Goal: Task Accomplishment & Management: Use online tool/utility

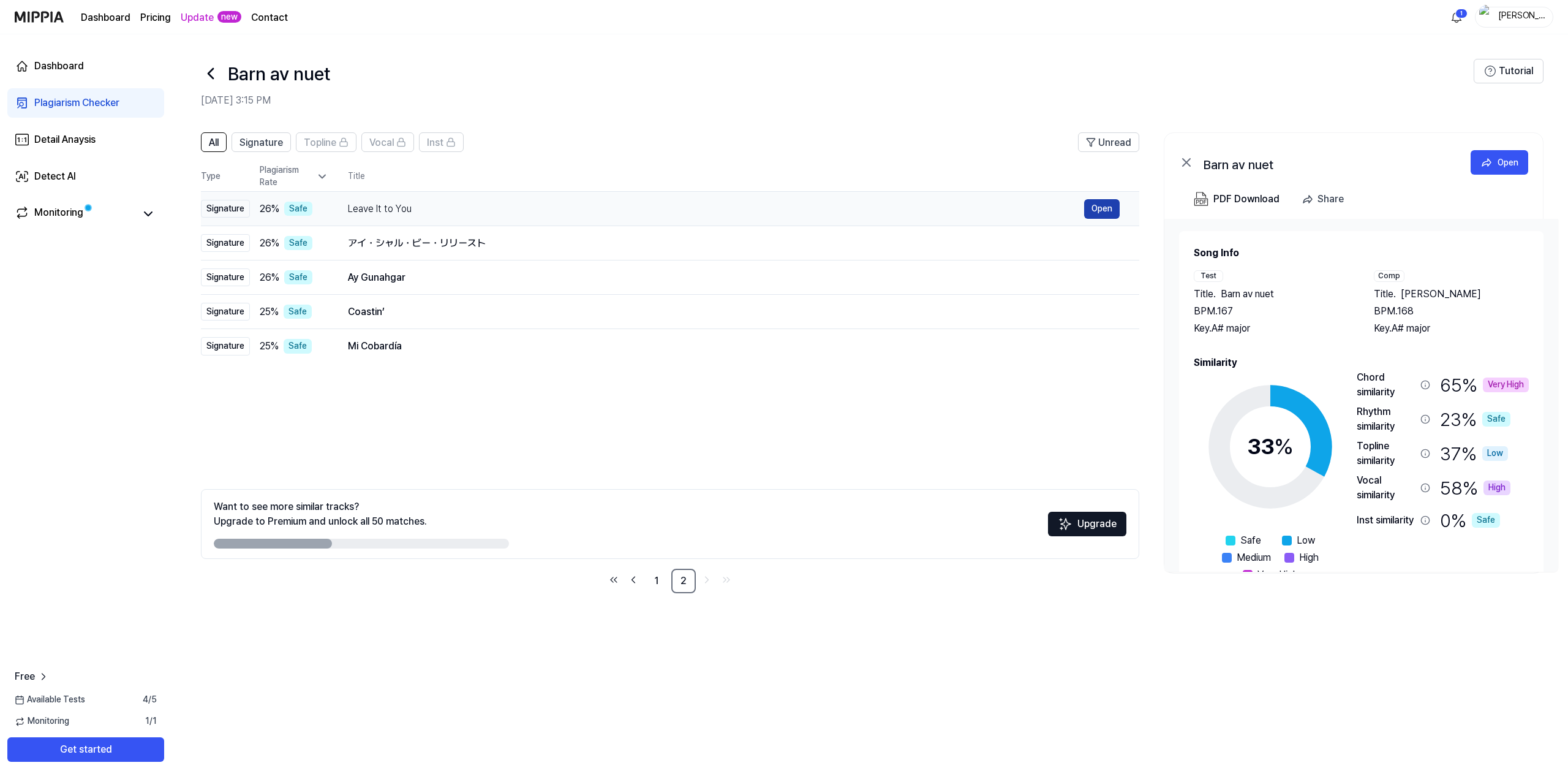
click at [1098, 211] on button "Open" at bounding box center [1101, 209] width 36 height 19
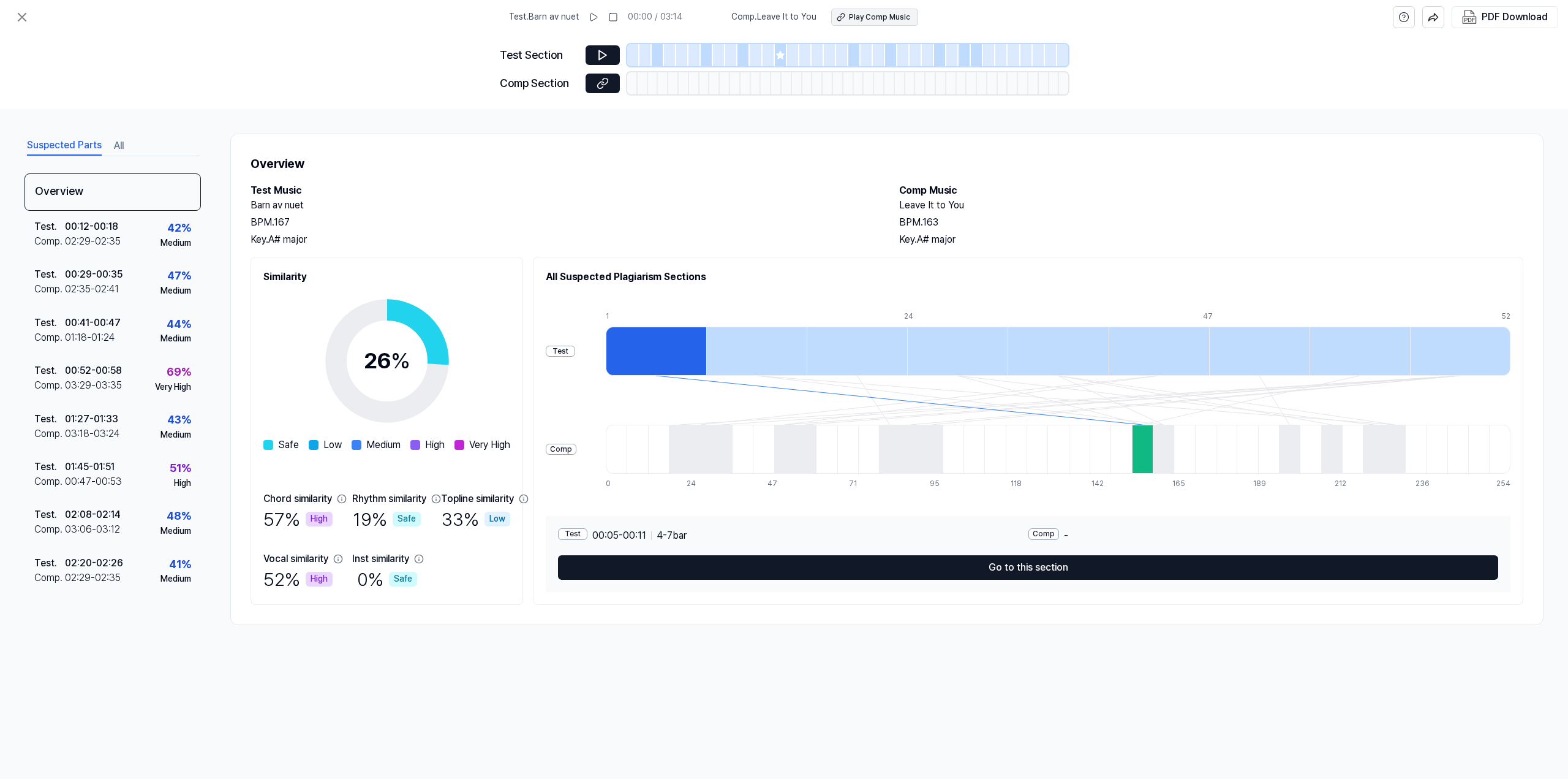
click at [891, 16] on div "Play Comp Music" at bounding box center [879, 17] width 61 height 10
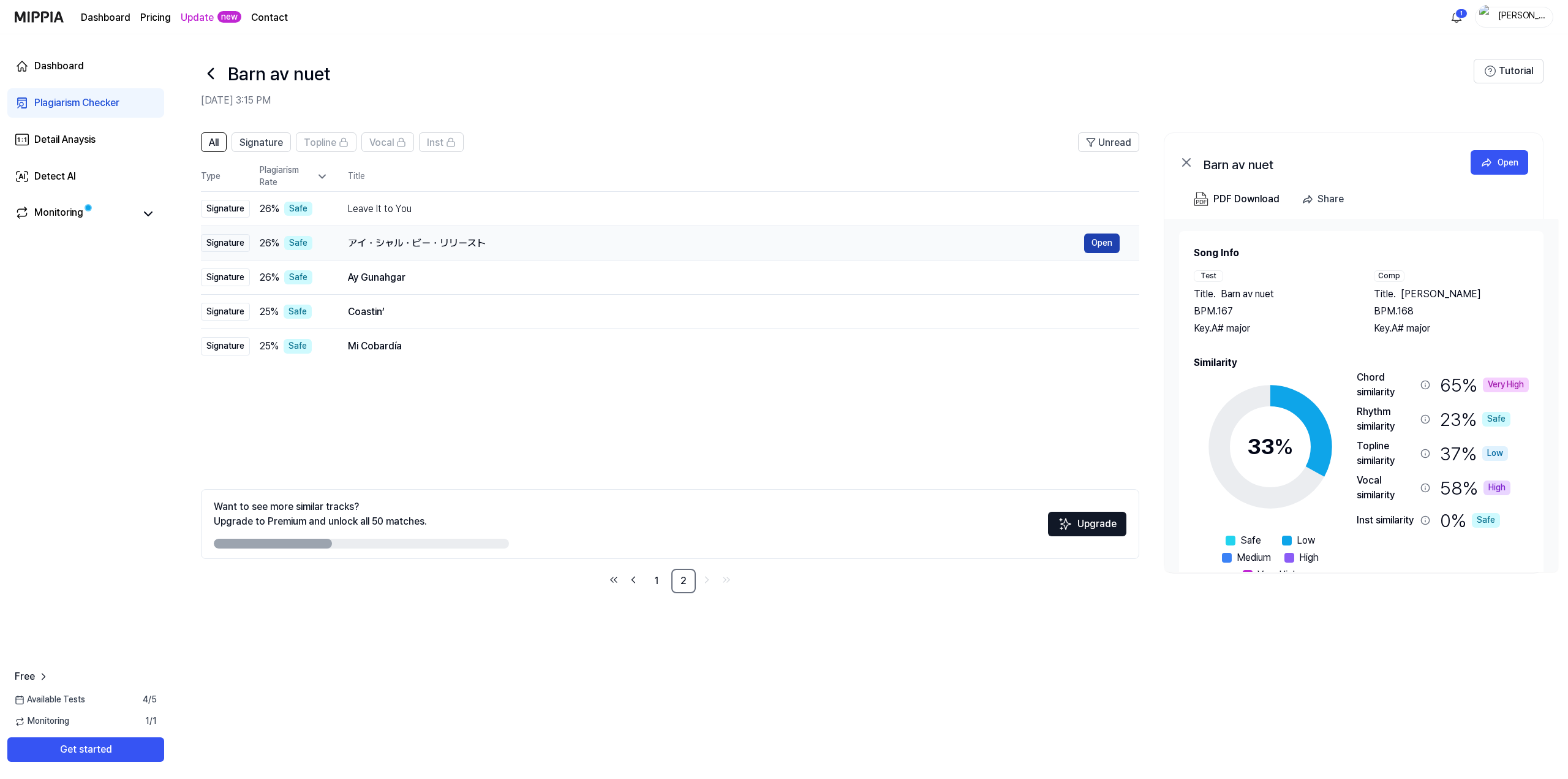
click at [1105, 241] on button "Open" at bounding box center [1101, 243] width 36 height 19
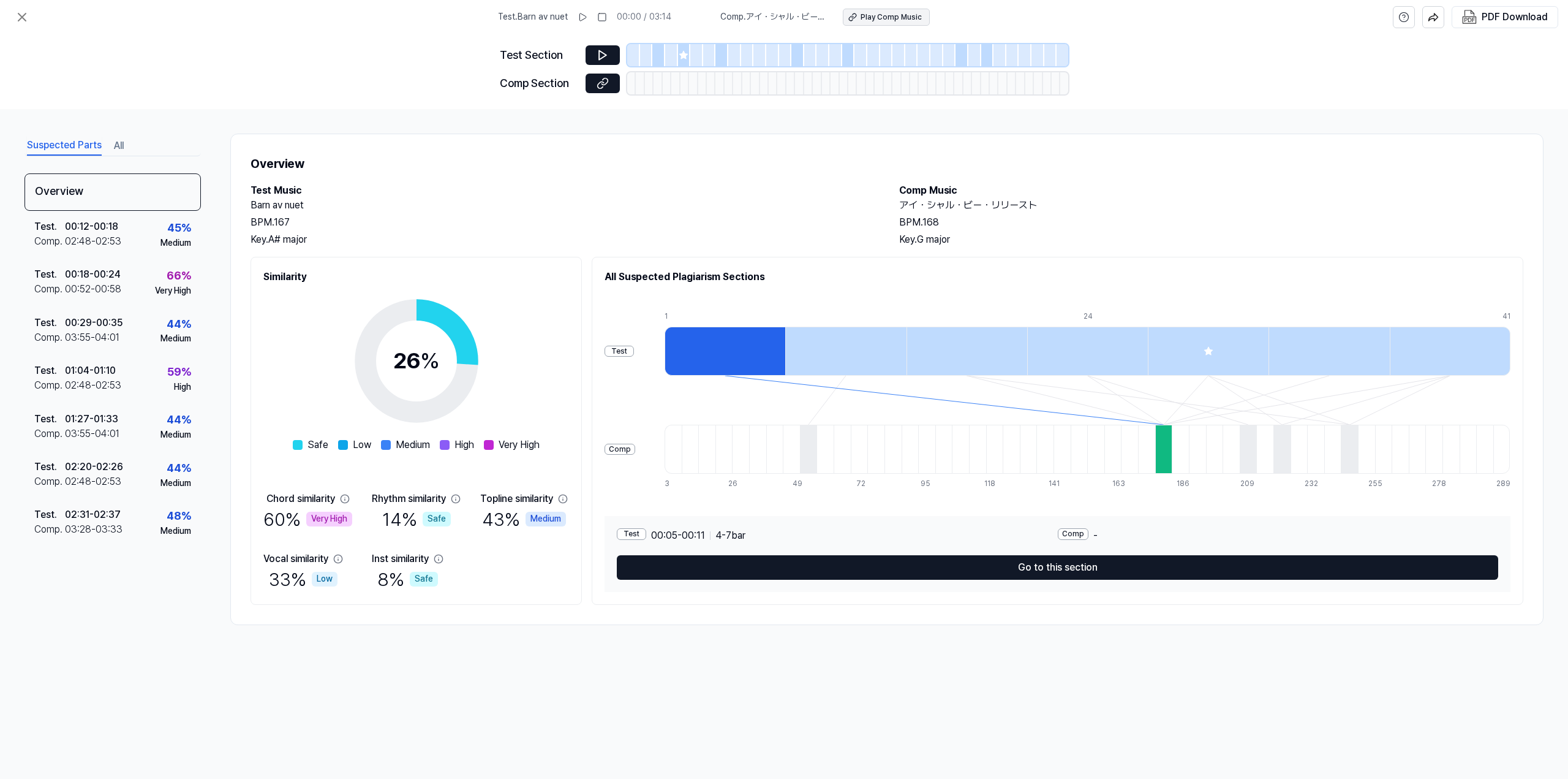
click at [897, 22] on div "Play Comp Music" at bounding box center [891, 17] width 61 height 10
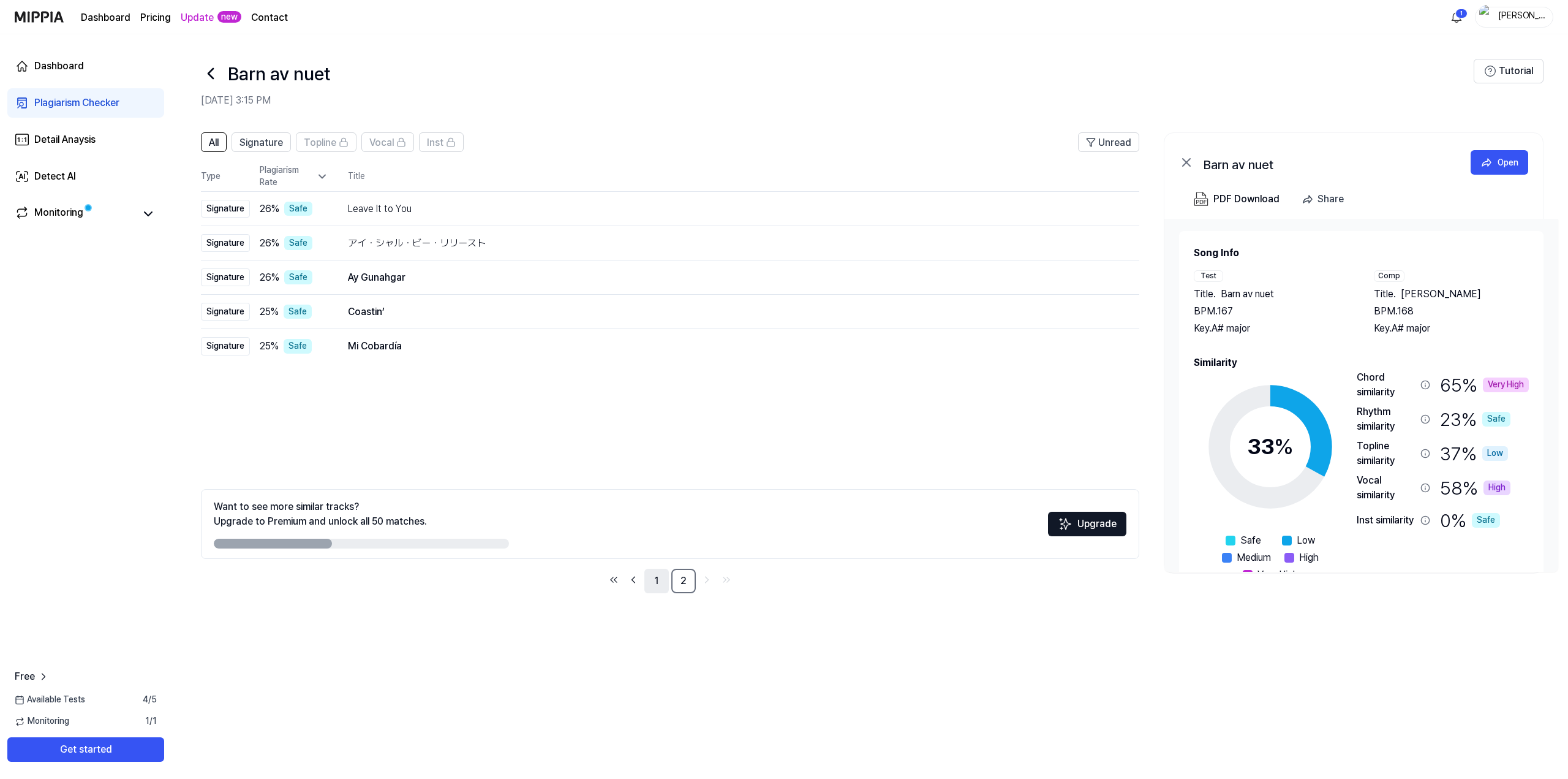
click at [654, 573] on link "1" at bounding box center [657, 581] width 25 height 25
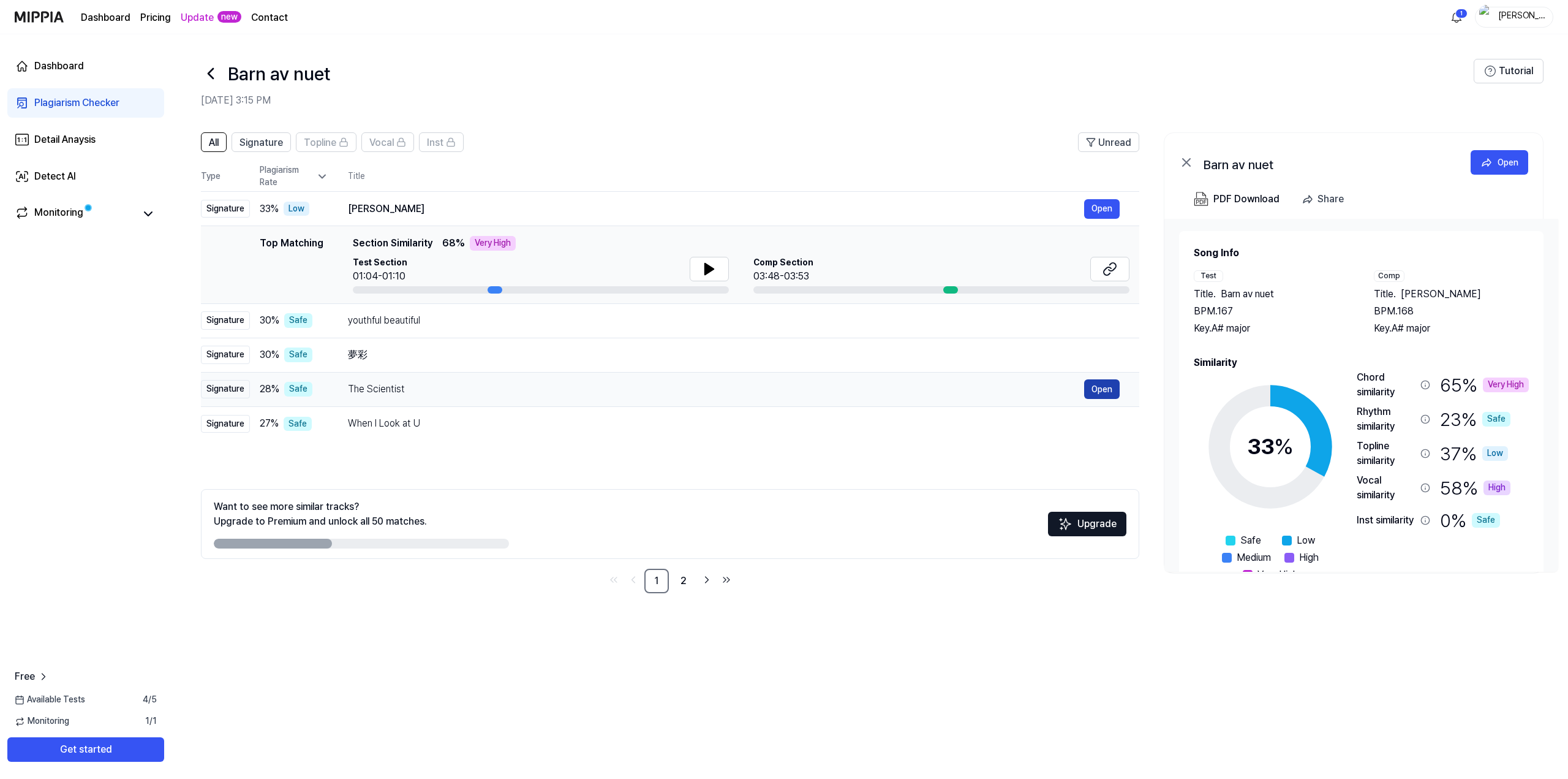
click at [1091, 387] on button "Open" at bounding box center [1101, 389] width 36 height 19
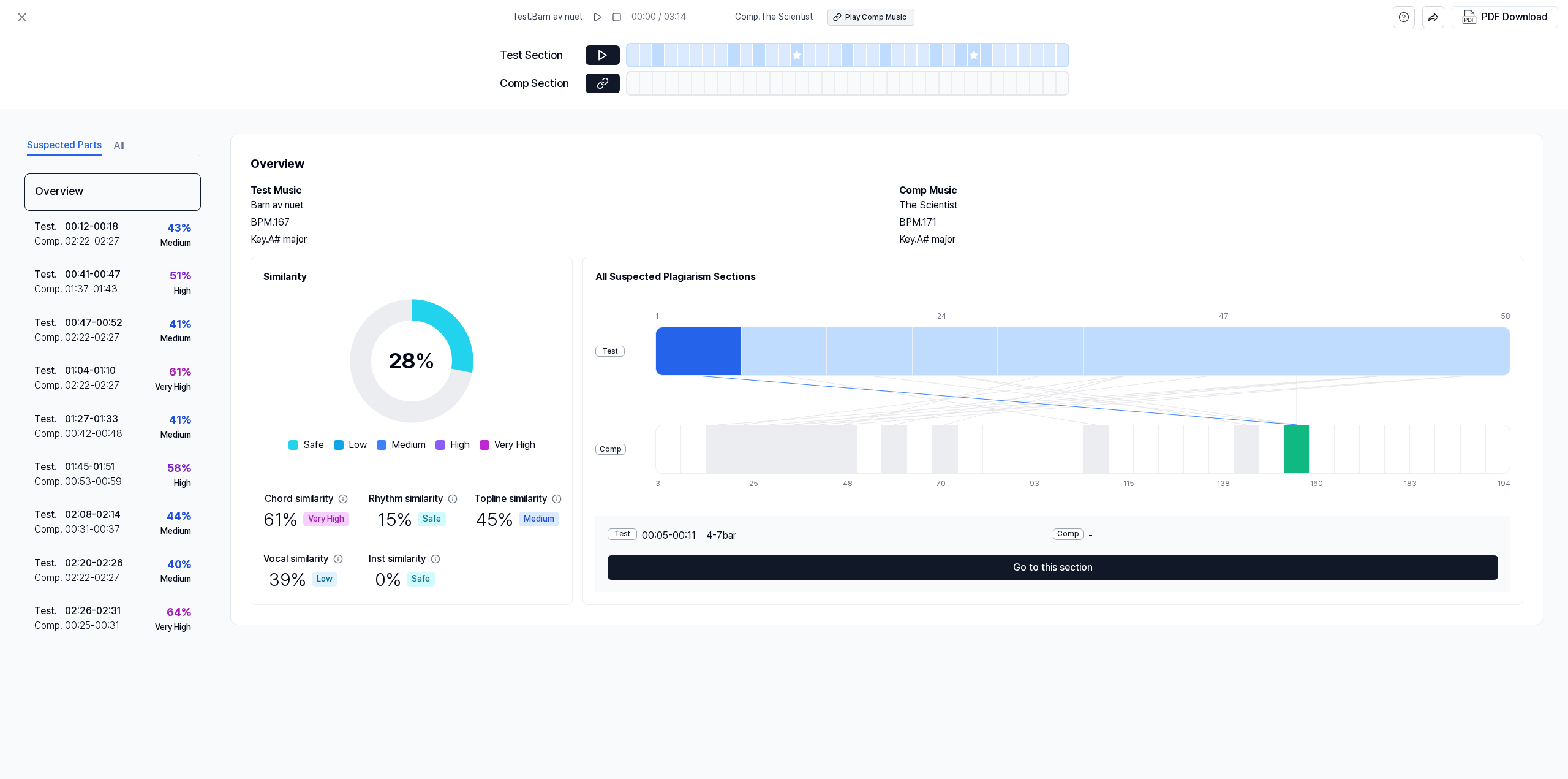
click at [857, 18] on div "Play Comp Music" at bounding box center [875, 17] width 61 height 10
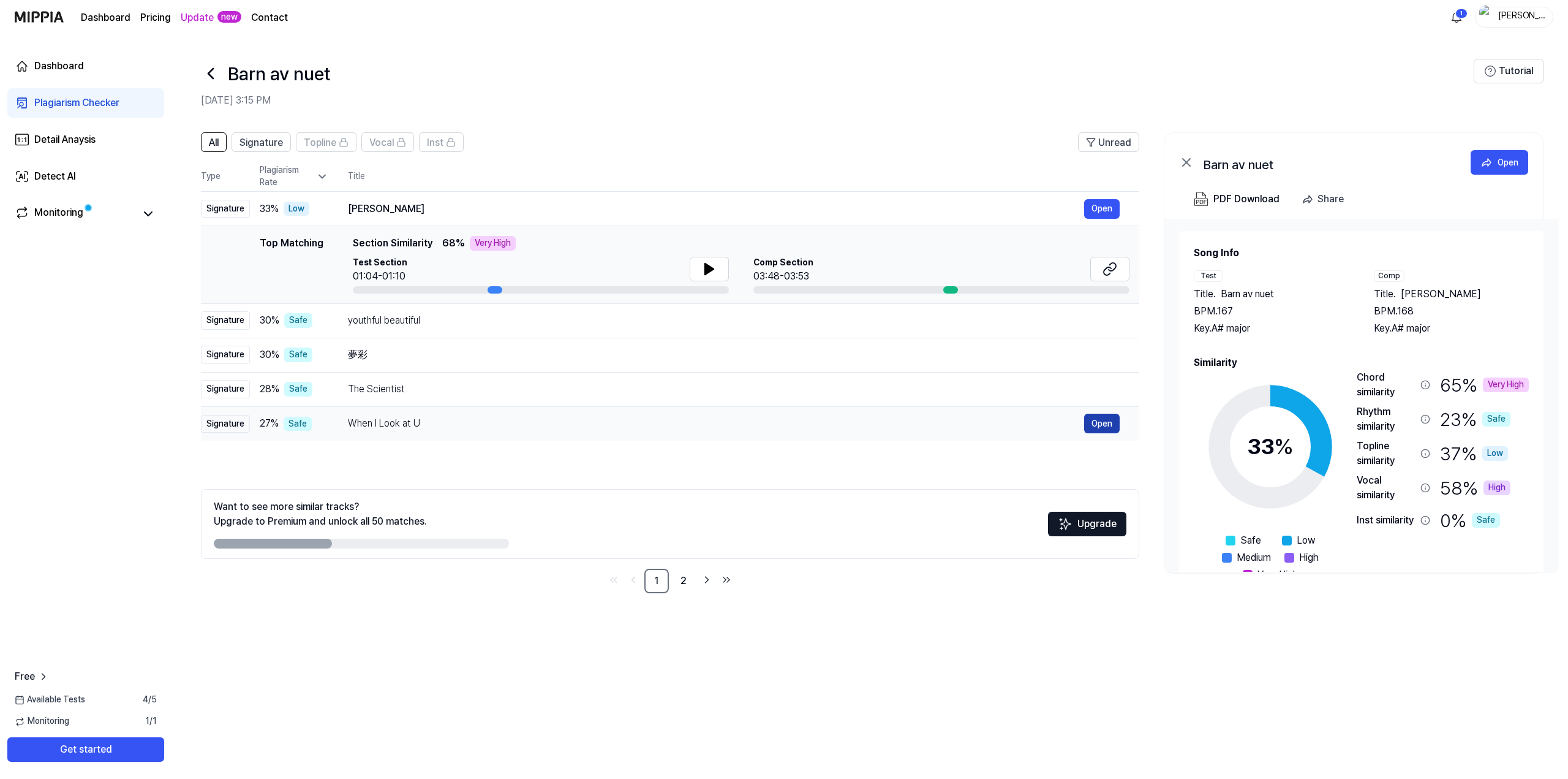
click at [1094, 423] on button "Open" at bounding box center [1101, 423] width 36 height 19
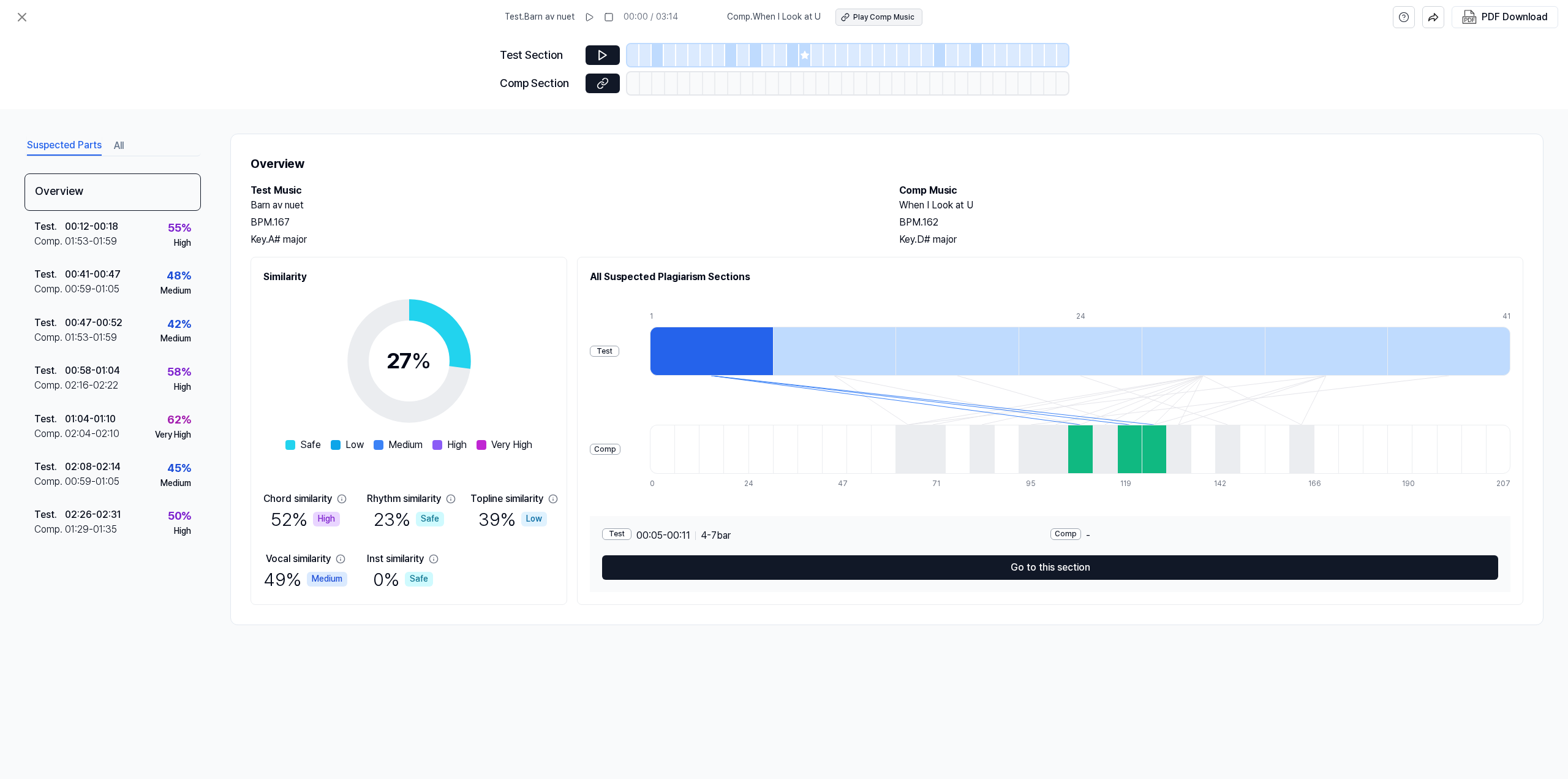
click at [891, 19] on div "Play Comp Music" at bounding box center [883, 17] width 61 height 10
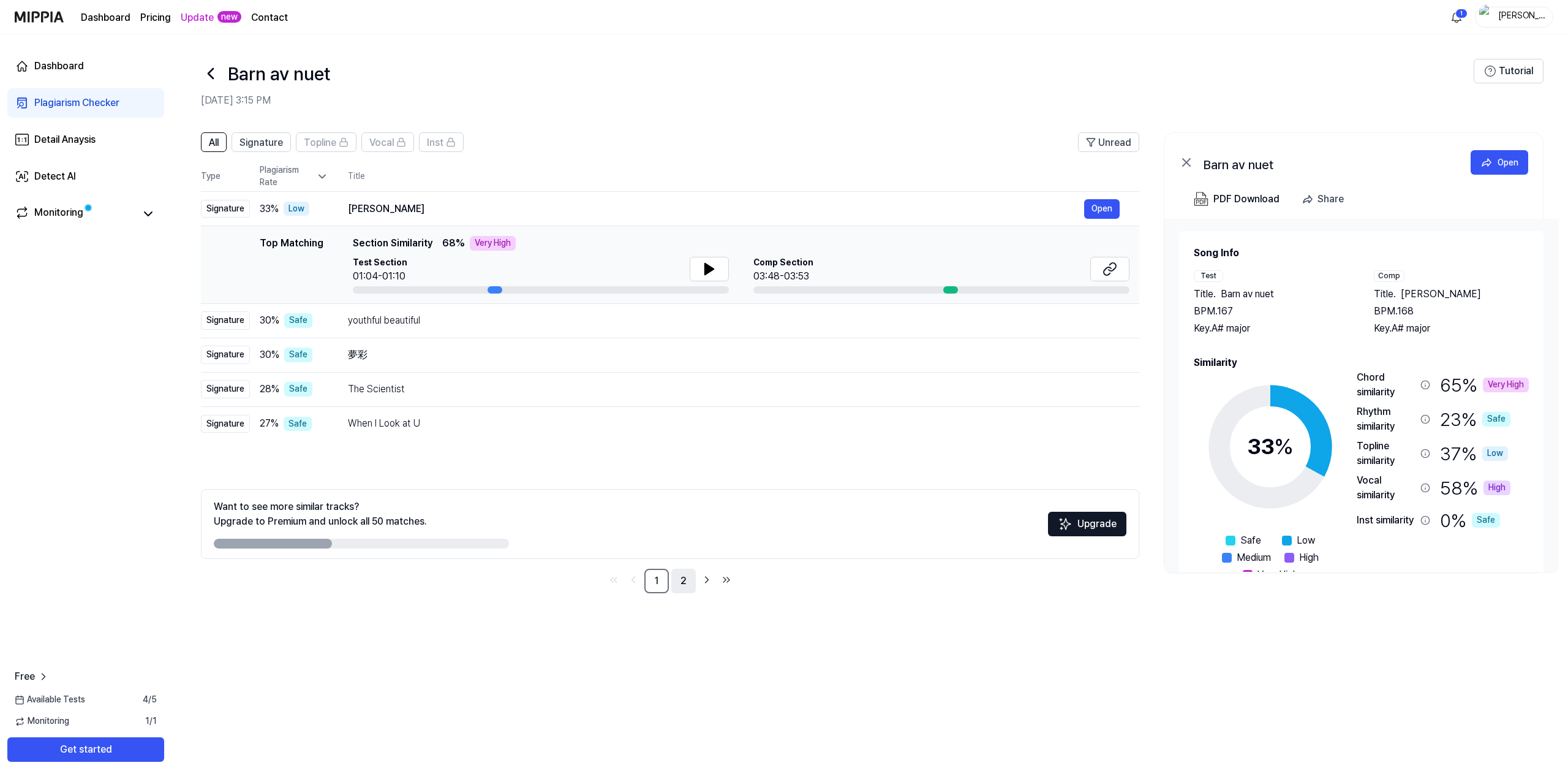
click at [690, 580] on link "2" at bounding box center [684, 581] width 25 height 25
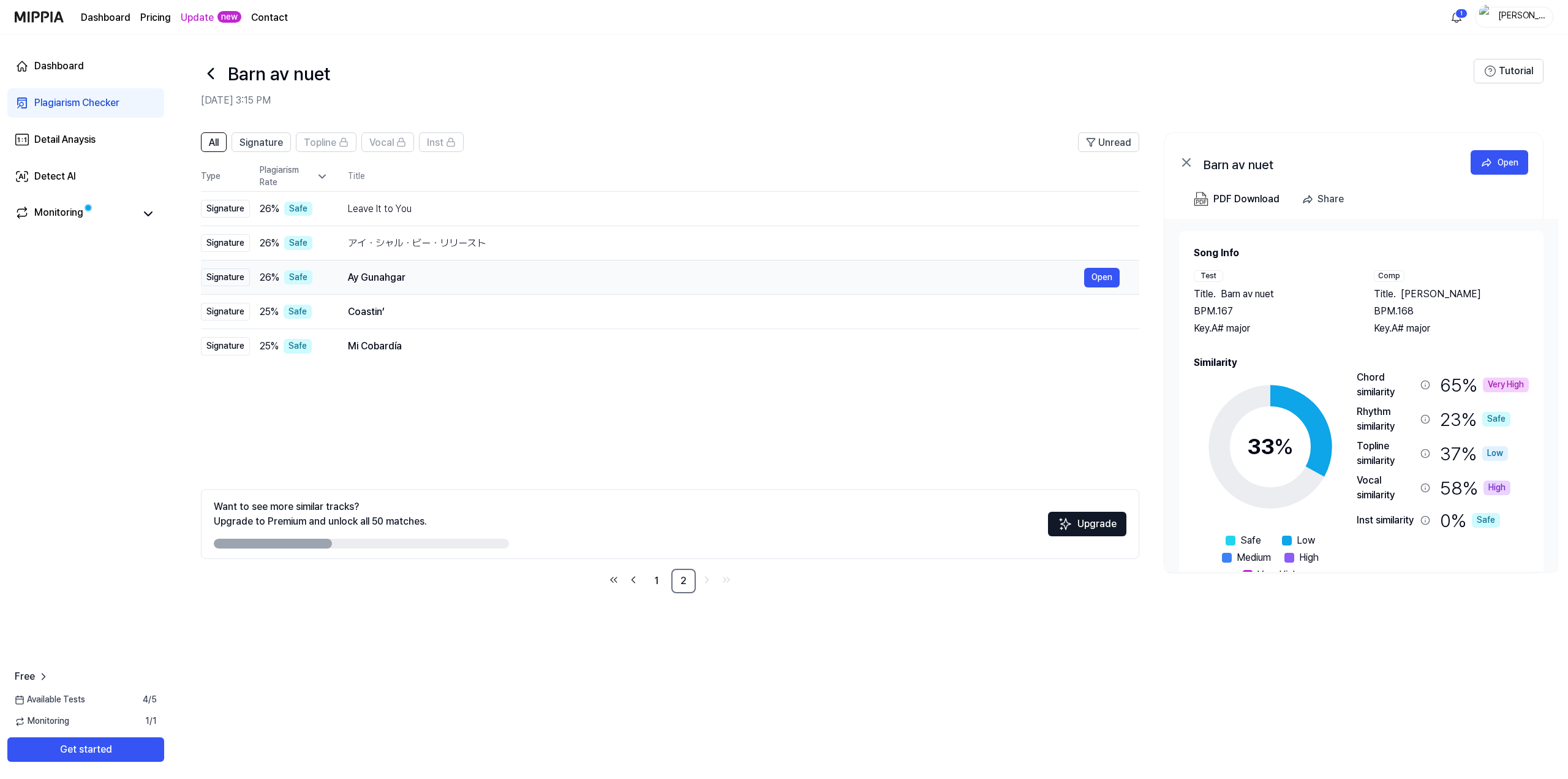
click at [409, 281] on div "Ay Gunahgar" at bounding box center [715, 277] width 736 height 15
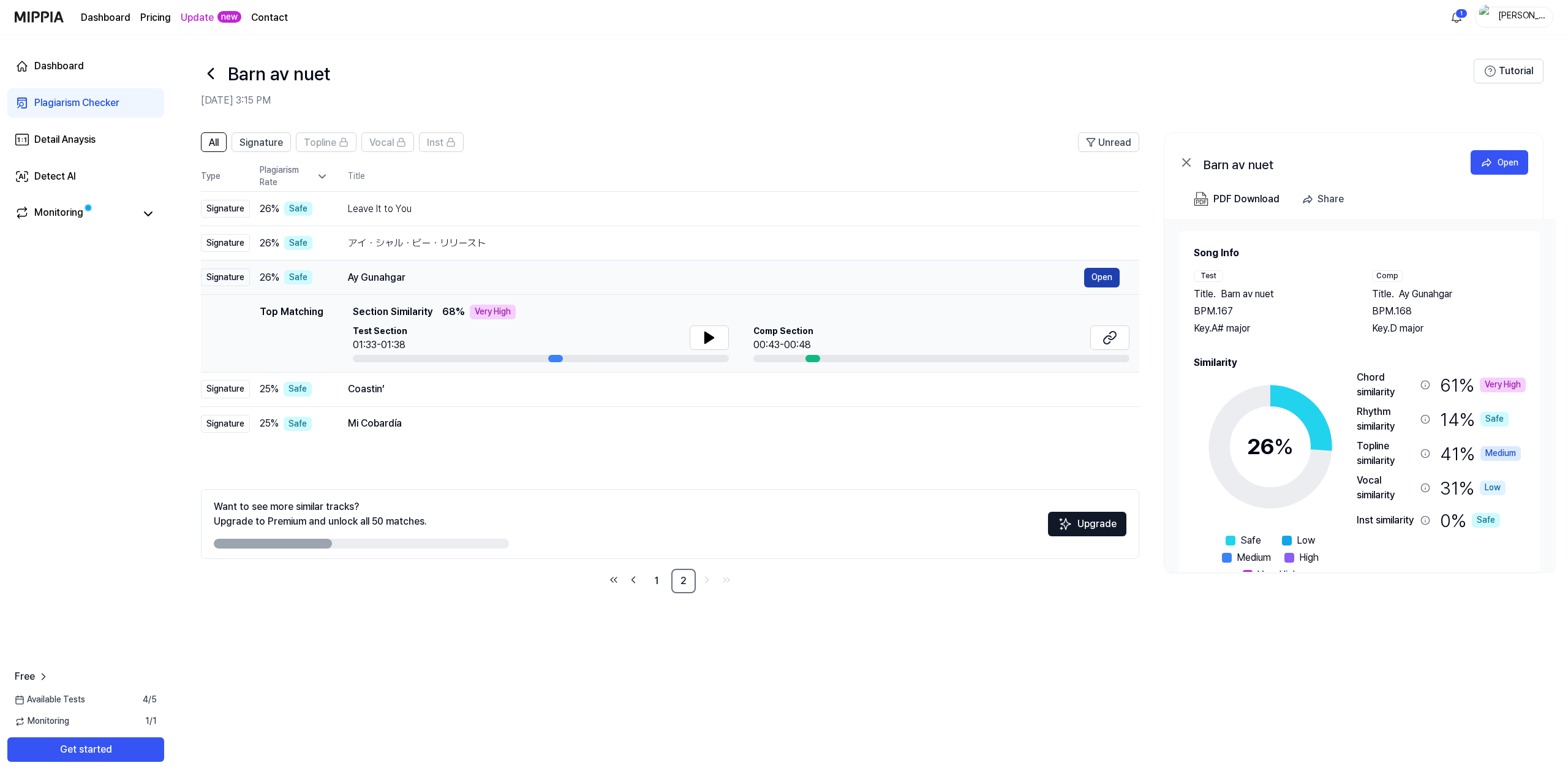
click at [1092, 281] on button "Open" at bounding box center [1101, 277] width 36 height 19
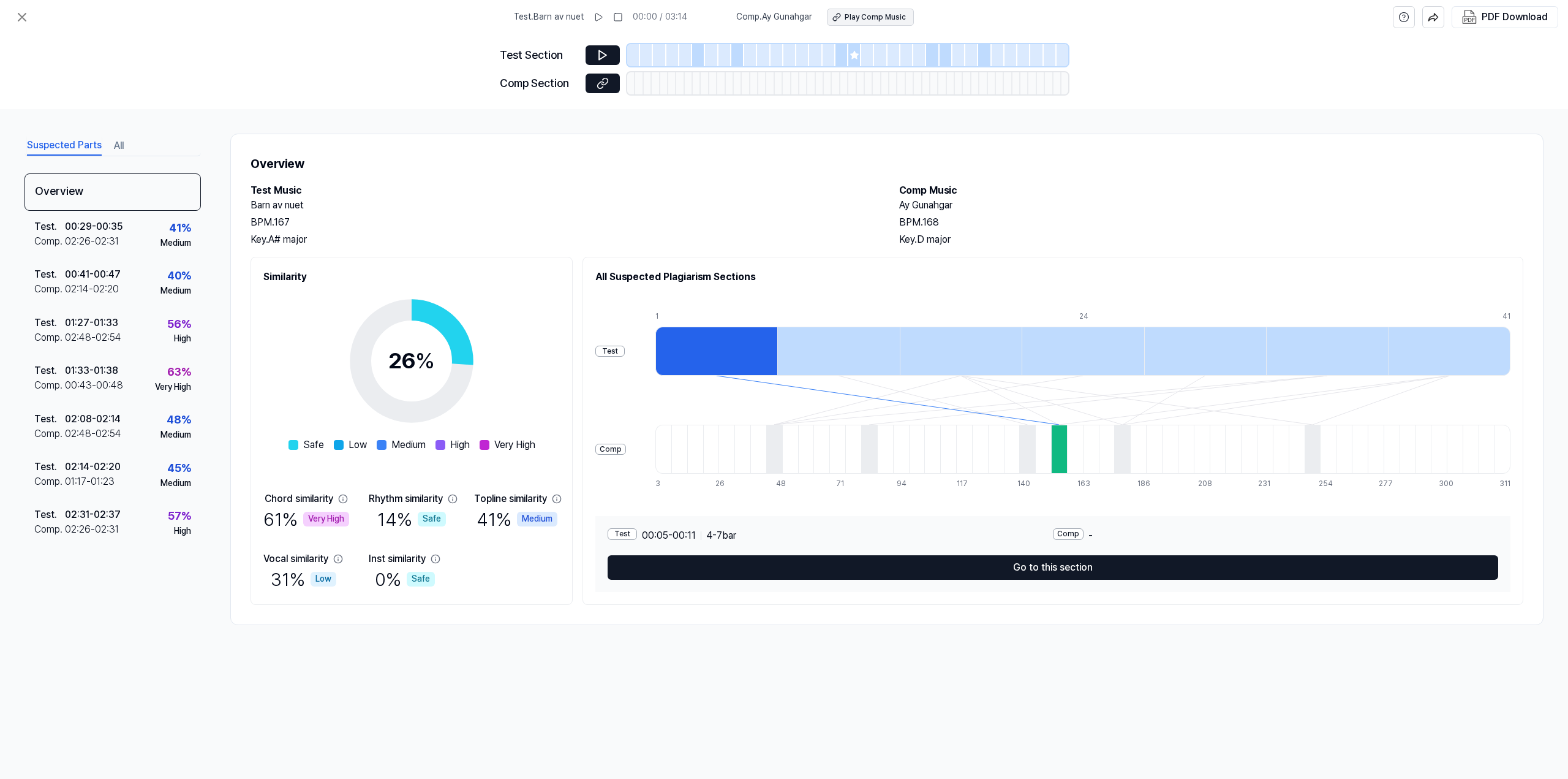
click at [870, 9] on button "Play Comp Music" at bounding box center [870, 17] width 87 height 17
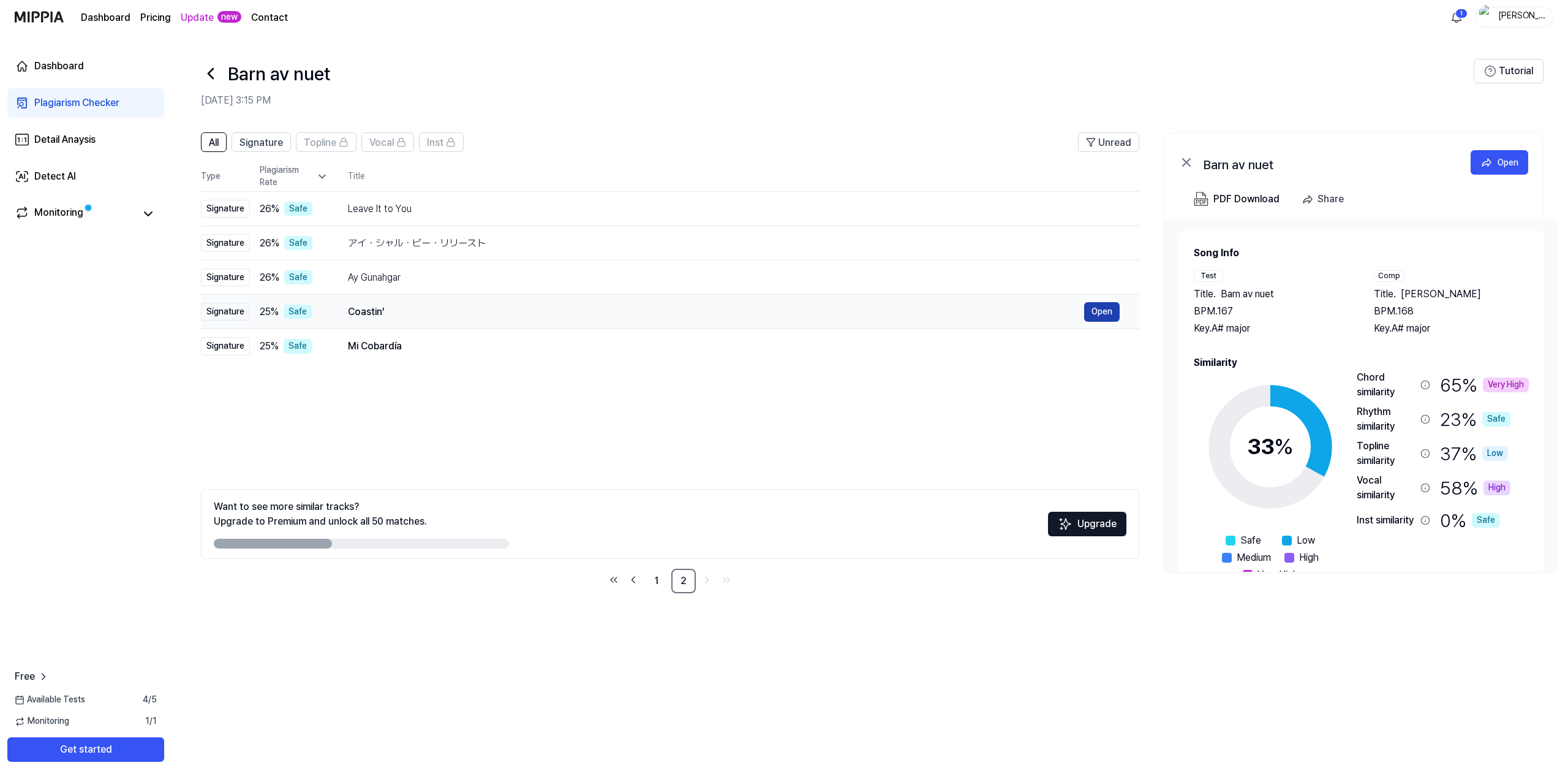
click at [1104, 308] on button "Open" at bounding box center [1101, 311] width 36 height 19
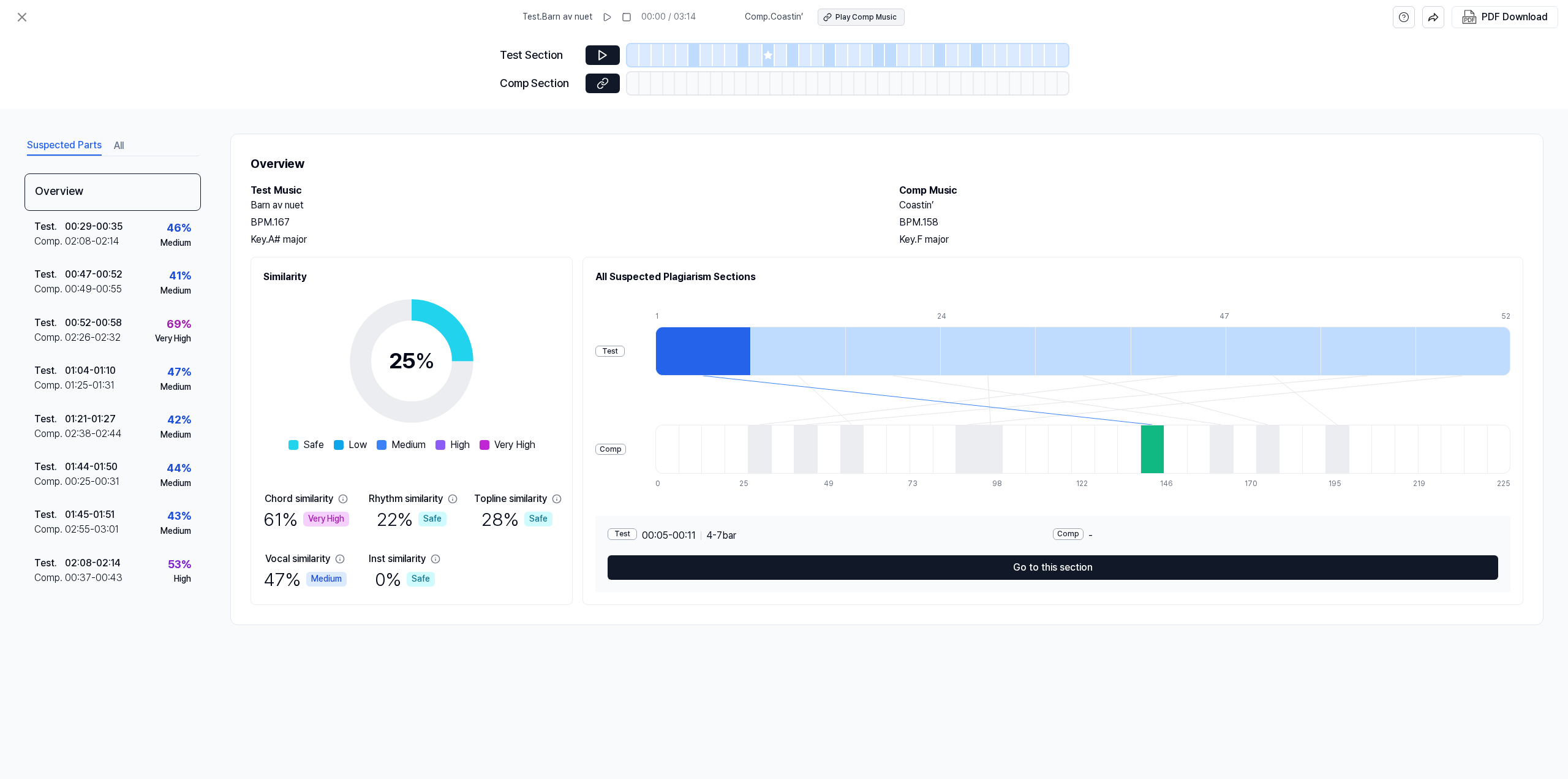
click at [885, 19] on div "Play Comp Music" at bounding box center [865, 17] width 61 height 10
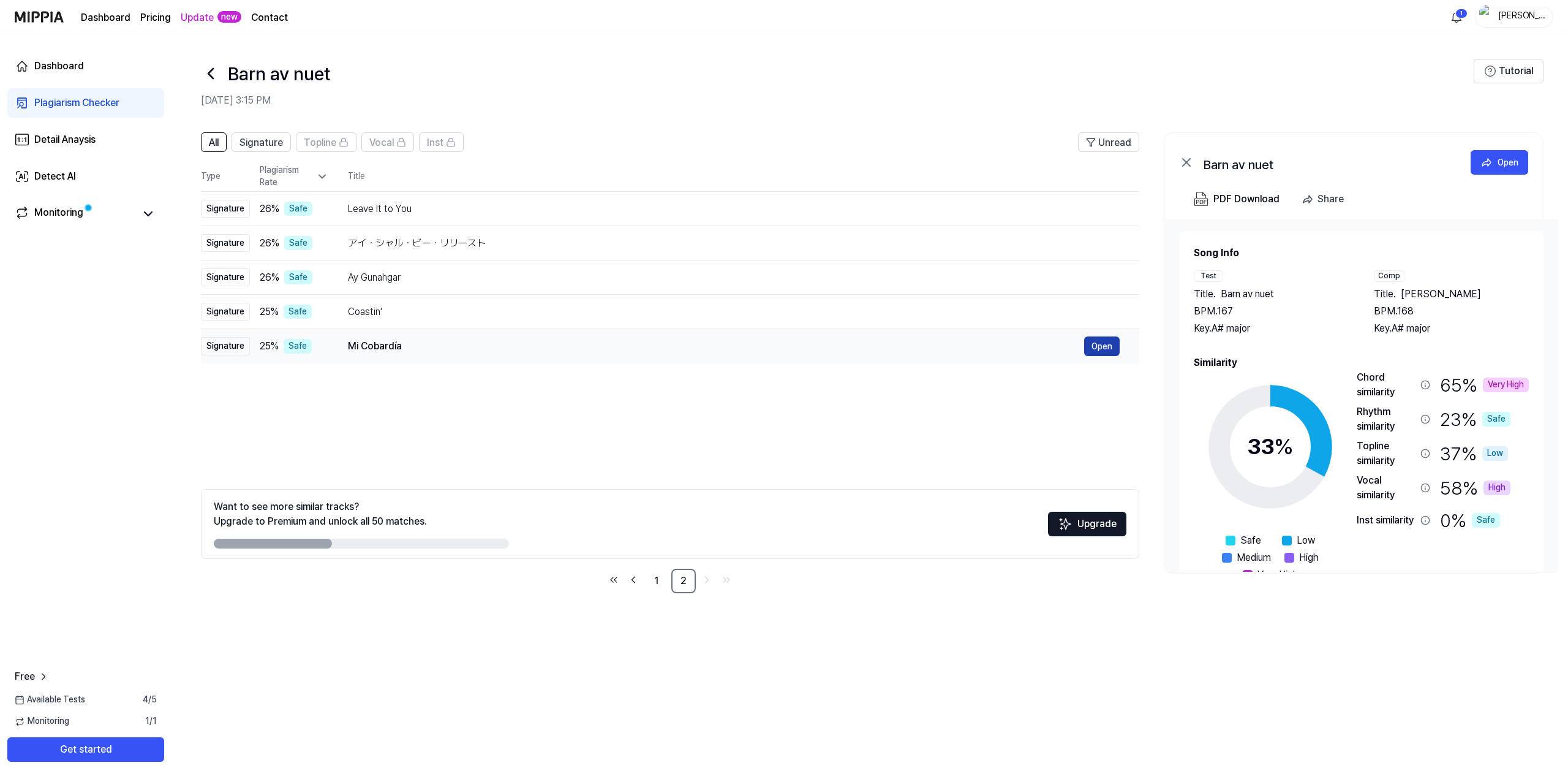
click at [1093, 347] on button "Open" at bounding box center [1101, 345] width 36 height 19
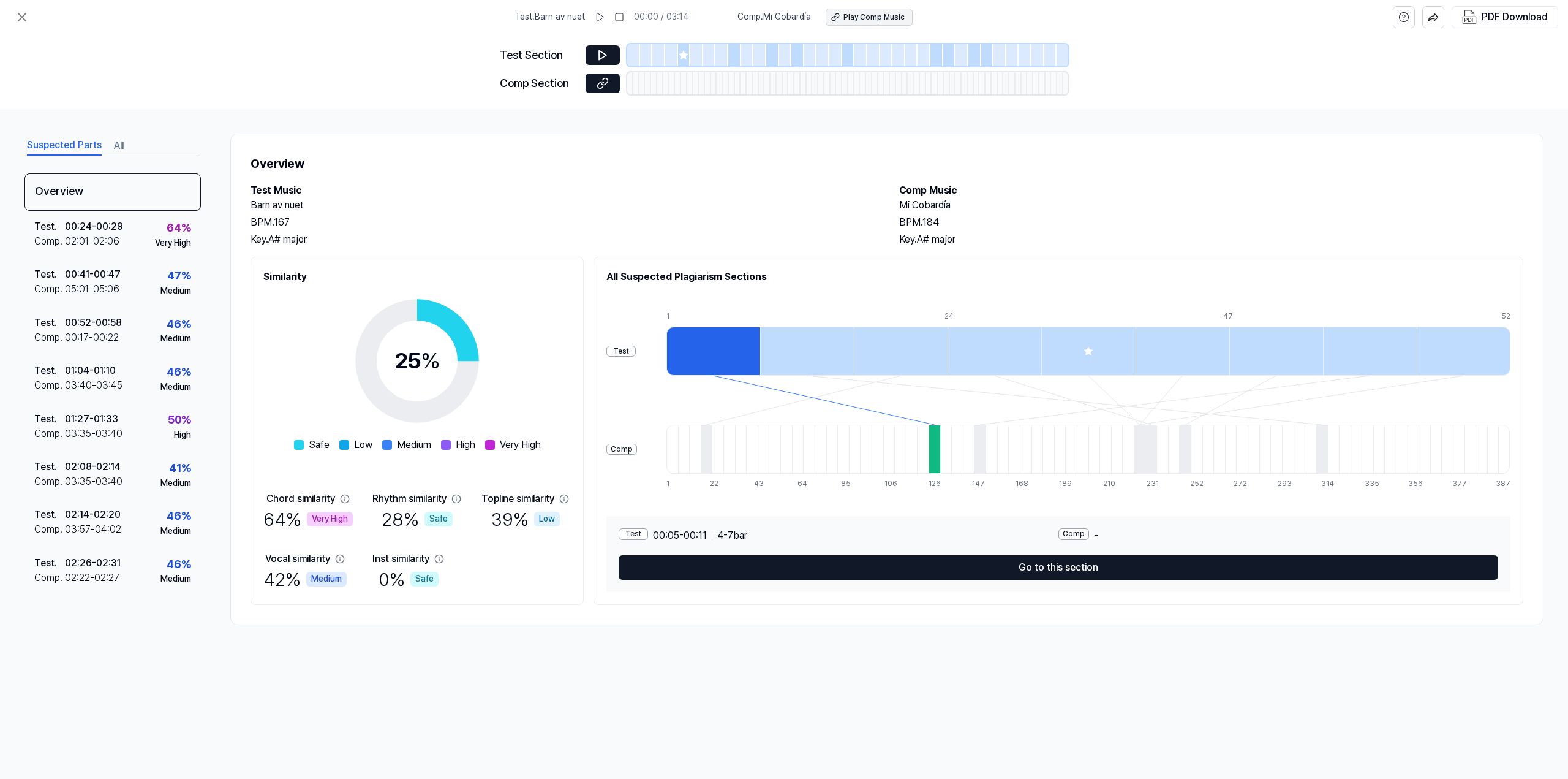
click at [843, 13] on div "Play Comp Music" at bounding box center [874, 17] width 61 height 10
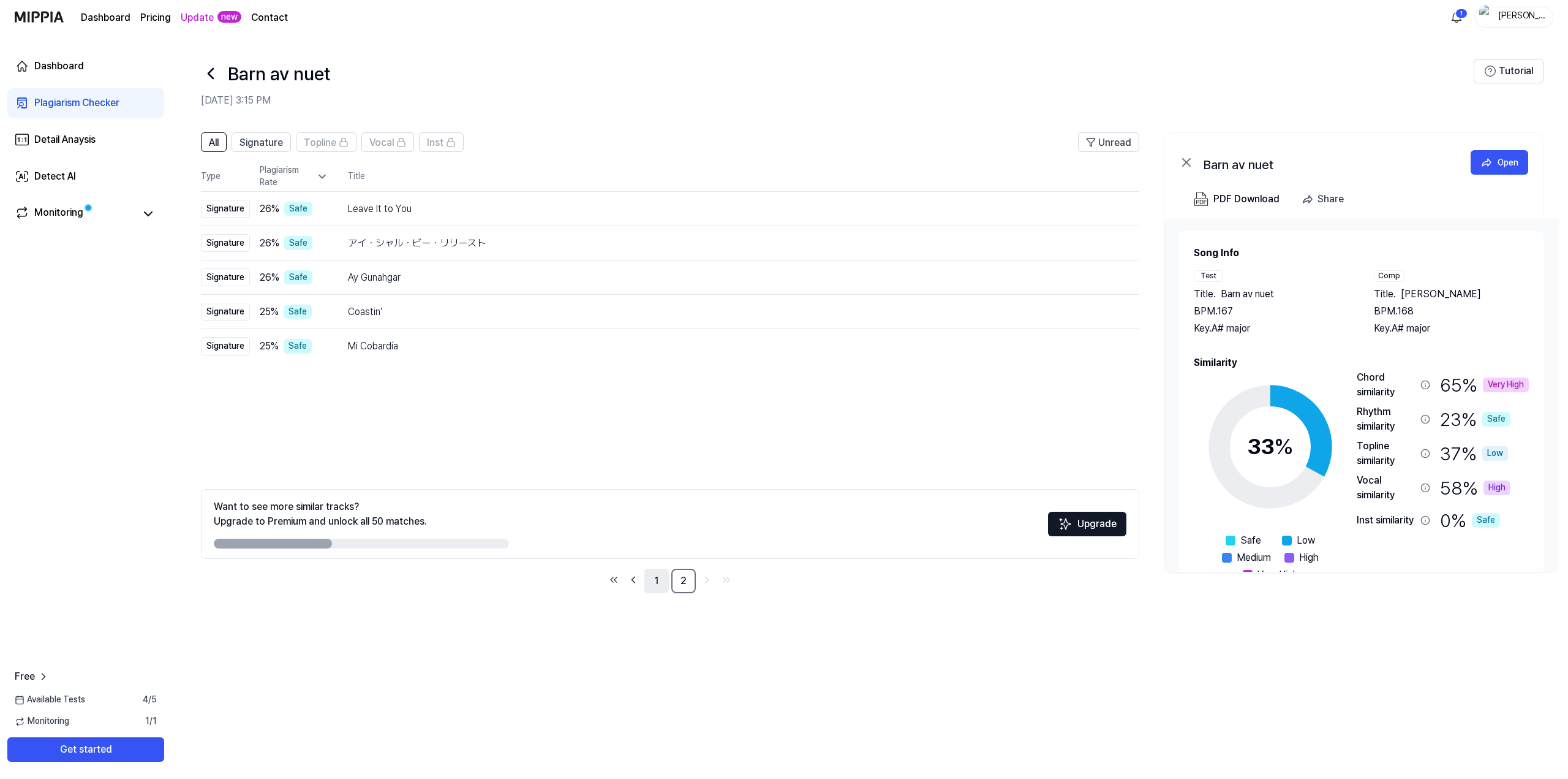
click at [660, 579] on link "1" at bounding box center [657, 581] width 25 height 25
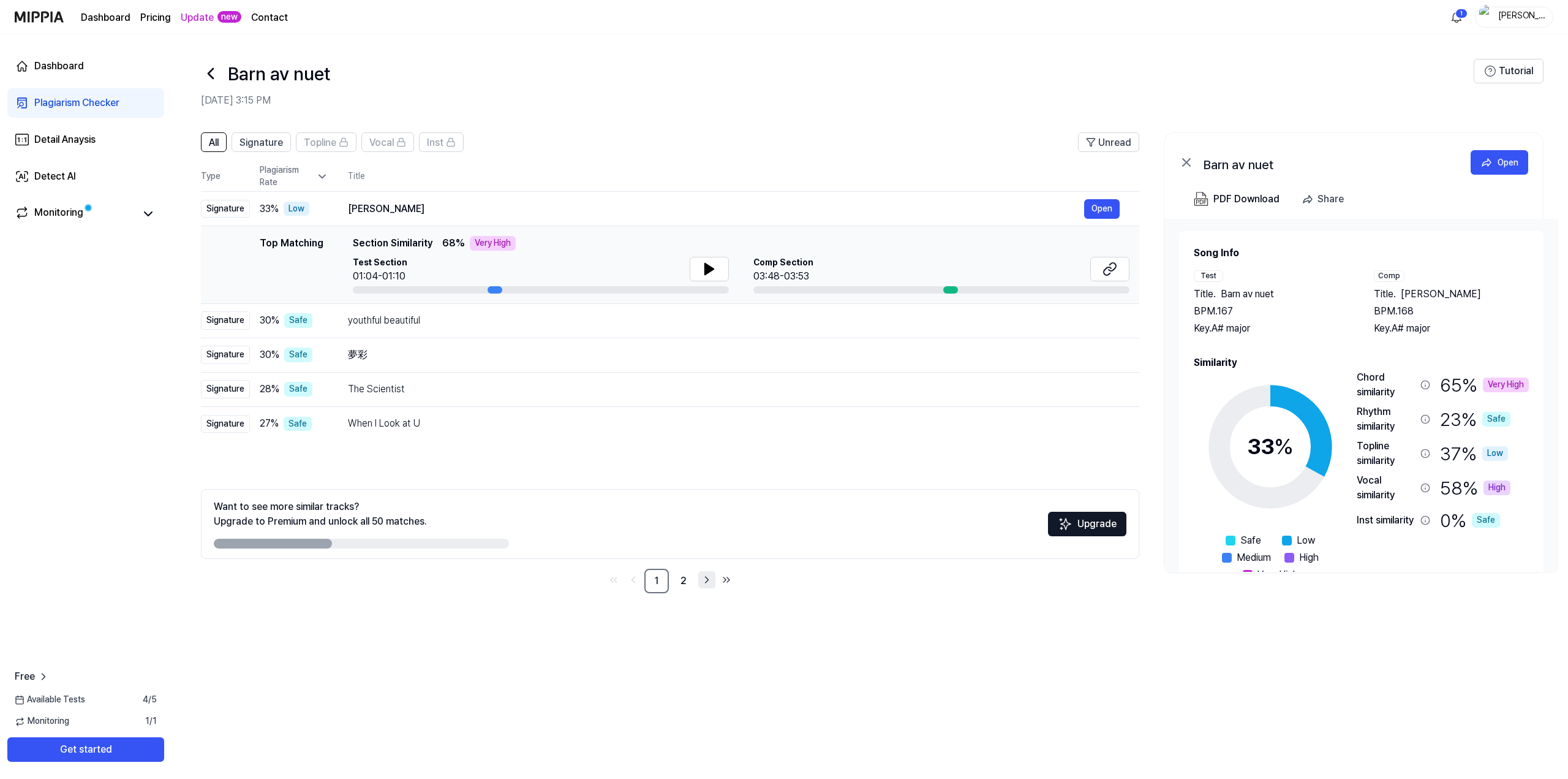
click at [709, 580] on icon "Go to next page" at bounding box center [707, 579] width 12 height 15
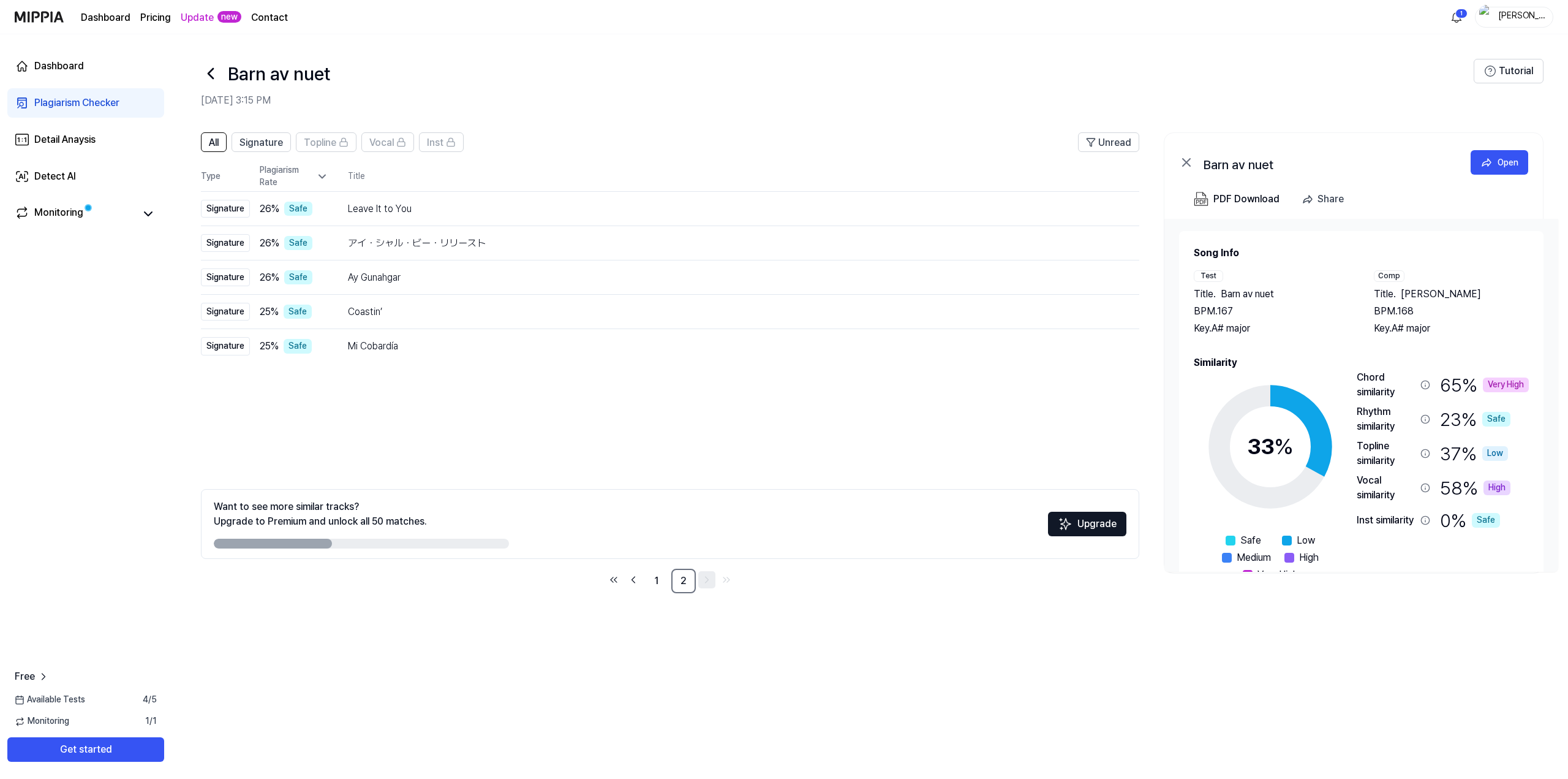
click at [711, 580] on icon "Go to next page" at bounding box center [707, 579] width 12 height 15
click at [657, 575] on link "1" at bounding box center [657, 581] width 25 height 25
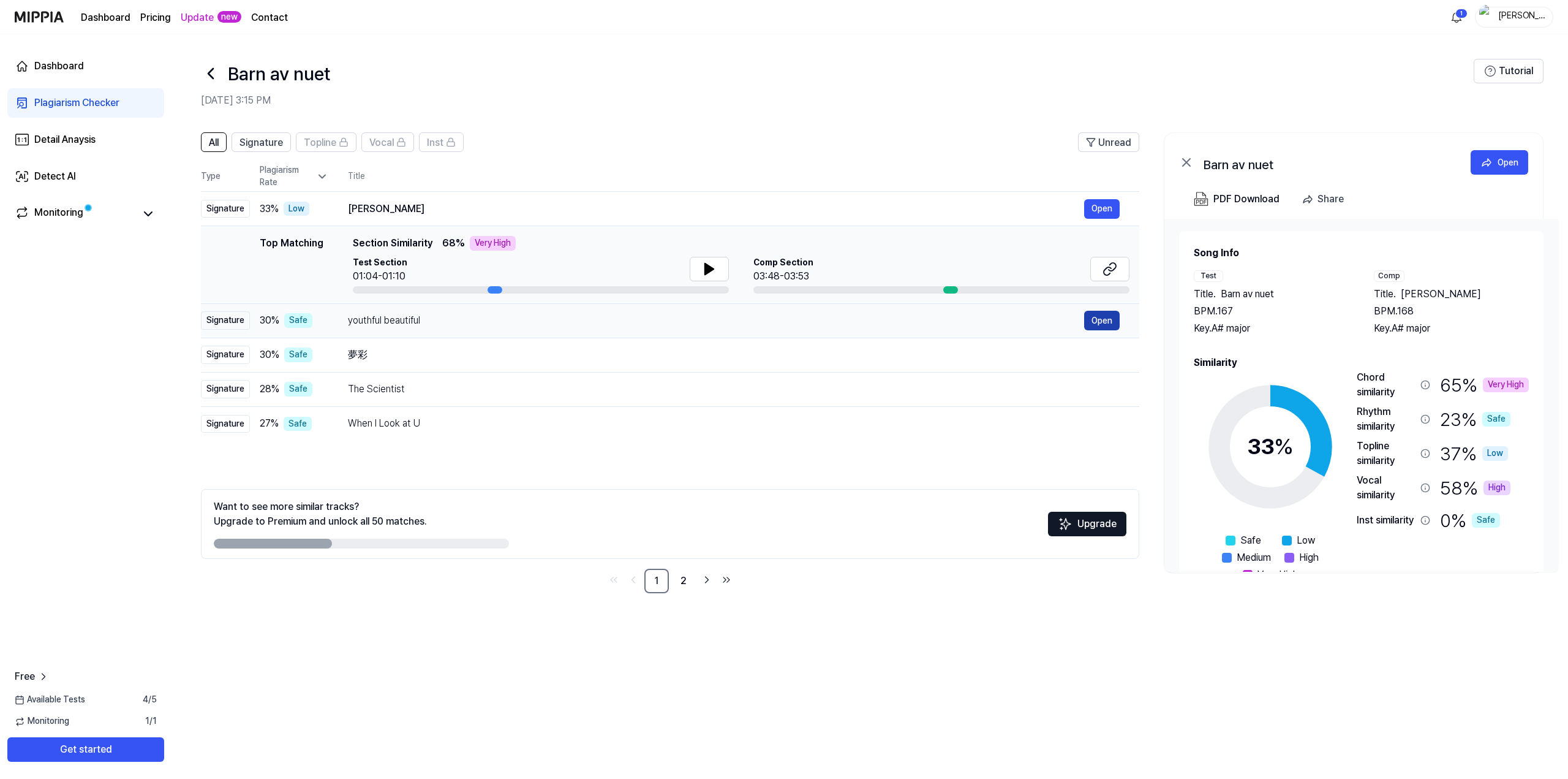
click at [1114, 318] on button "Open" at bounding box center [1101, 320] width 36 height 19
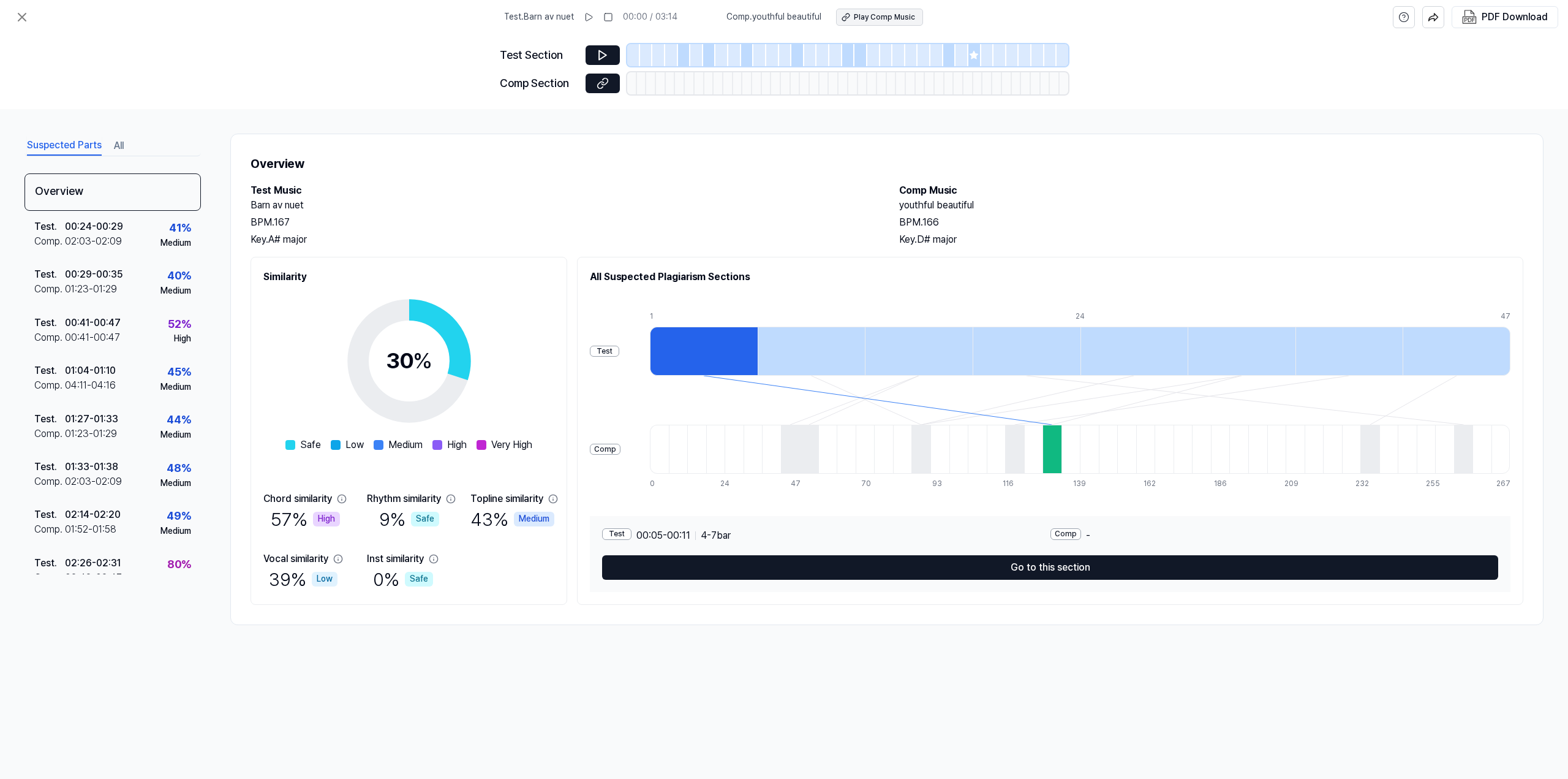
click at [894, 18] on div "Play Comp Music" at bounding box center [884, 17] width 61 height 10
click at [1061, 452] on div at bounding box center [1051, 448] width 19 height 49
click at [591, 16] on icon at bounding box center [589, 17] width 10 height 10
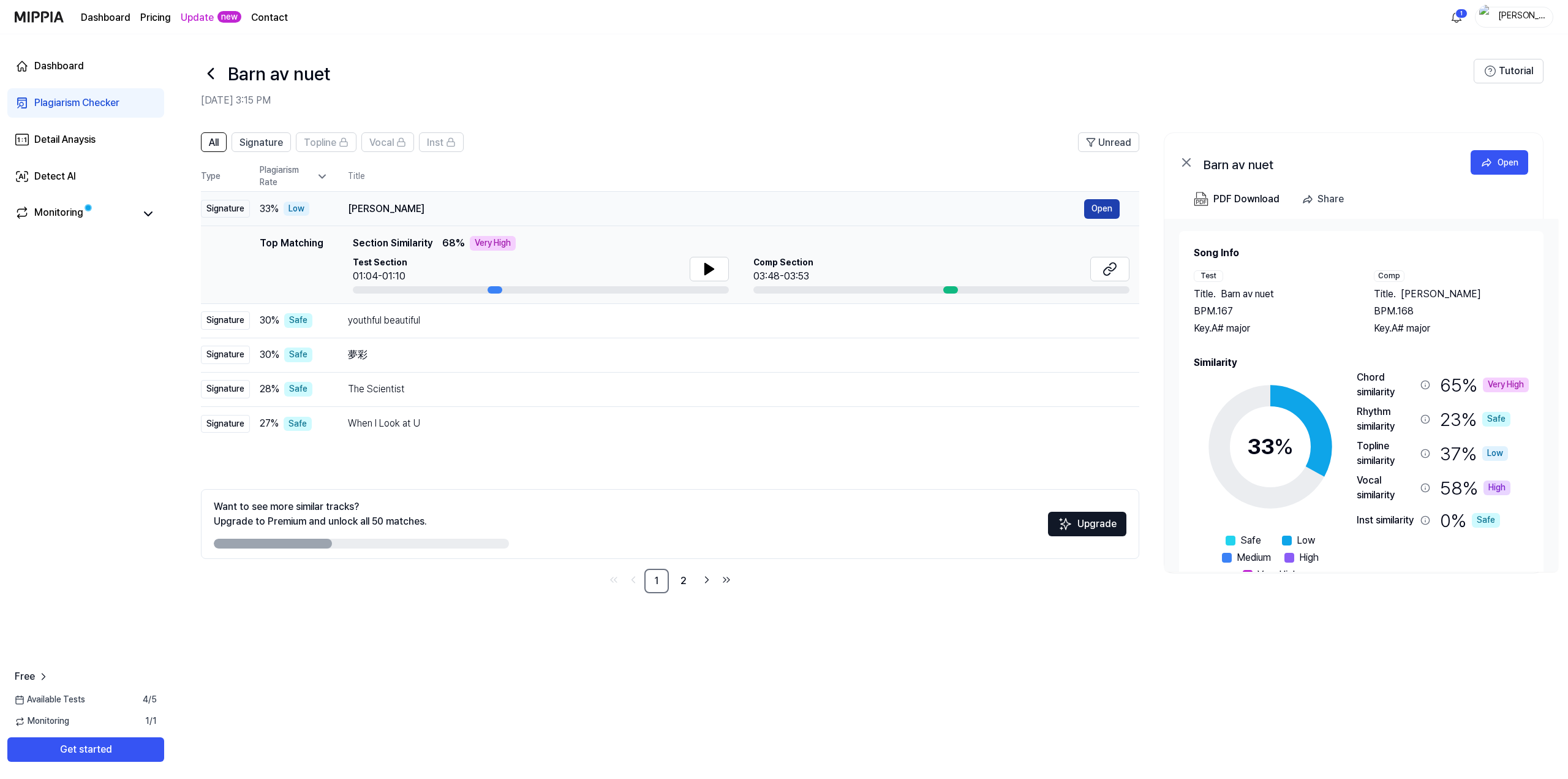
click at [1110, 212] on button "Open" at bounding box center [1101, 209] width 36 height 19
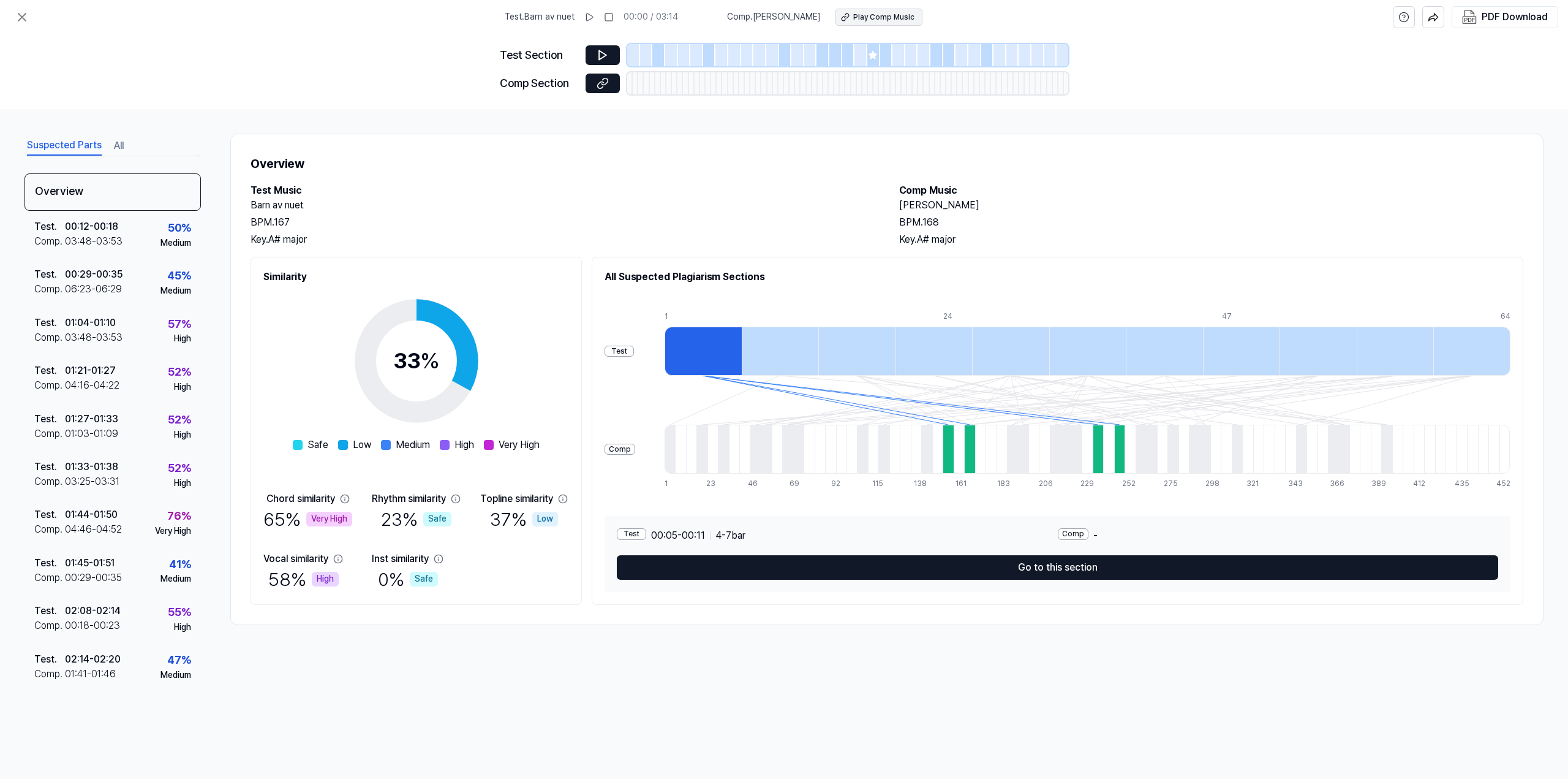
click at [891, 10] on button "Play Comp Music" at bounding box center [878, 17] width 87 height 17
click at [28, 19] on icon at bounding box center [22, 17] width 15 height 15
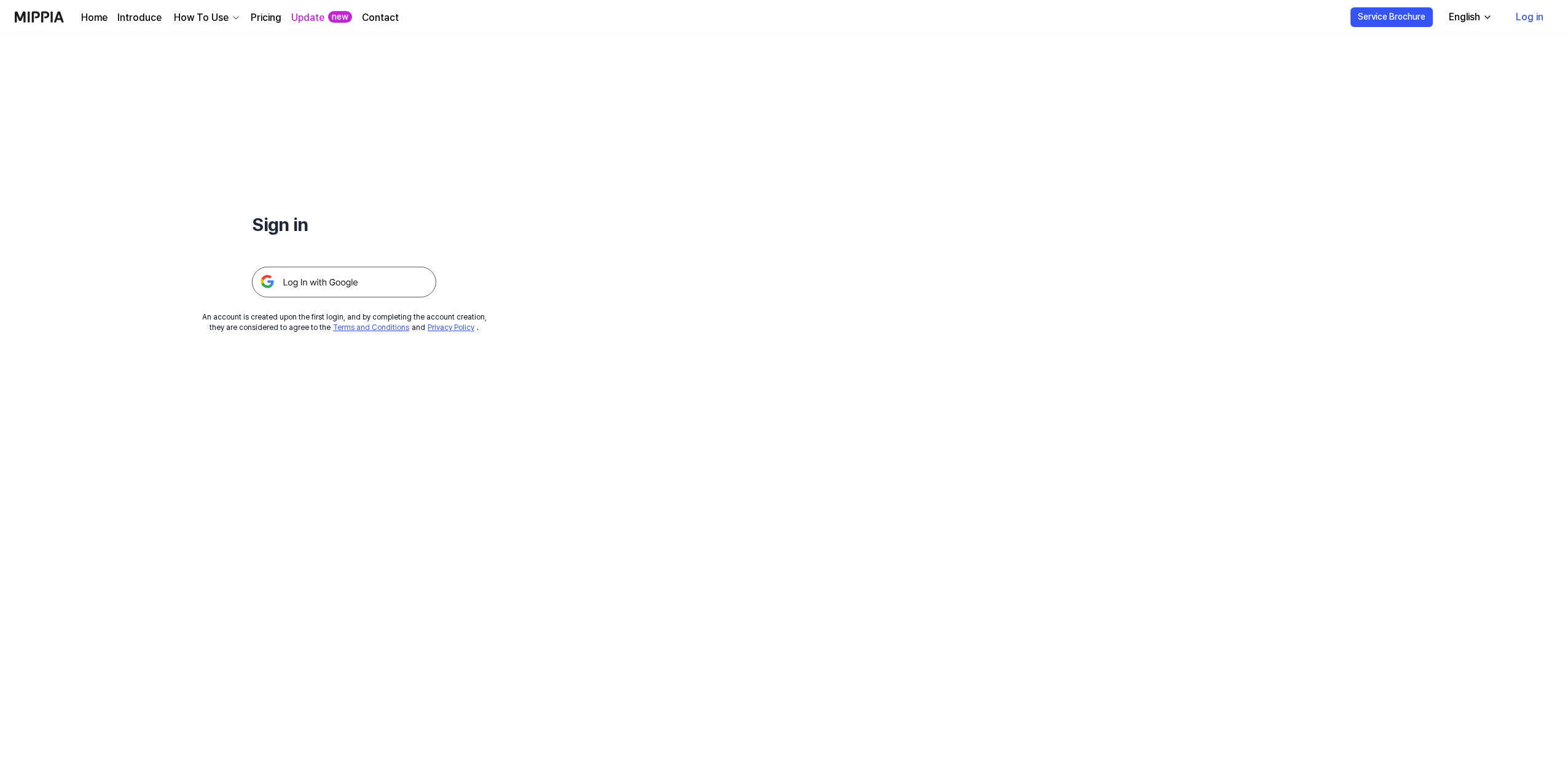
click at [319, 283] on img at bounding box center [344, 282] width 184 height 31
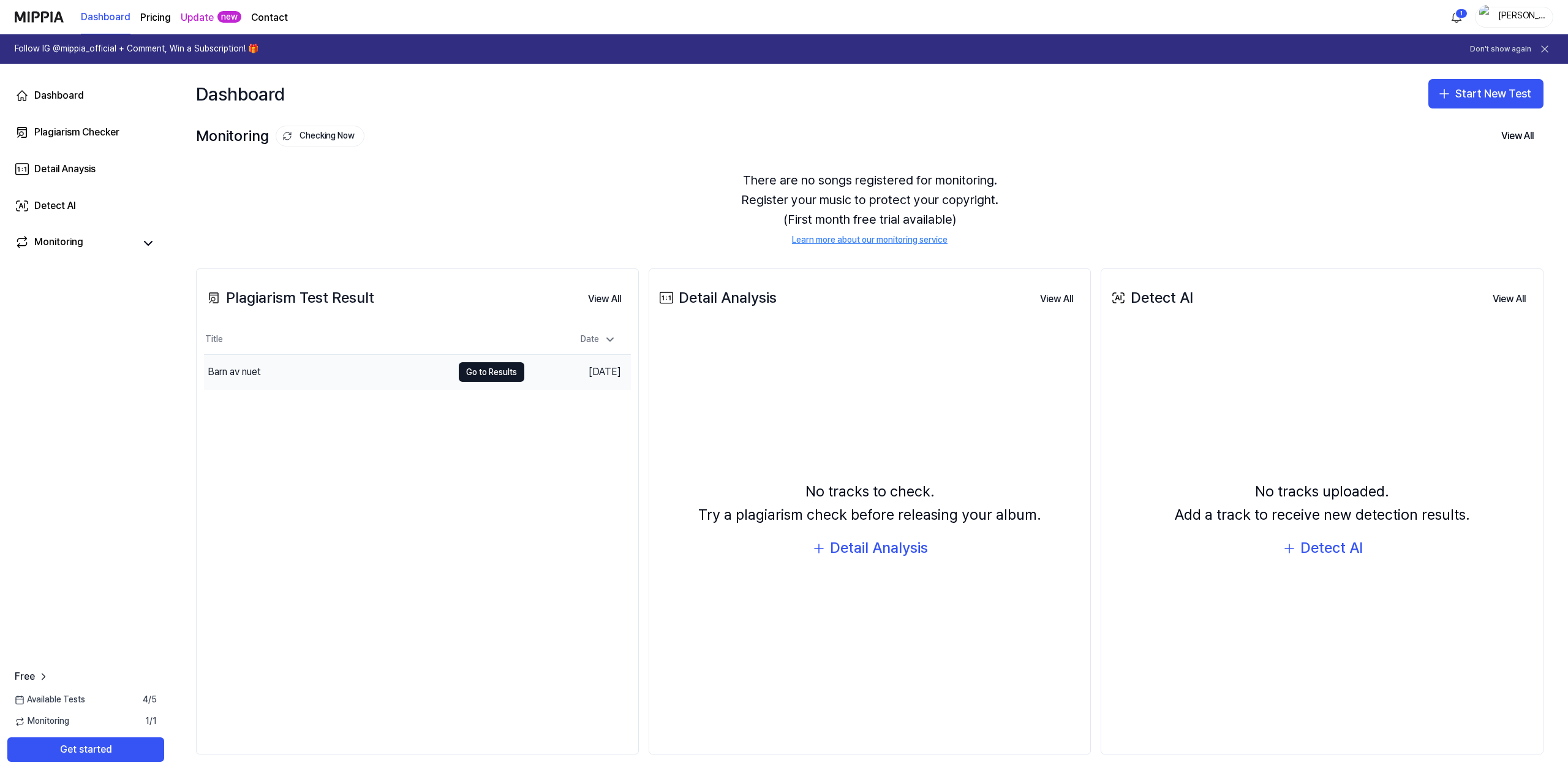
click at [290, 368] on div "Barn av nuet" at bounding box center [328, 372] width 249 height 34
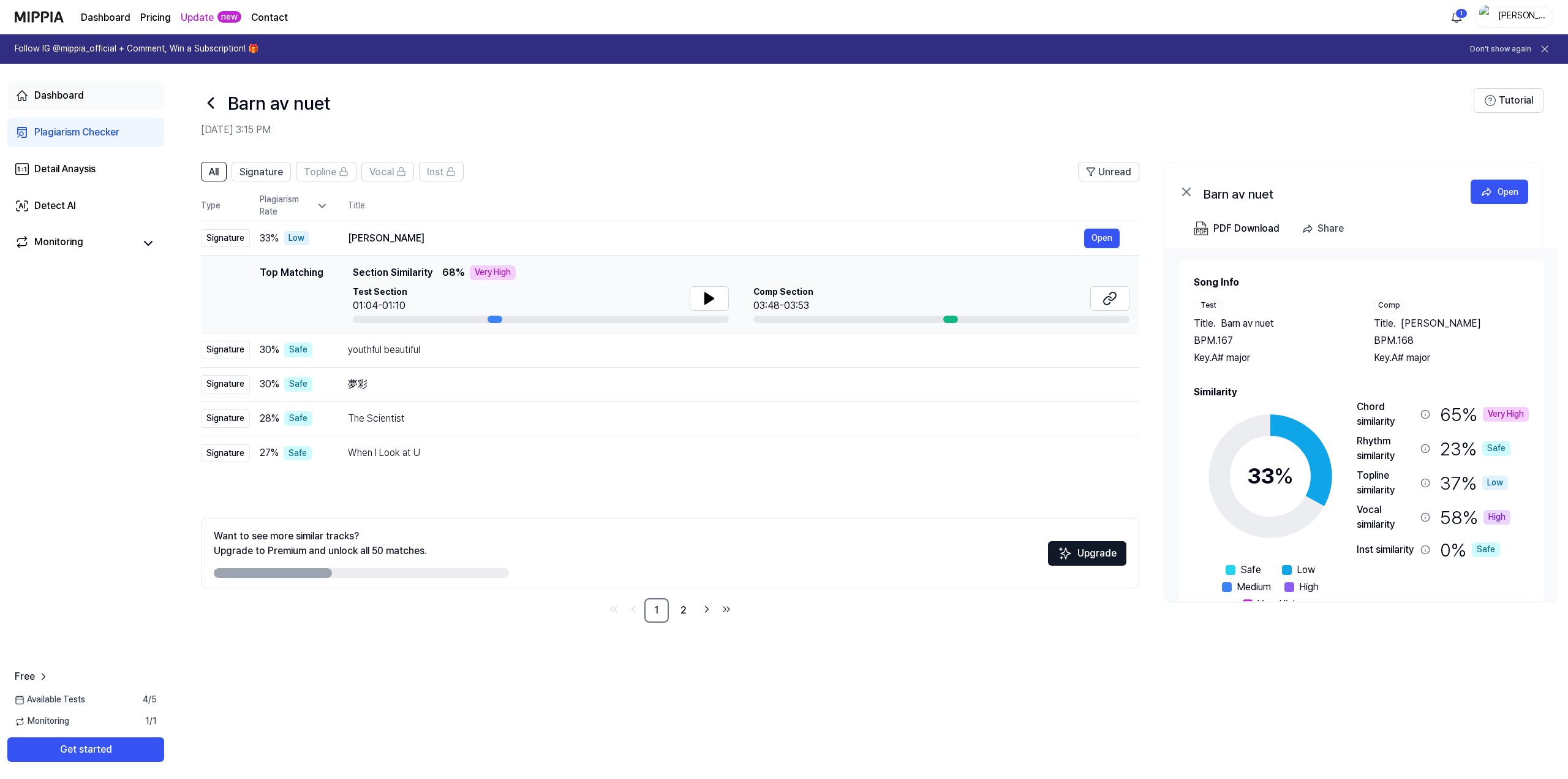
click at [63, 97] on div "Dashboard" at bounding box center [59, 95] width 49 height 15
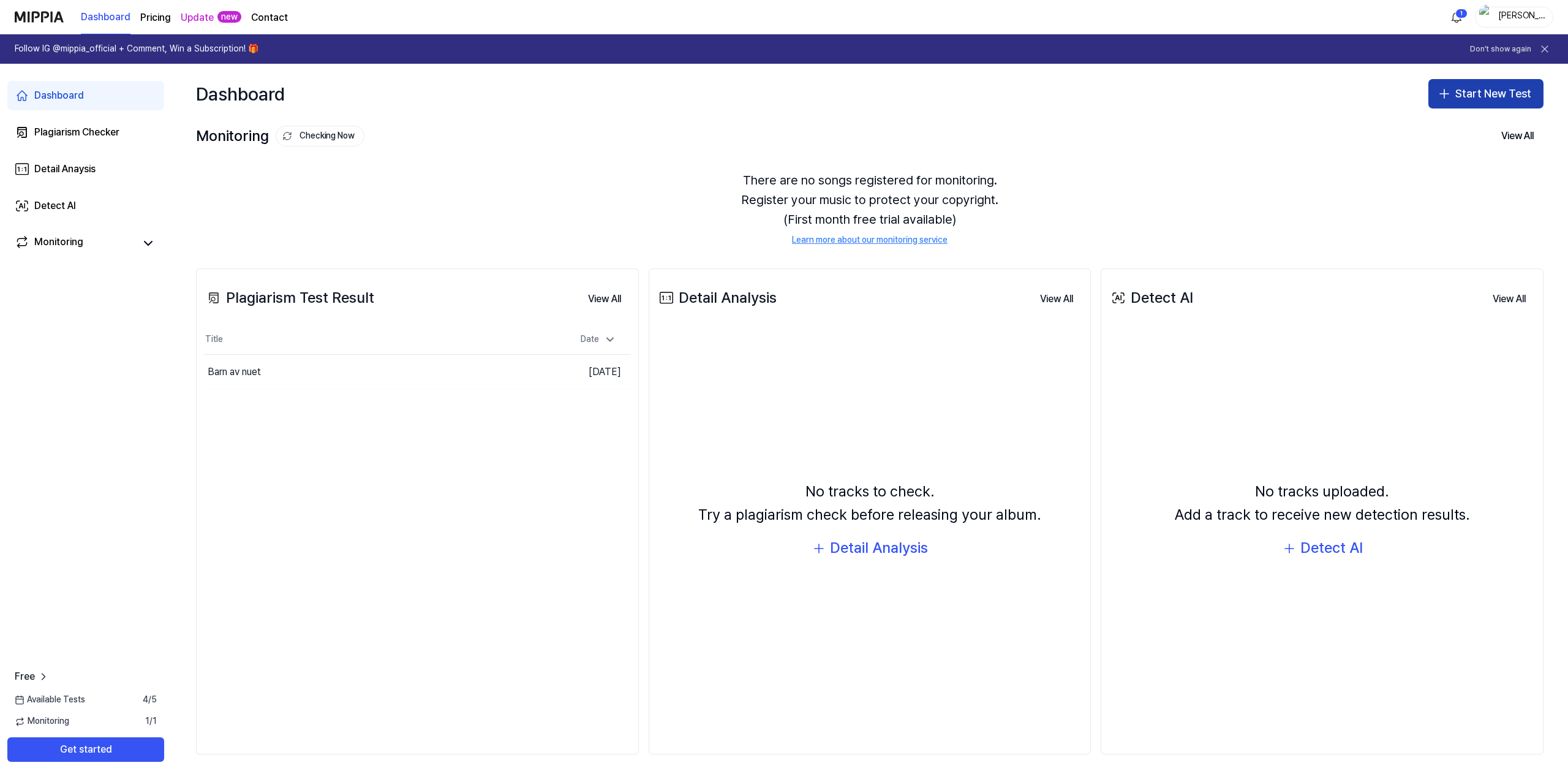
click at [1462, 95] on button "Start New Test" at bounding box center [1485, 94] width 115 height 29
click at [1464, 94] on button "Start New Test" at bounding box center [1485, 94] width 115 height 29
click at [1464, 94] on button "Start New Test" at bounding box center [1485, 94] width 115 height 29
click at [1464, 92] on button "Start New Test" at bounding box center [1485, 94] width 115 height 29
click at [83, 98] on link "Dashboard" at bounding box center [86, 96] width 157 height 29
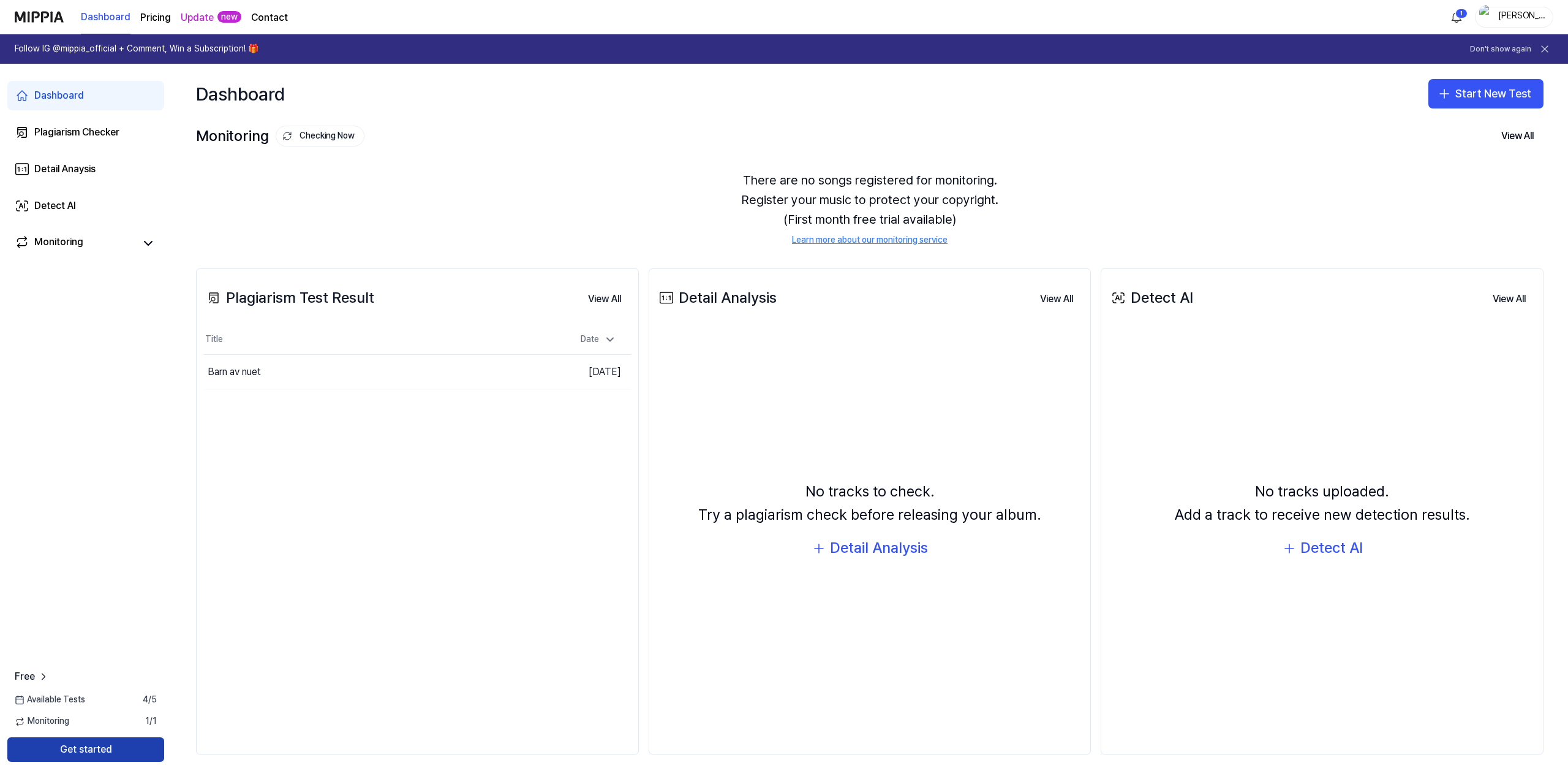
click at [85, 750] on button "Get started" at bounding box center [86, 750] width 157 height 25
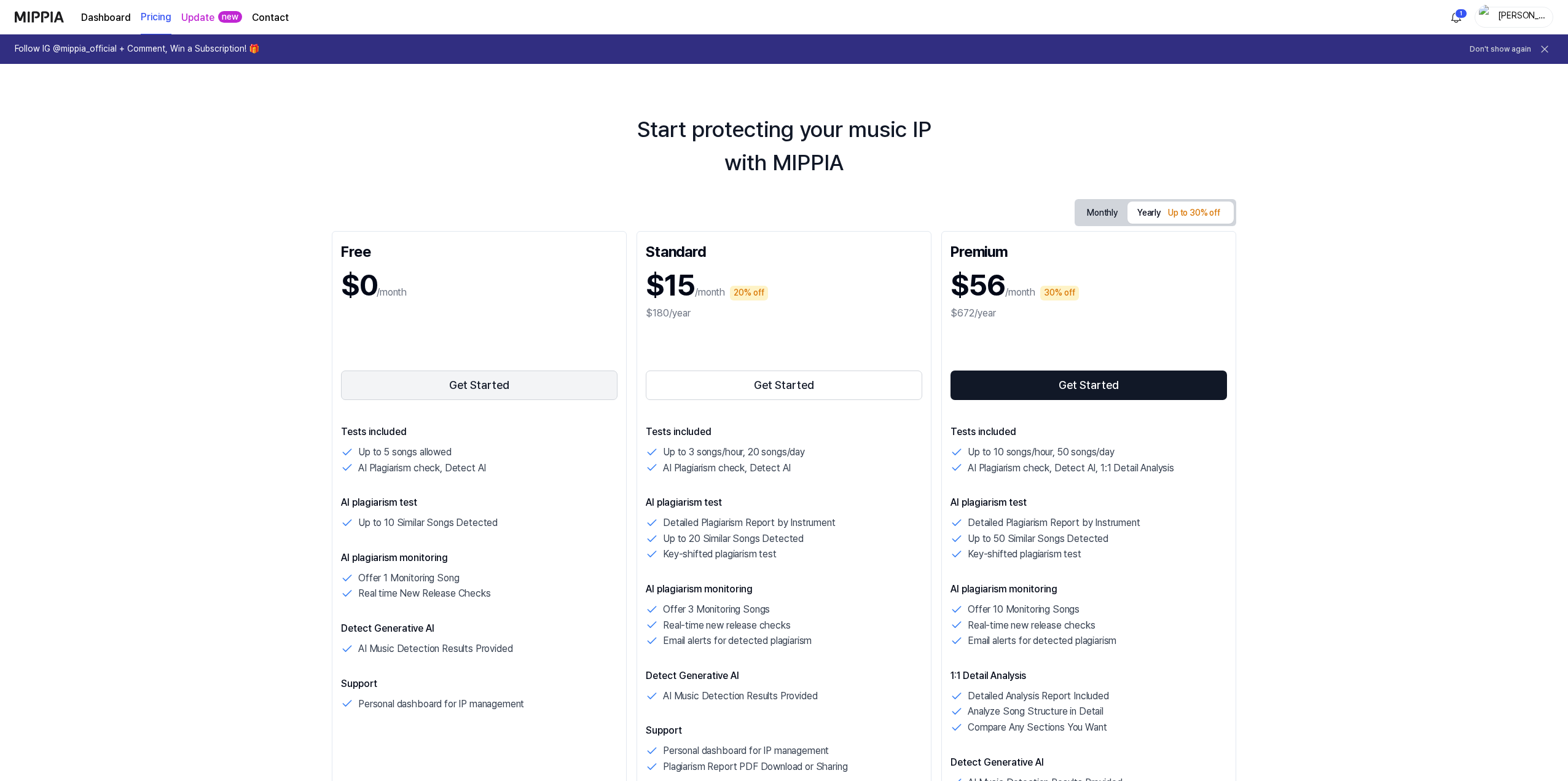
click at [502, 394] on button "Get Started" at bounding box center [479, 385] width 277 height 29
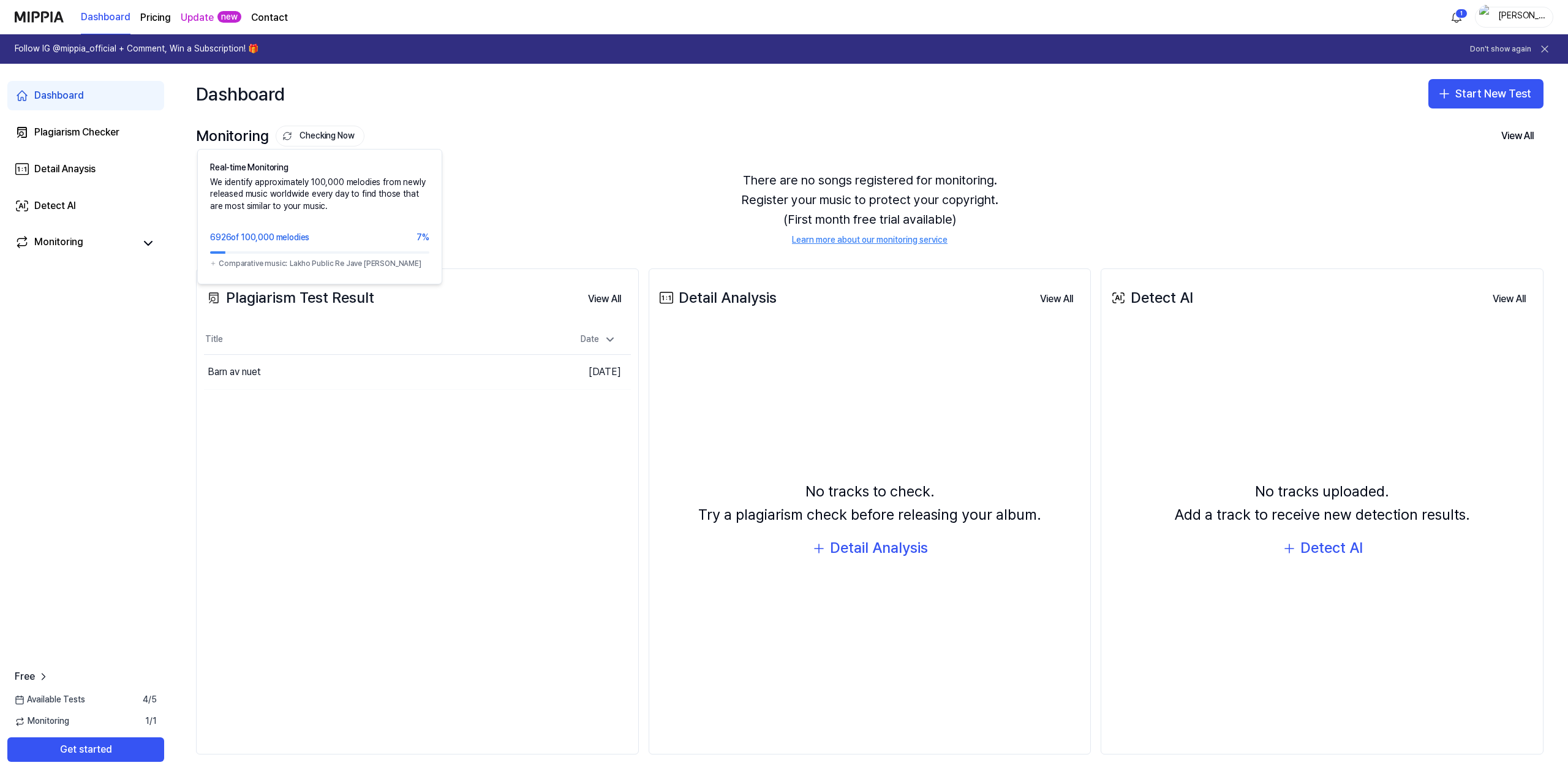
click at [338, 134] on button "Checking Now" at bounding box center [320, 136] width 89 height 21
click at [337, 131] on button "Checking Now" at bounding box center [320, 136] width 89 height 21
click at [335, 130] on button "Checking Now" at bounding box center [320, 136] width 89 height 21
click at [590, 294] on button "View All" at bounding box center [604, 299] width 53 height 25
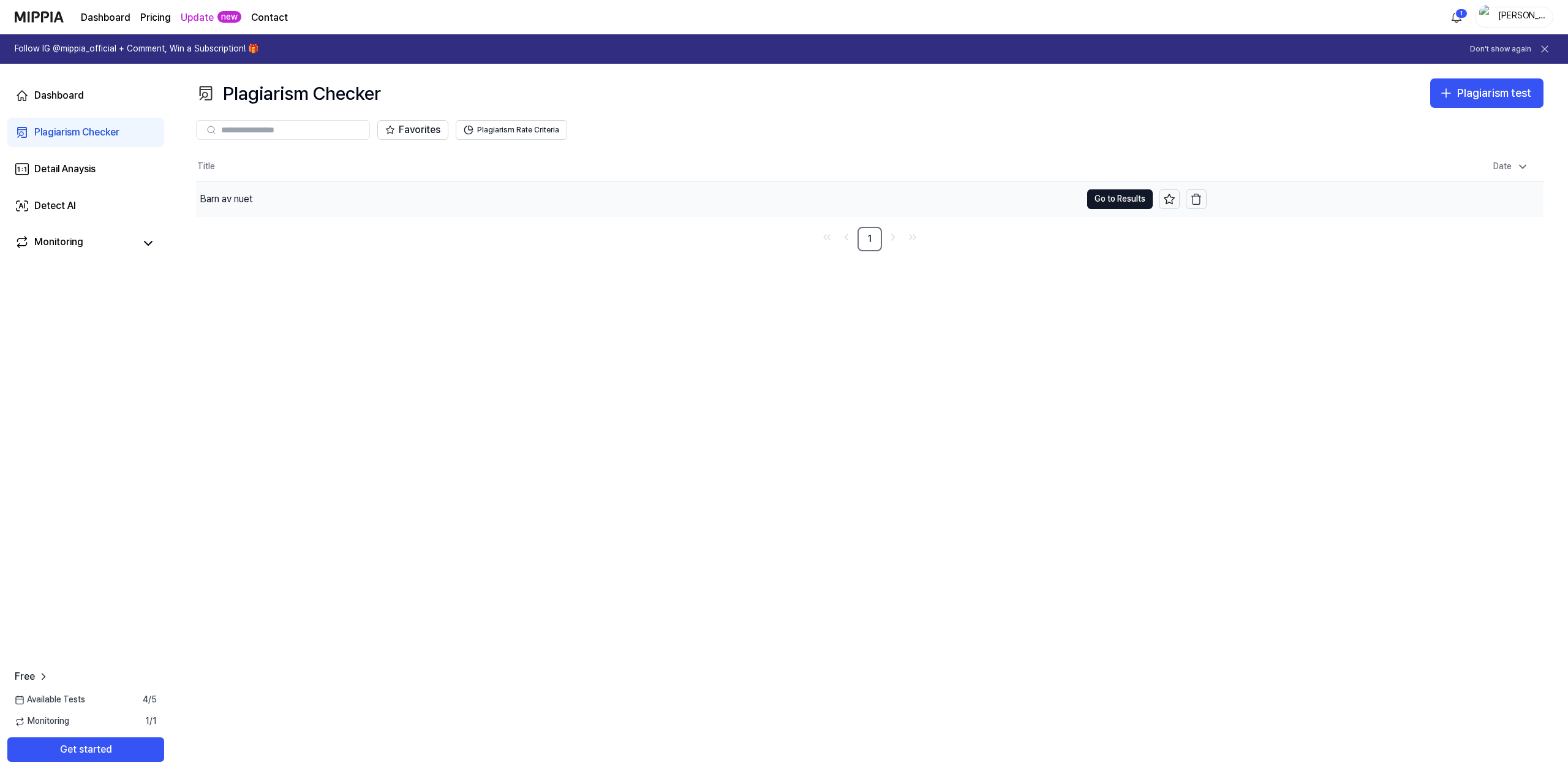
click at [257, 198] on div "Barn av nuet" at bounding box center [639, 199] width 885 height 34
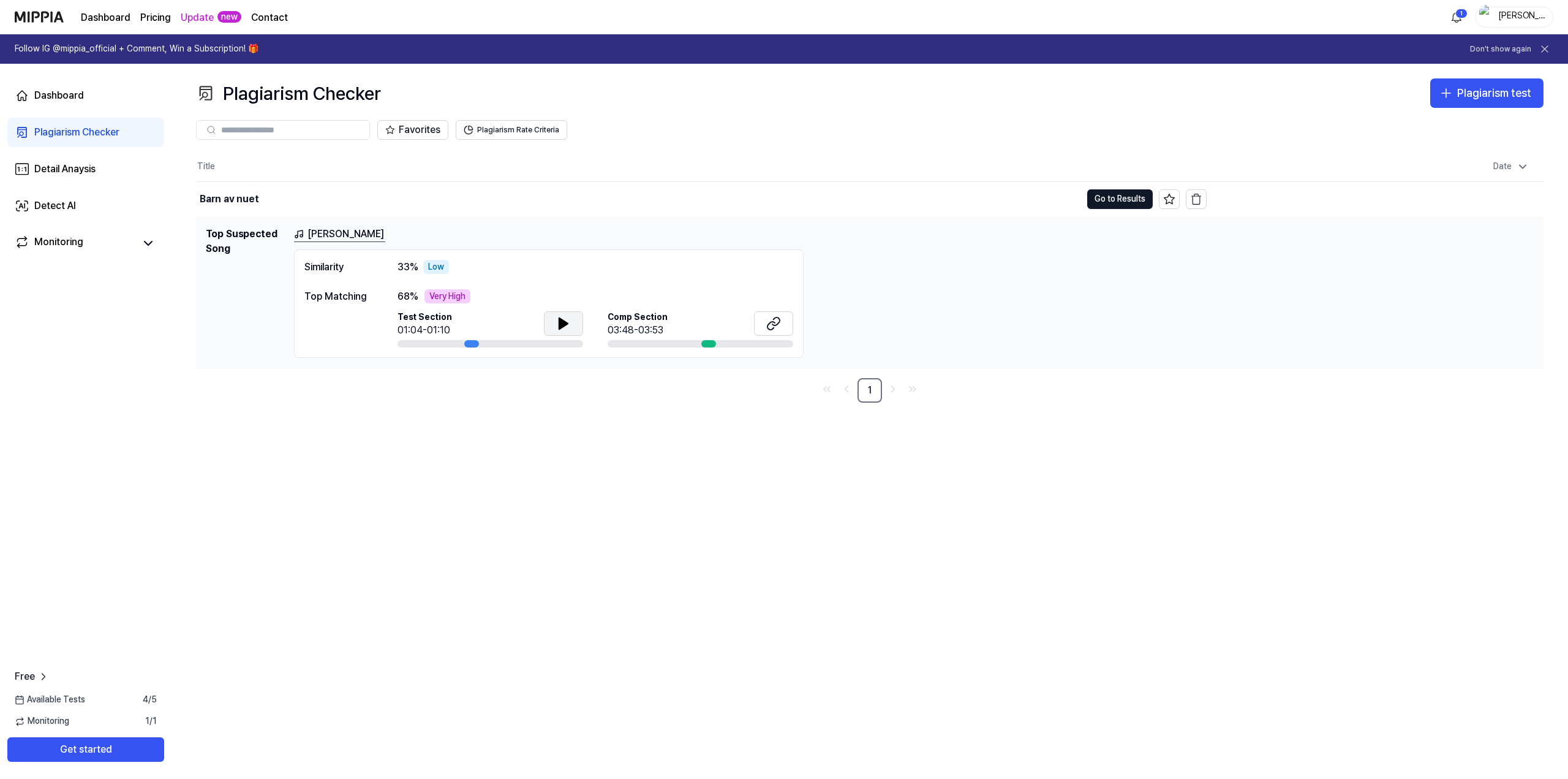
click at [559, 325] on icon at bounding box center [563, 323] width 8 height 11
click at [562, 324] on icon at bounding box center [561, 322] width 2 height 10
click at [788, 329] on button at bounding box center [773, 324] width 39 height 25
click at [559, 324] on icon at bounding box center [563, 323] width 8 height 11
click at [563, 321] on icon at bounding box center [563, 323] width 8 height 11
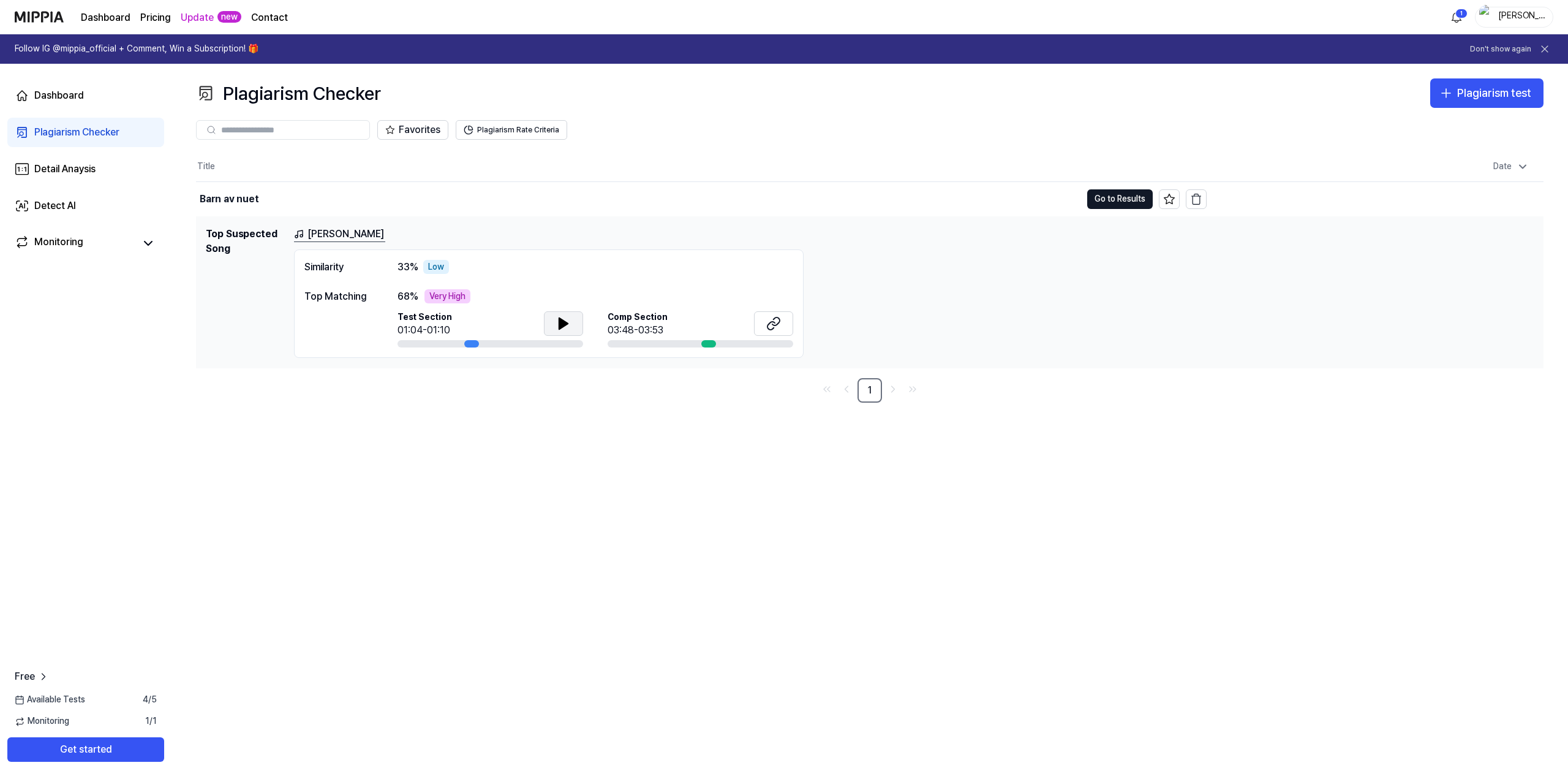
click at [559, 321] on icon at bounding box center [563, 323] width 8 height 11
click at [773, 327] on icon at bounding box center [773, 323] width 15 height 15
click at [558, 318] on icon at bounding box center [563, 323] width 15 height 15
click at [575, 323] on button at bounding box center [563, 324] width 39 height 25
drag, startPoint x: 300, startPoint y: 298, endPoint x: 368, endPoint y: 303, distance: 68.2
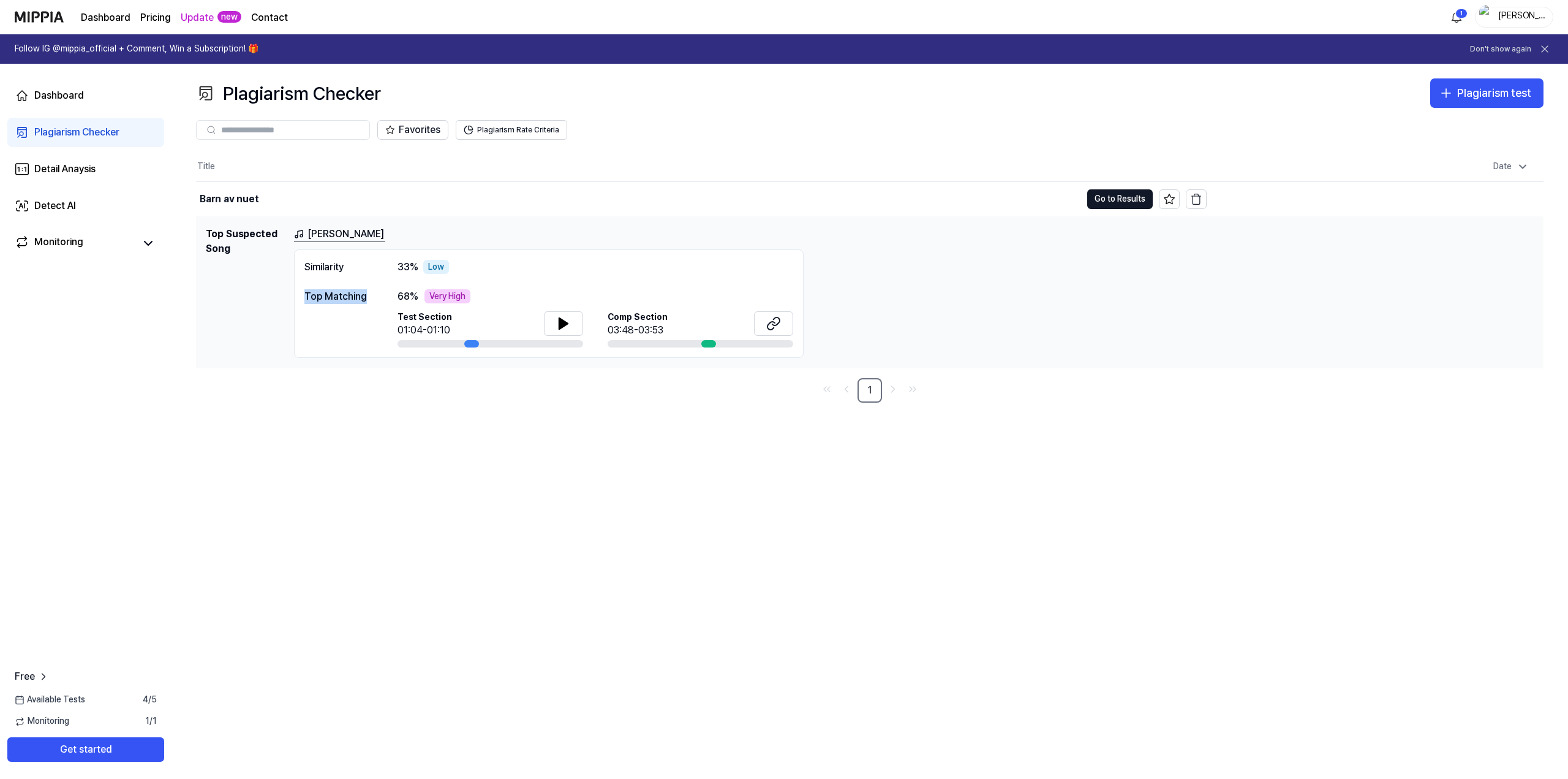
click at [368, 303] on div "Similarity 33 % Low Top Matching 68 % Very High Test Section 01:04-01:10 Comp S…" at bounding box center [549, 304] width 510 height 109
click at [106, 245] on link "Monitoring" at bounding box center [74, 243] width 120 height 17
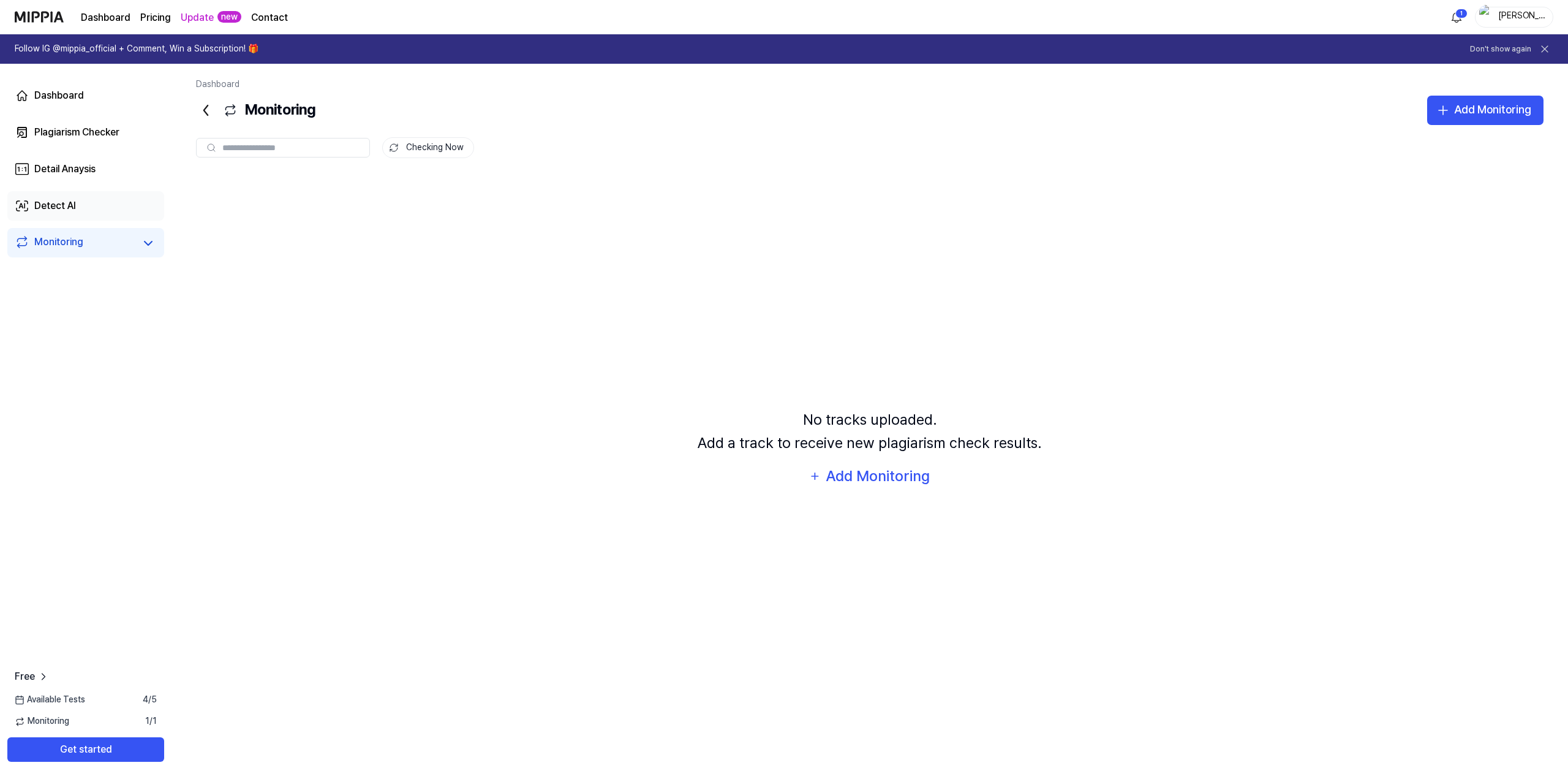
click at [87, 212] on link "Detect AI" at bounding box center [86, 206] width 157 height 29
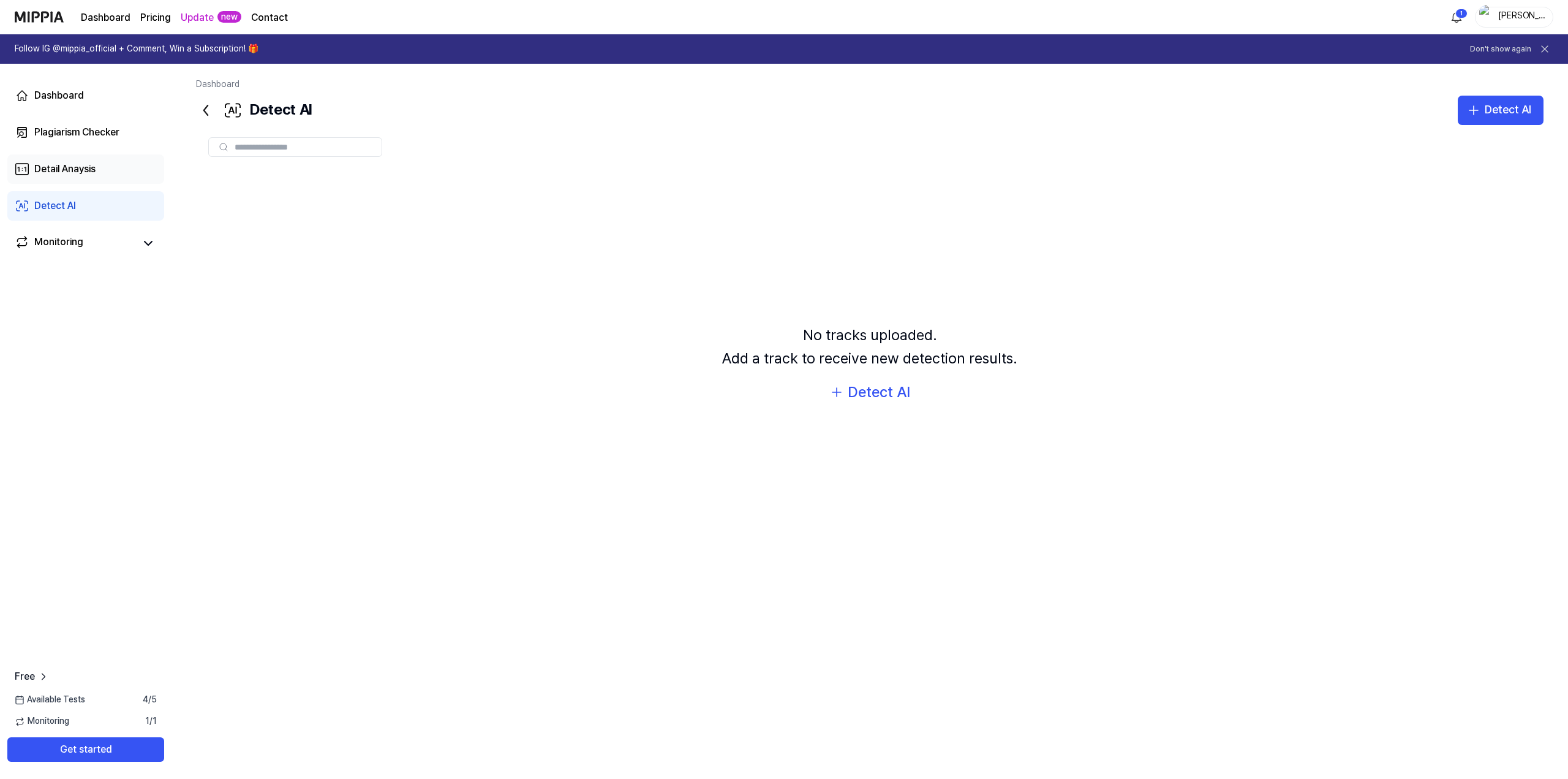
click at [101, 173] on link "Detail Anaysis" at bounding box center [86, 169] width 157 height 29
click at [96, 134] on div "Plagiarism Checker" at bounding box center [76, 132] width 85 height 15
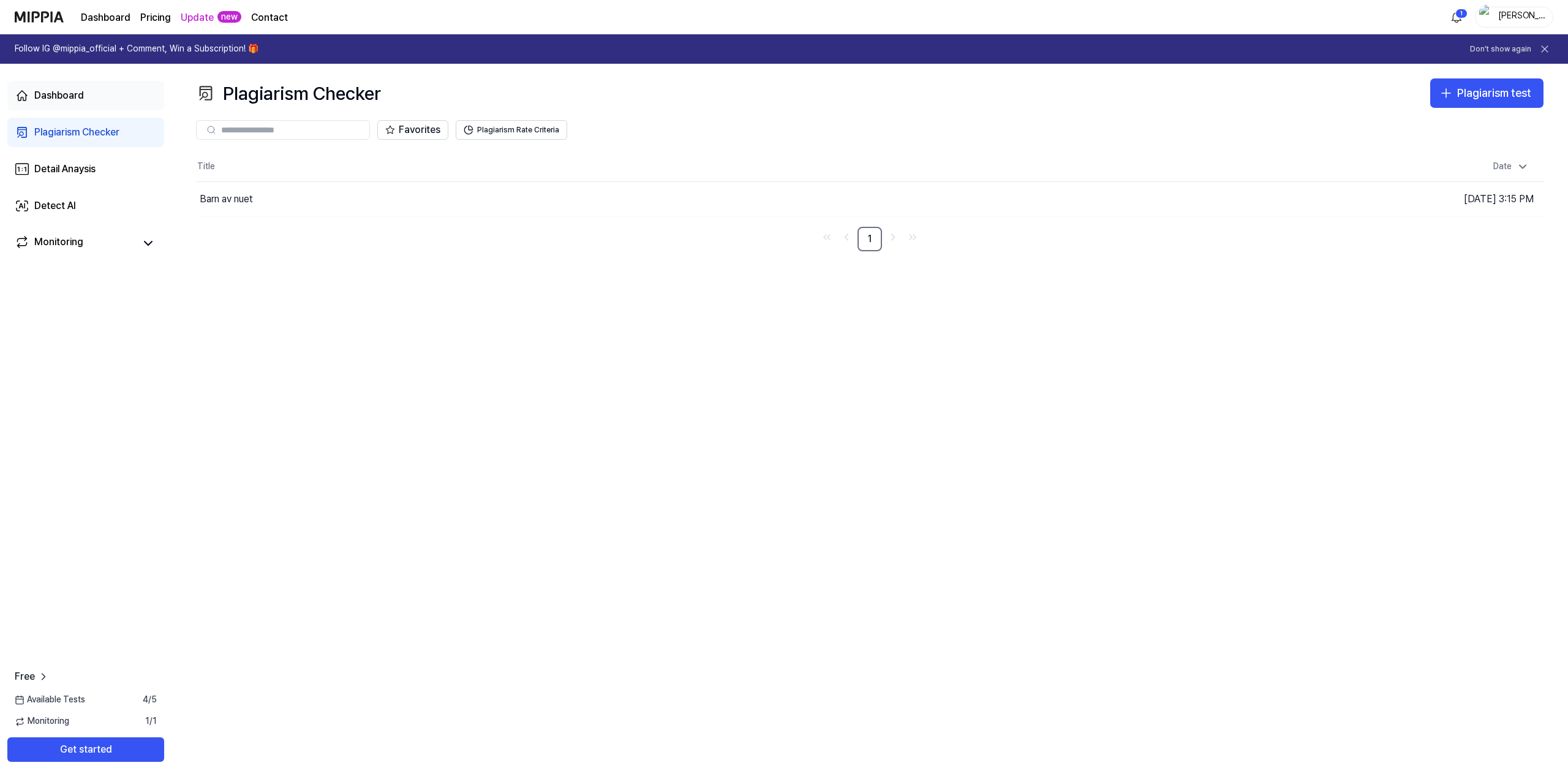
click at [76, 95] on div "Dashboard" at bounding box center [59, 95] width 49 height 15
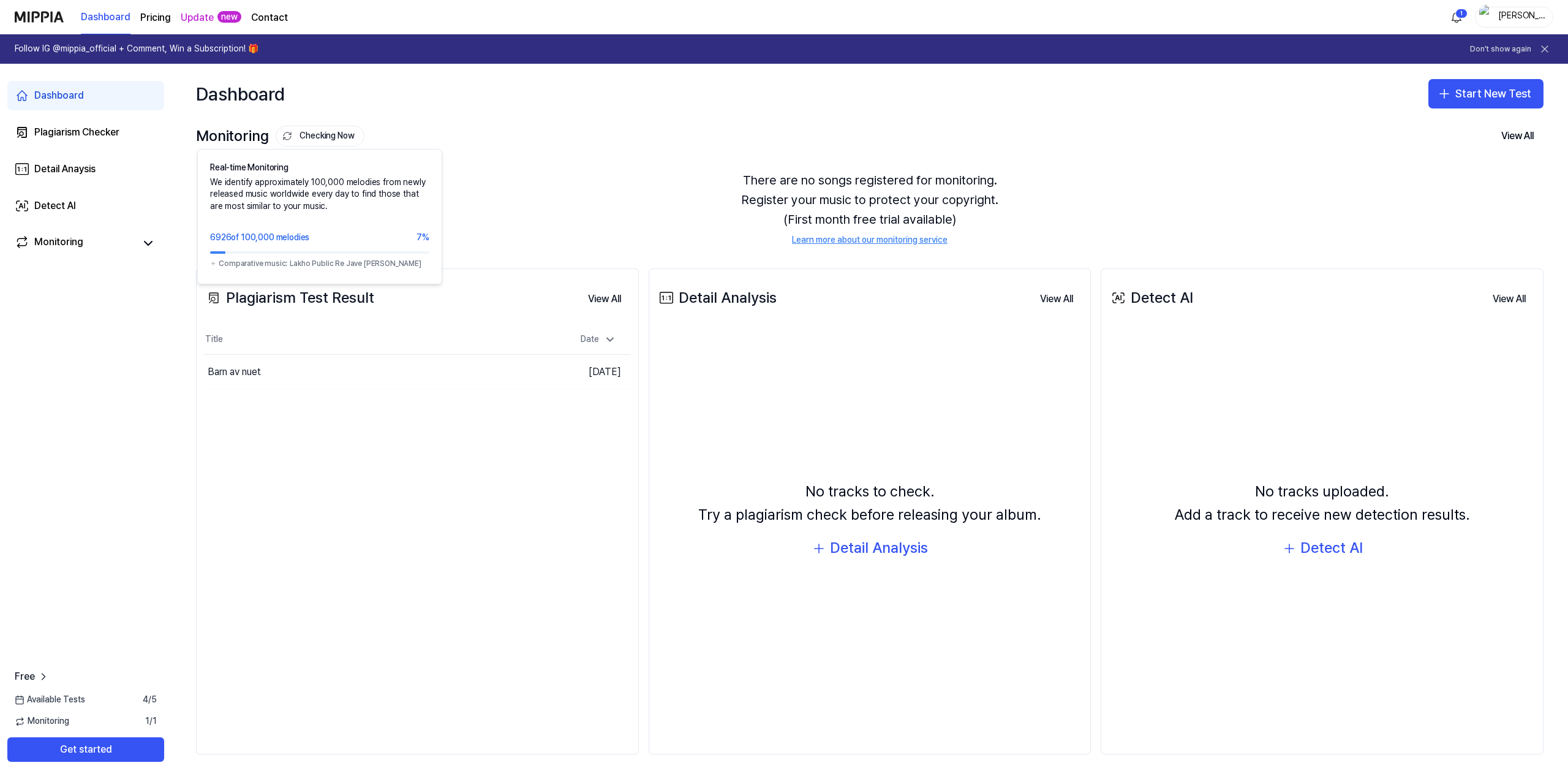
click at [314, 138] on button "Checking Now" at bounding box center [320, 136] width 89 height 21
click at [874, 238] on link "Learn more about our monitoring service" at bounding box center [869, 240] width 155 height 12
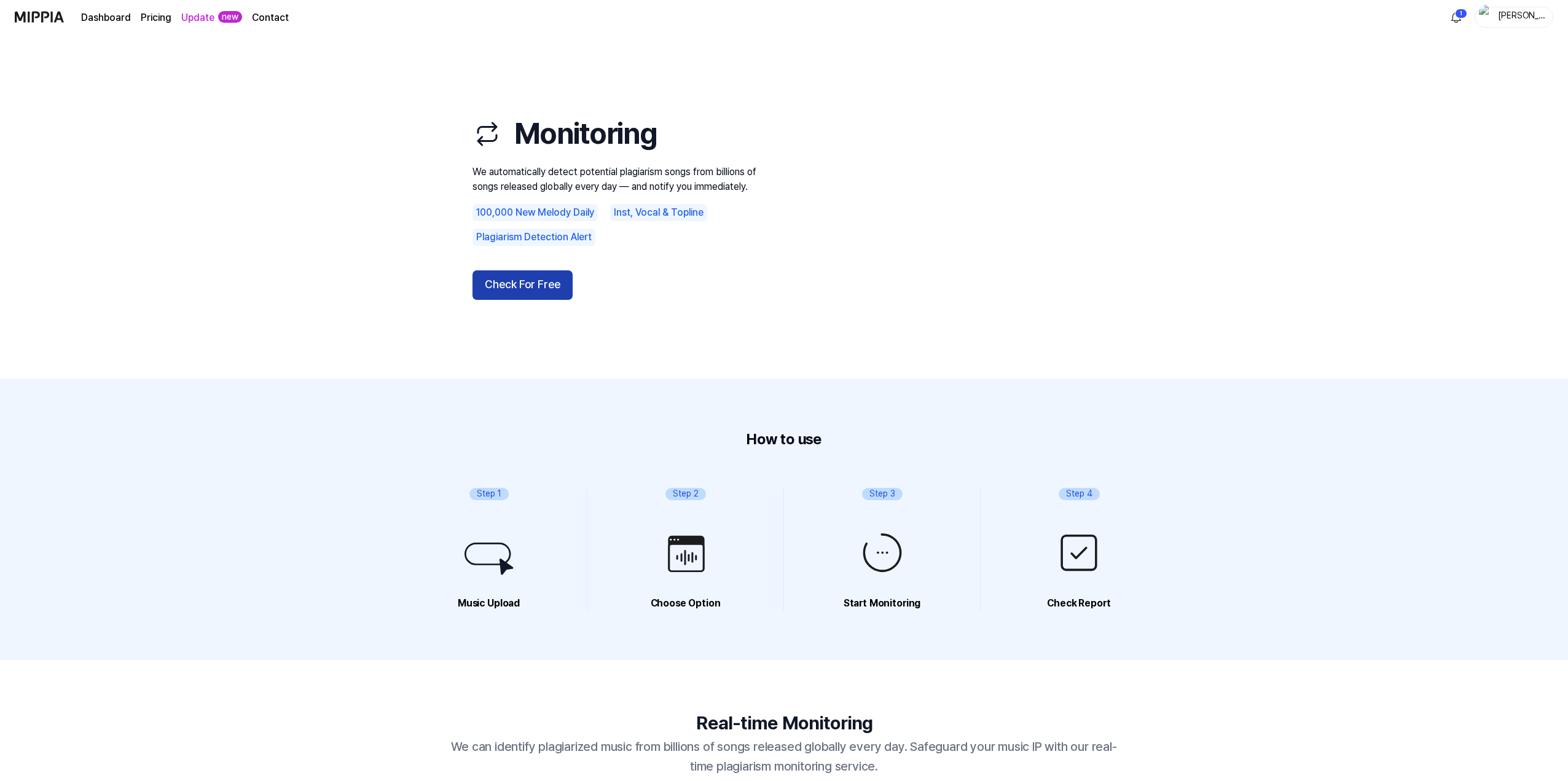
click at [543, 291] on button "Check For Free" at bounding box center [522, 285] width 100 height 29
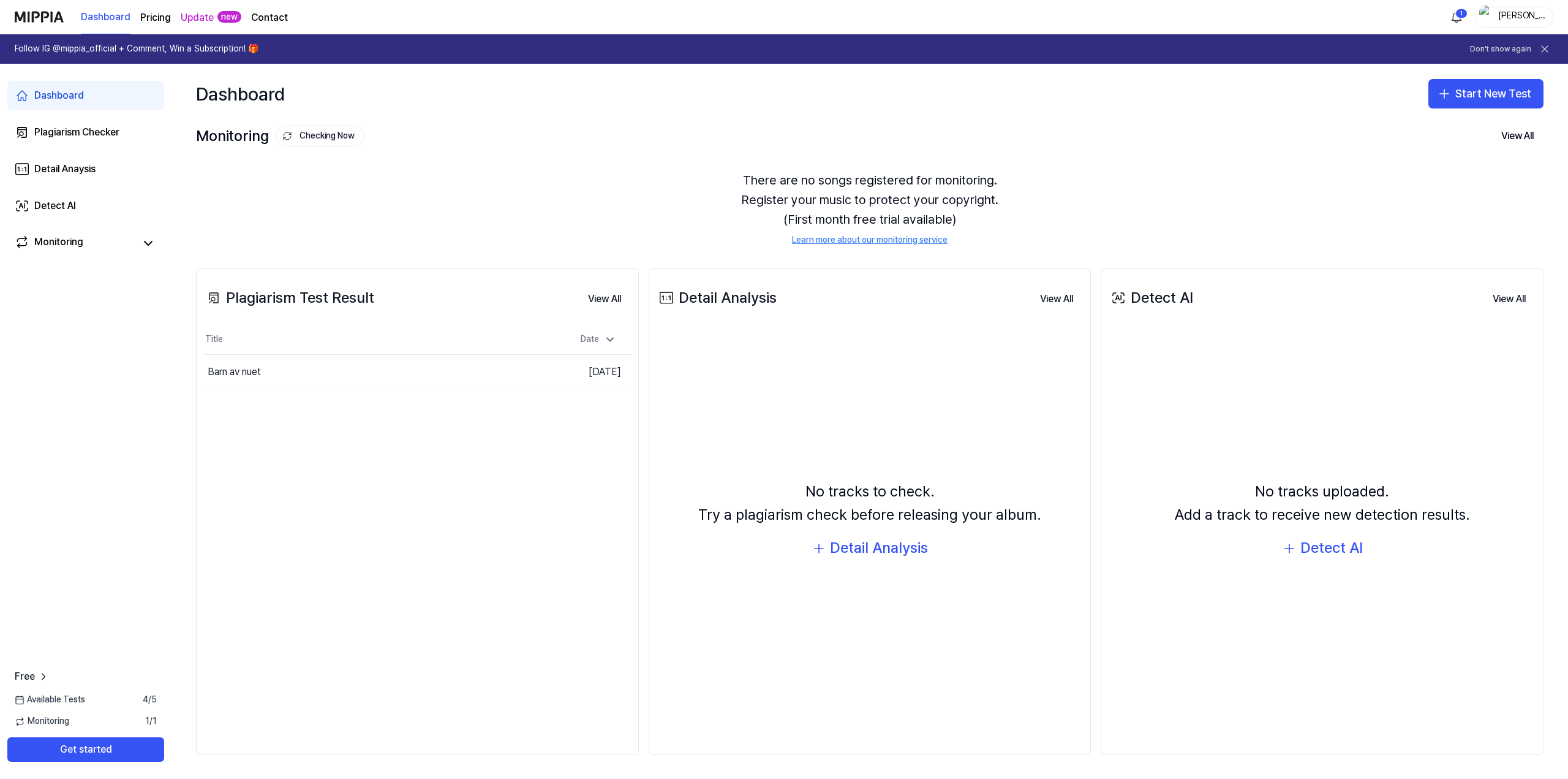
click at [1544, 49] on icon at bounding box center [1544, 49] width 6 height 6
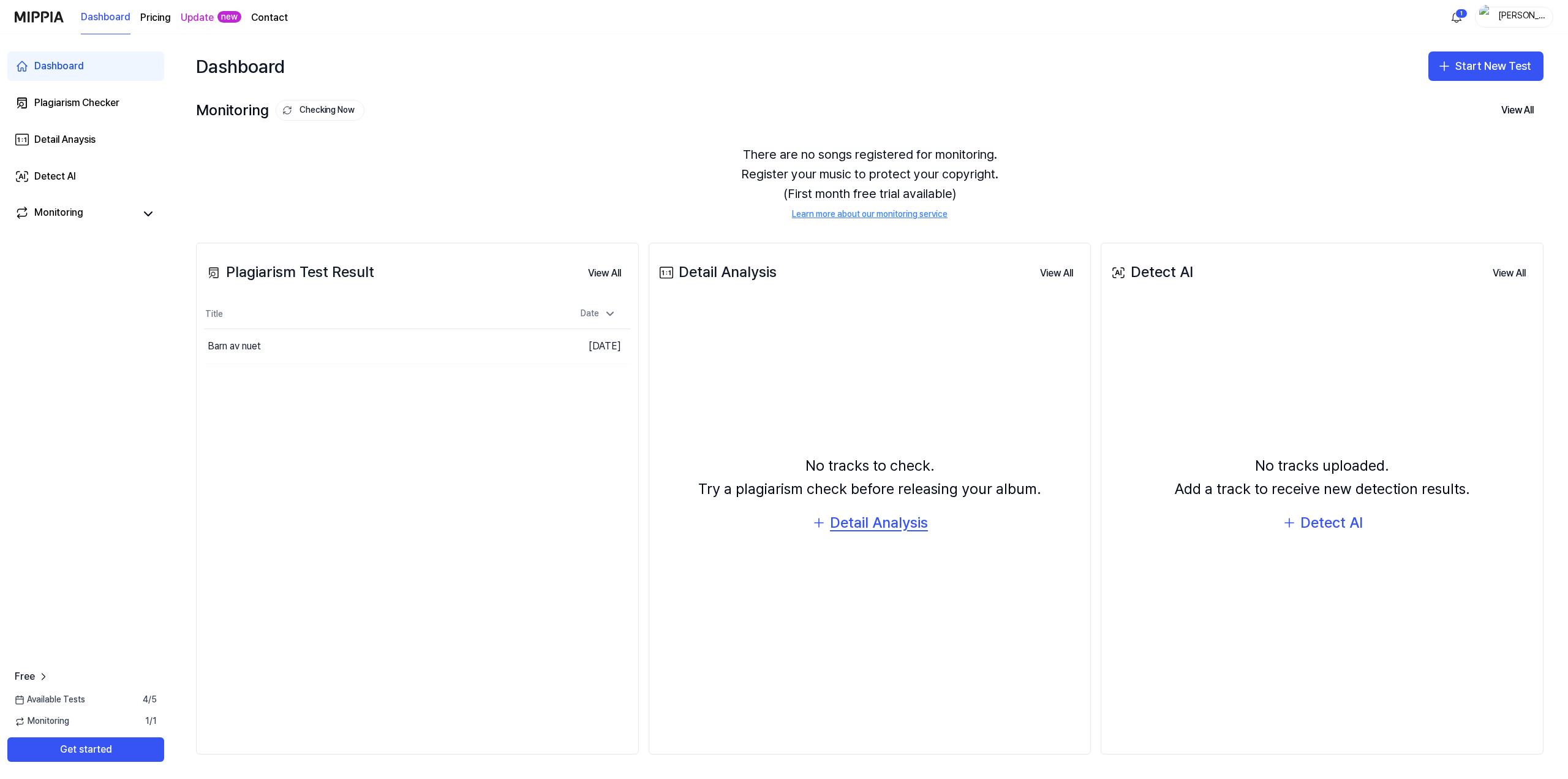
click at [877, 526] on div "Detail Analysis" at bounding box center [878, 522] width 98 height 23
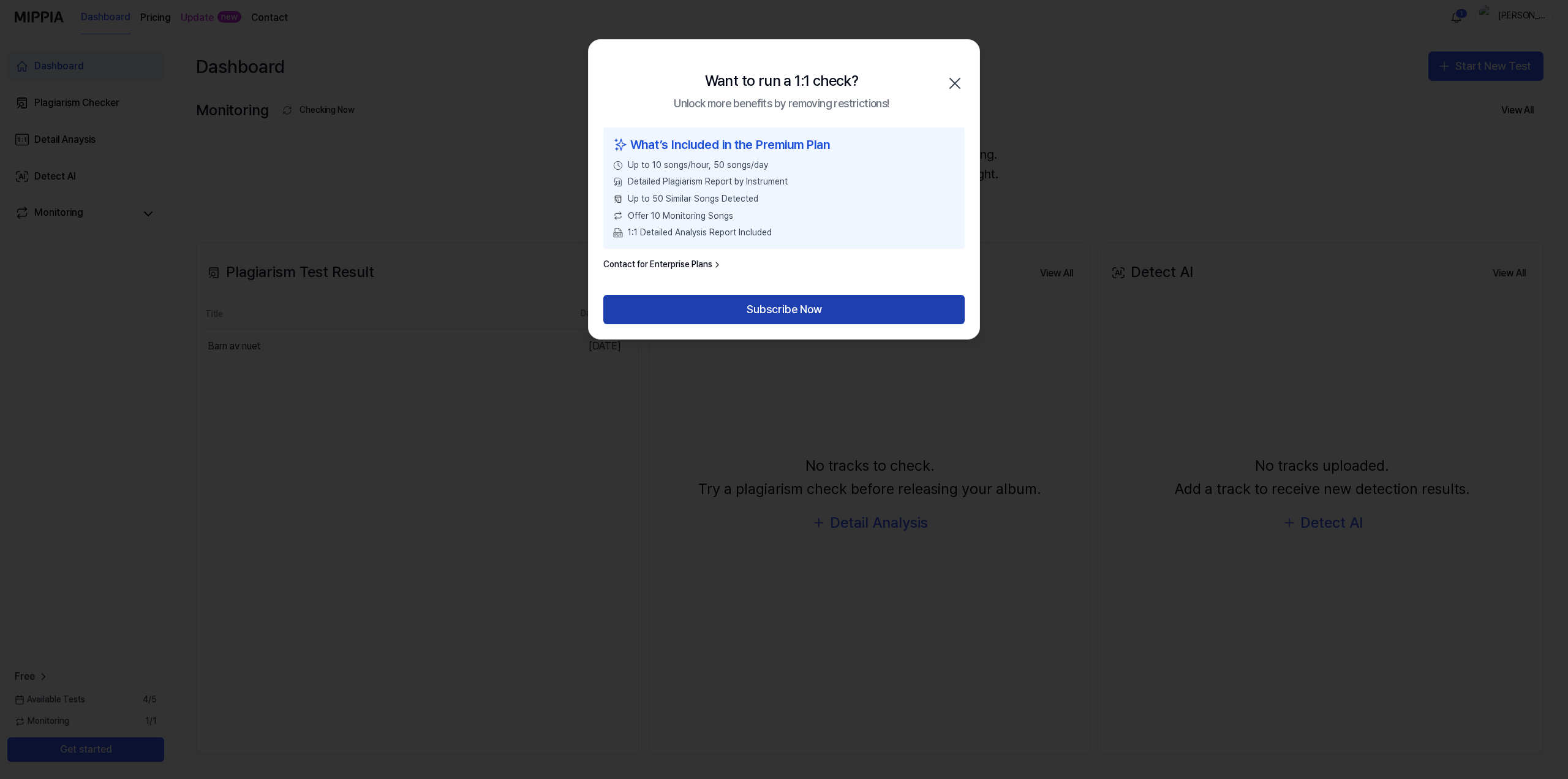
click at [817, 315] on button "Subscribe Now" at bounding box center [784, 309] width 361 height 29
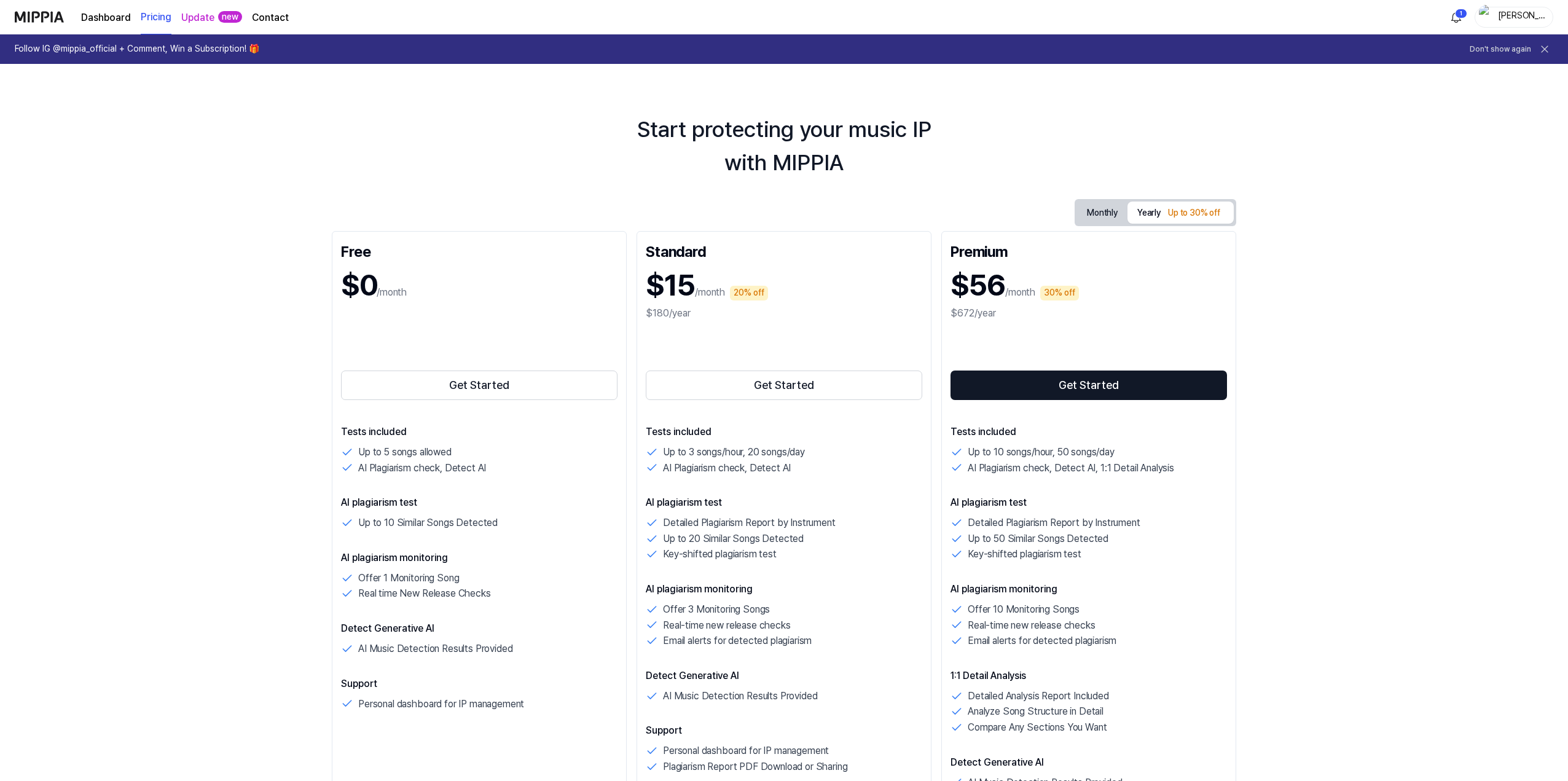
click at [1549, 49] on icon at bounding box center [1545, 49] width 12 height 12
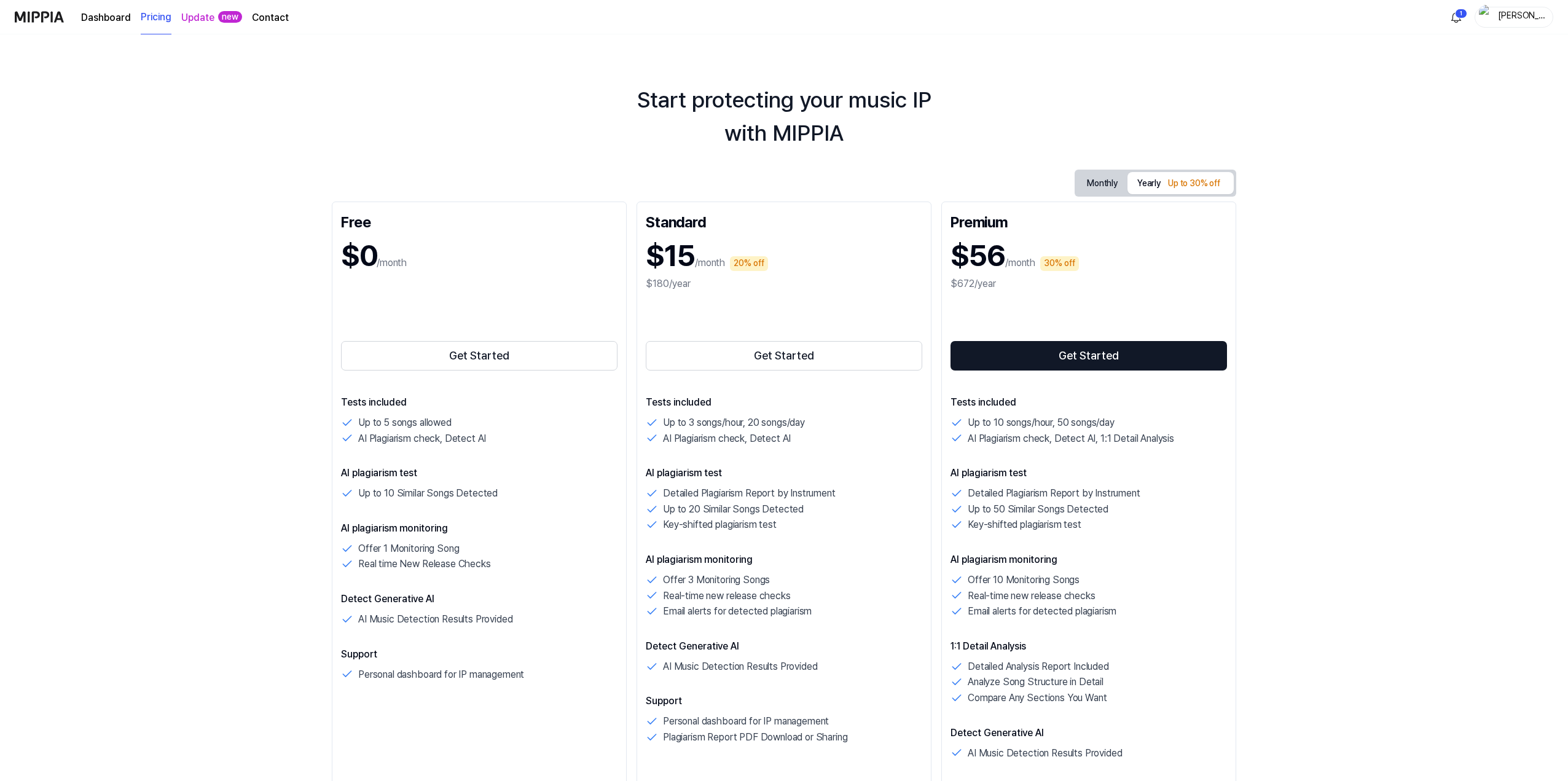
click at [417, 116] on div "Start protecting your music IP with MIPPIA" at bounding box center [784, 117] width 1568 height 67
click at [105, 10] on link "Dashboard" at bounding box center [106, 17] width 50 height 15
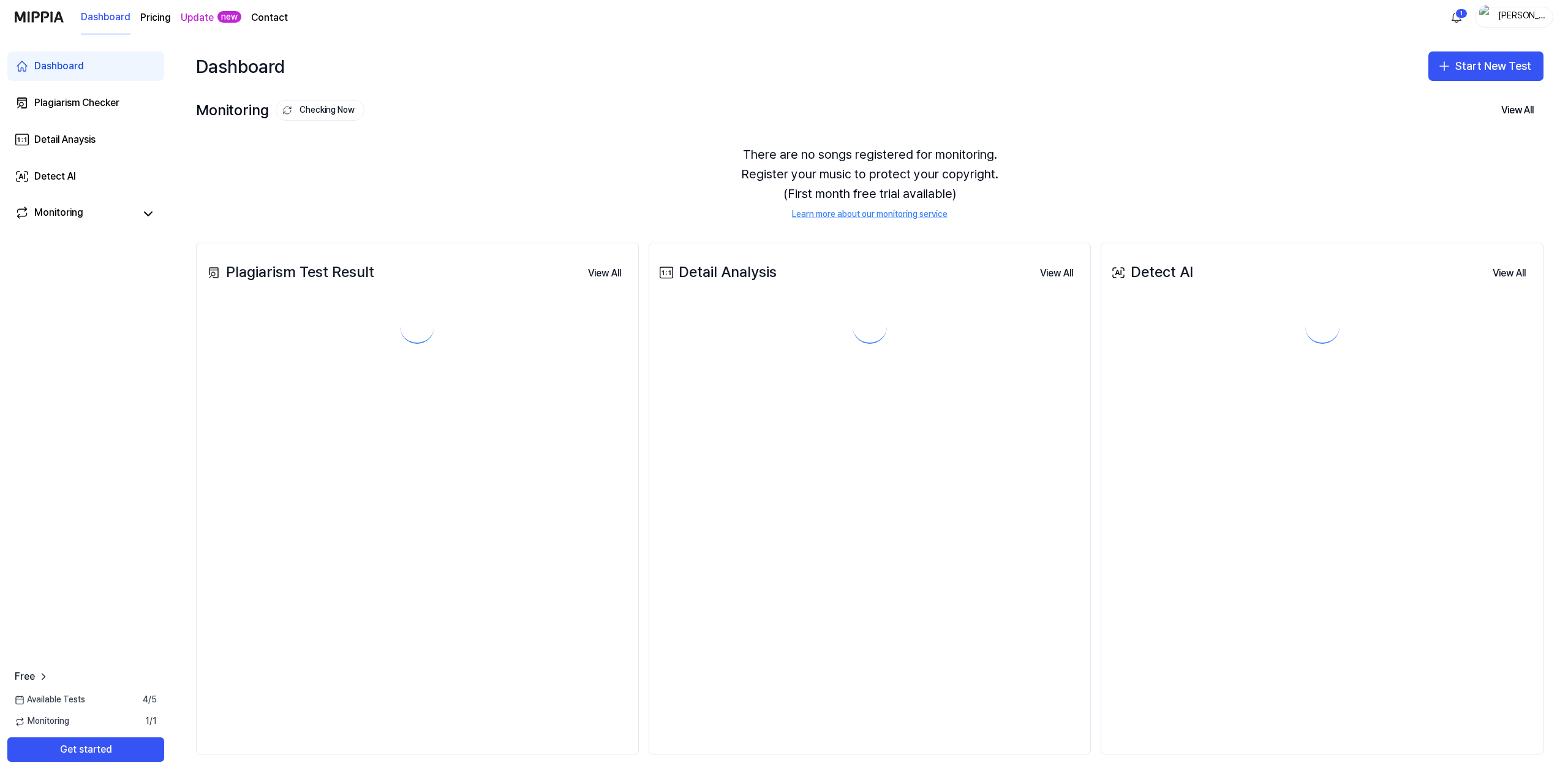
click at [103, 15] on link "Dashboard" at bounding box center [106, 18] width 49 height 34
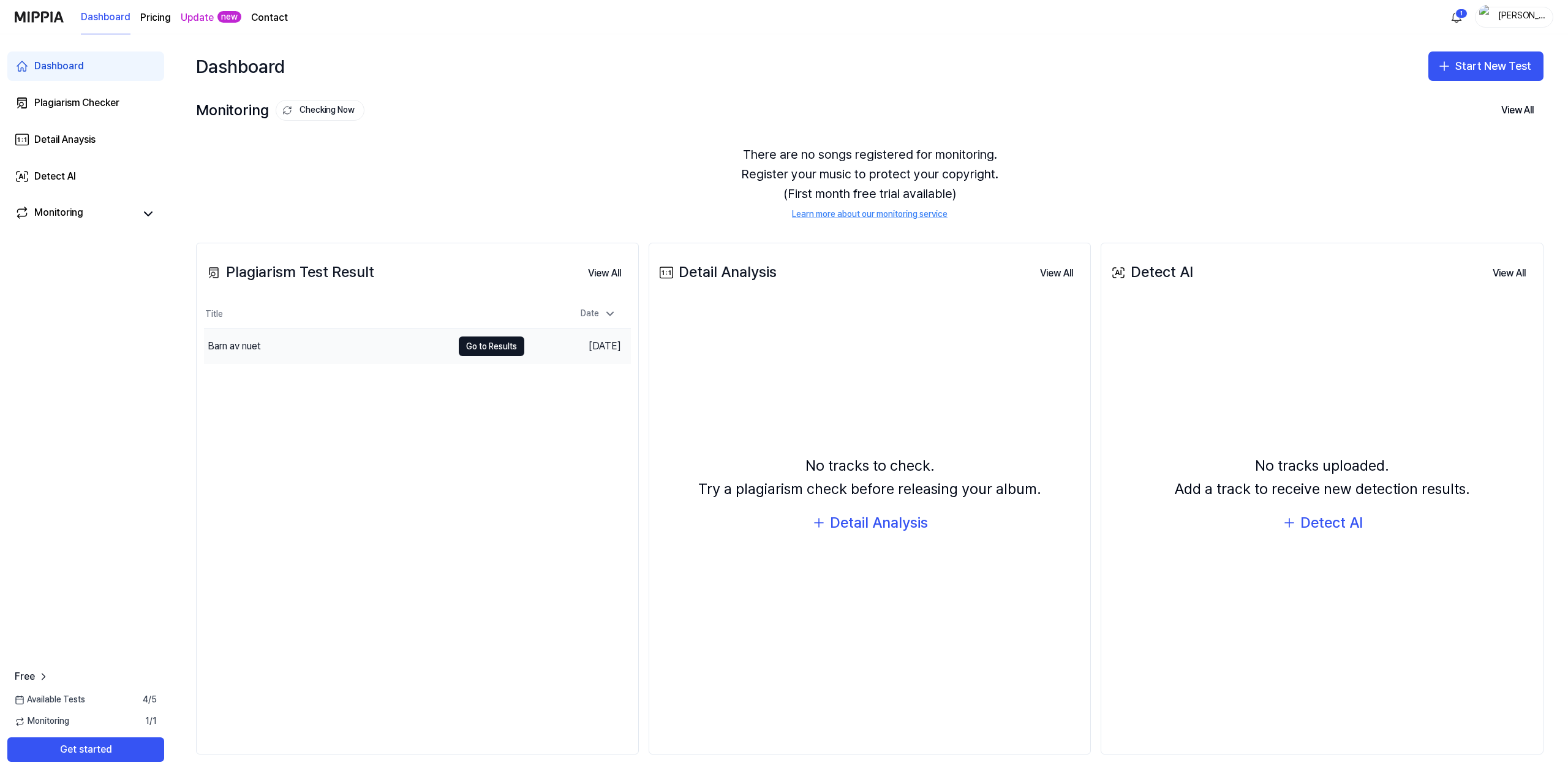
click at [248, 345] on div "Barn av nuet" at bounding box center [234, 345] width 53 height 15
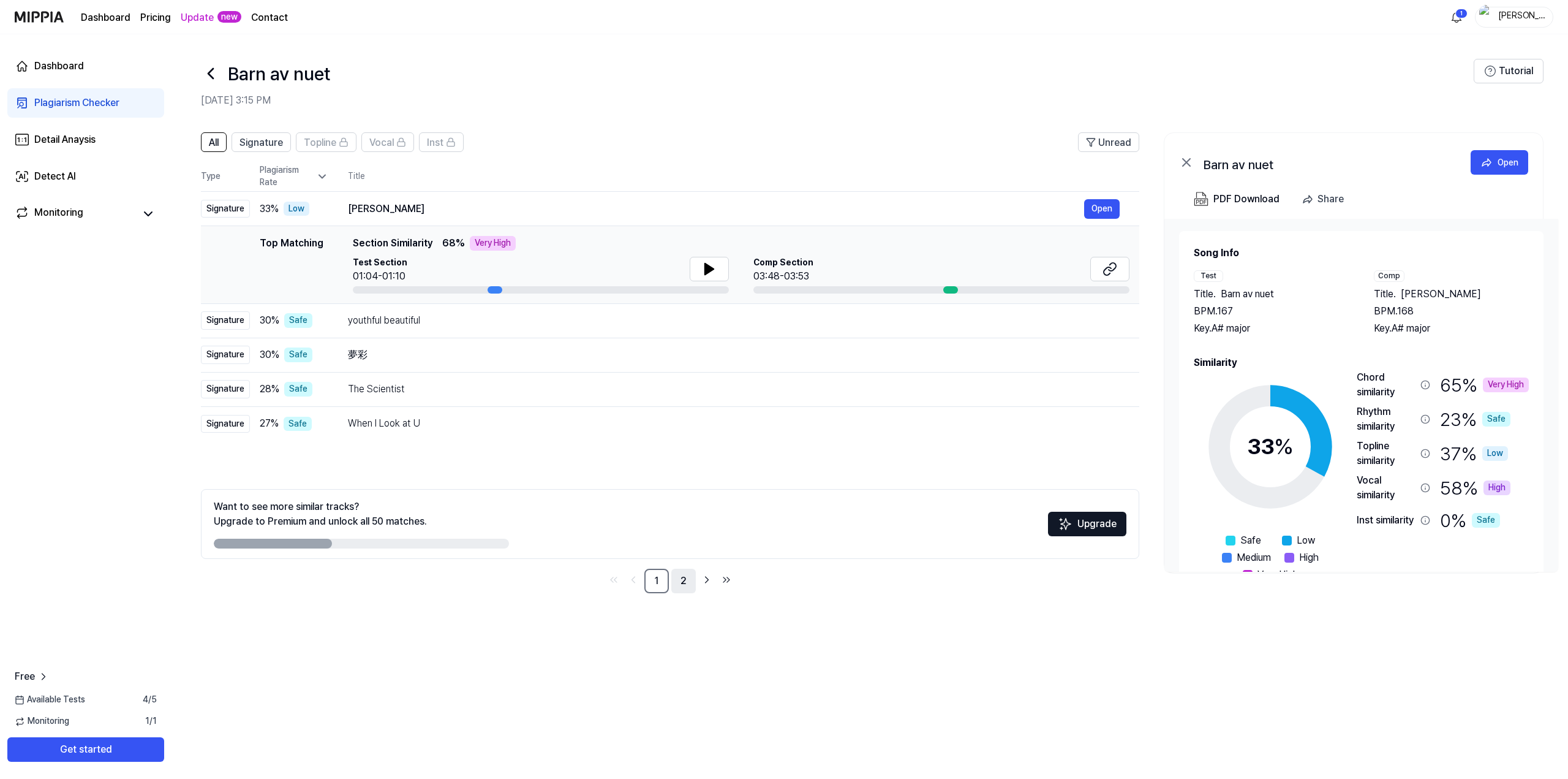
click at [675, 581] on link "2" at bounding box center [684, 581] width 25 height 25
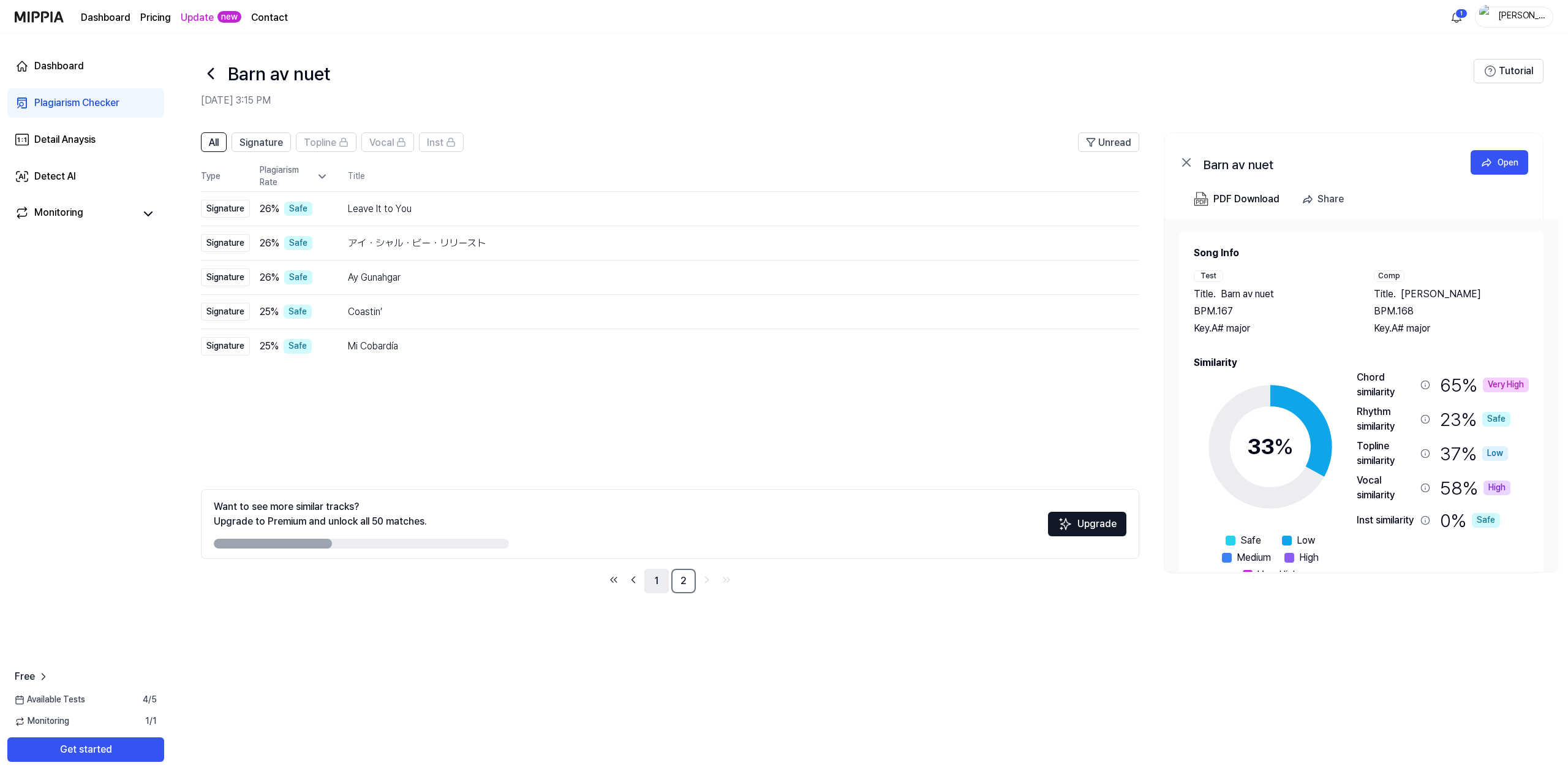
click at [653, 579] on link "1" at bounding box center [657, 581] width 25 height 25
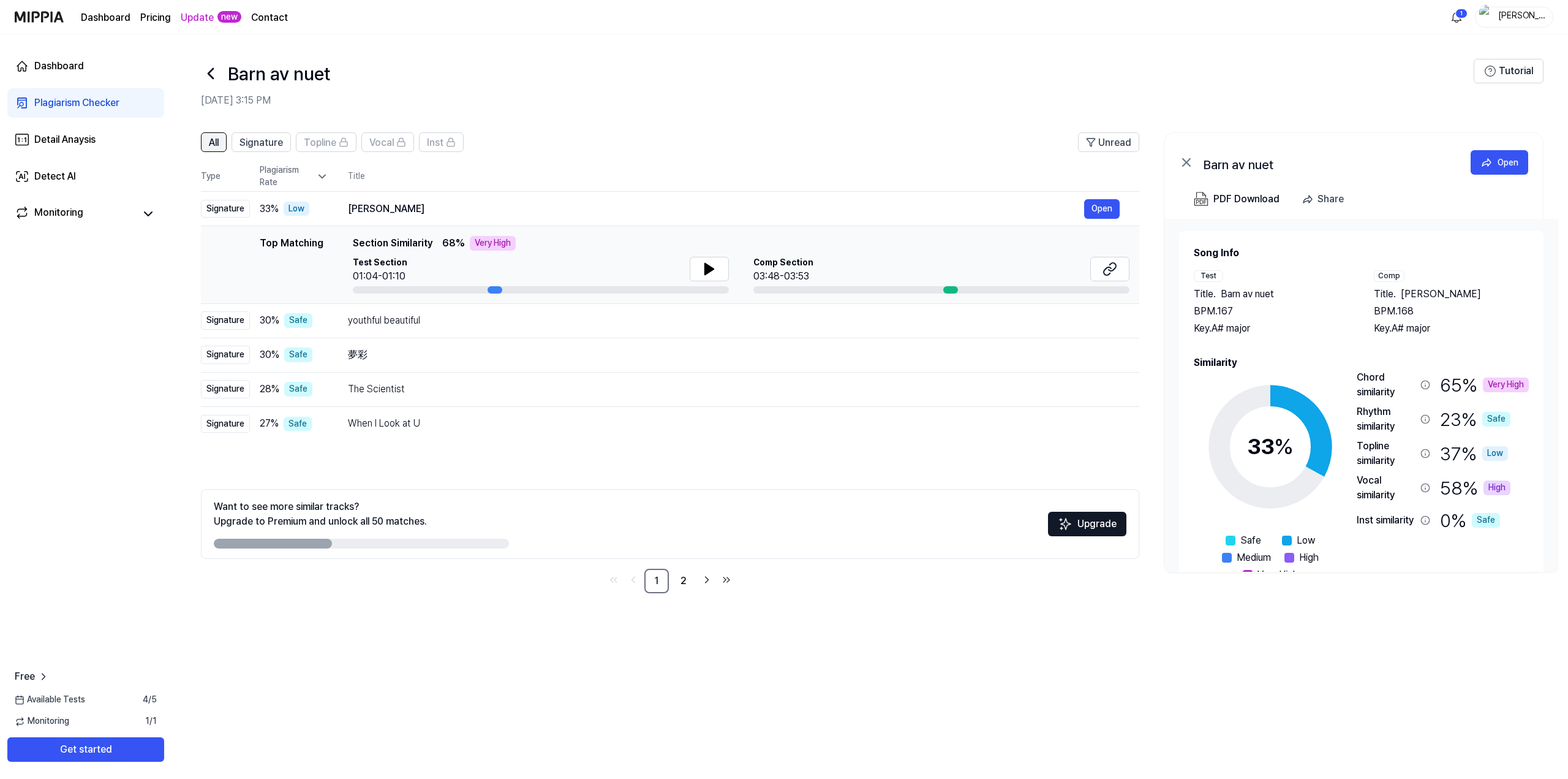
click at [218, 144] on span "All" at bounding box center [213, 142] width 10 height 15
click at [1107, 206] on button "Open" at bounding box center [1101, 209] width 36 height 19
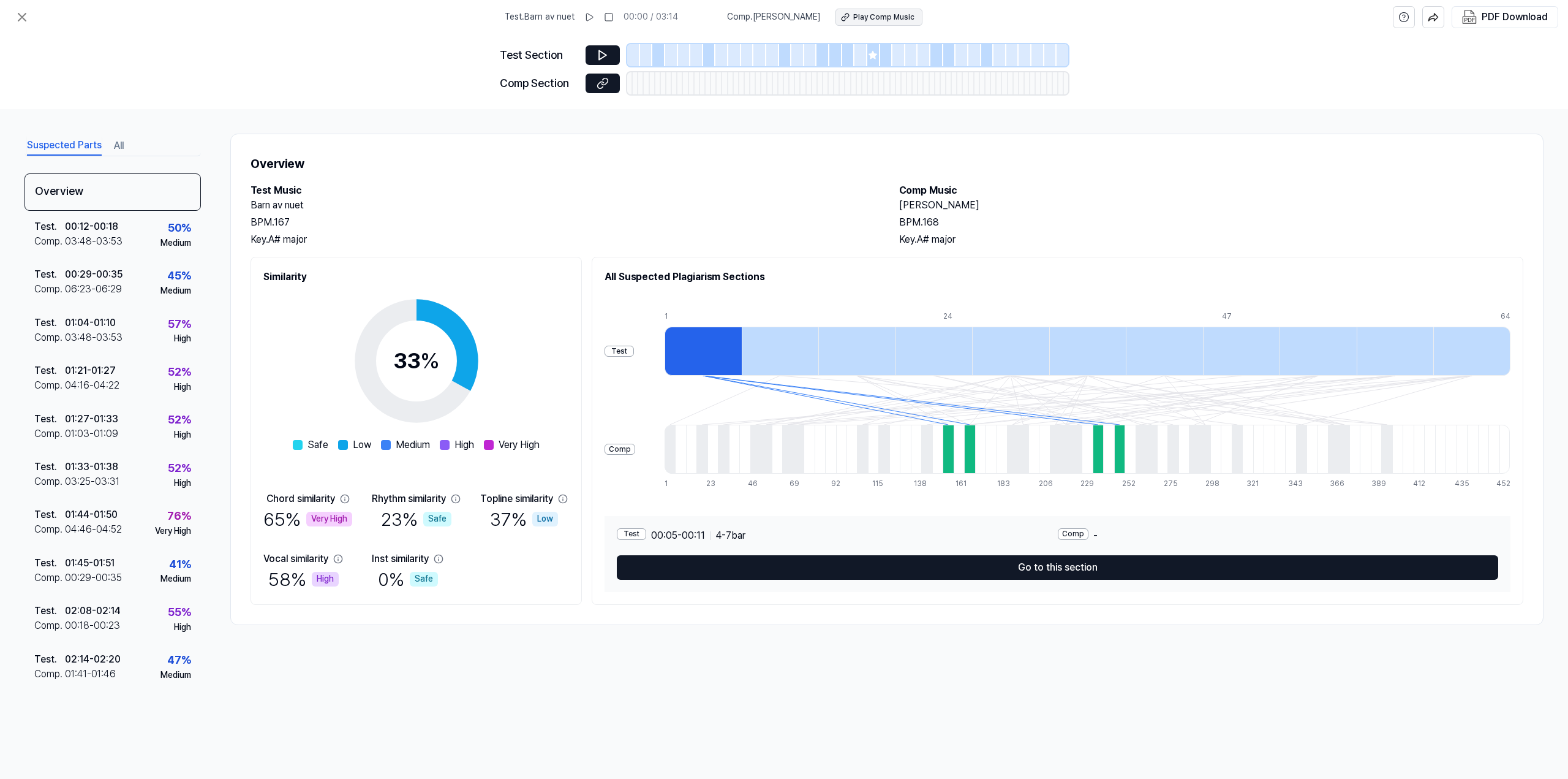
click at [880, 18] on div "Play Comp Music" at bounding box center [883, 17] width 61 height 10
click at [609, 55] on button at bounding box center [602, 55] width 34 height 19
click at [581, 9] on button at bounding box center [589, 17] width 19 height 19
click at [613, 57] on button at bounding box center [602, 55] width 34 height 19
click at [22, 16] on icon at bounding box center [22, 17] width 8 height 8
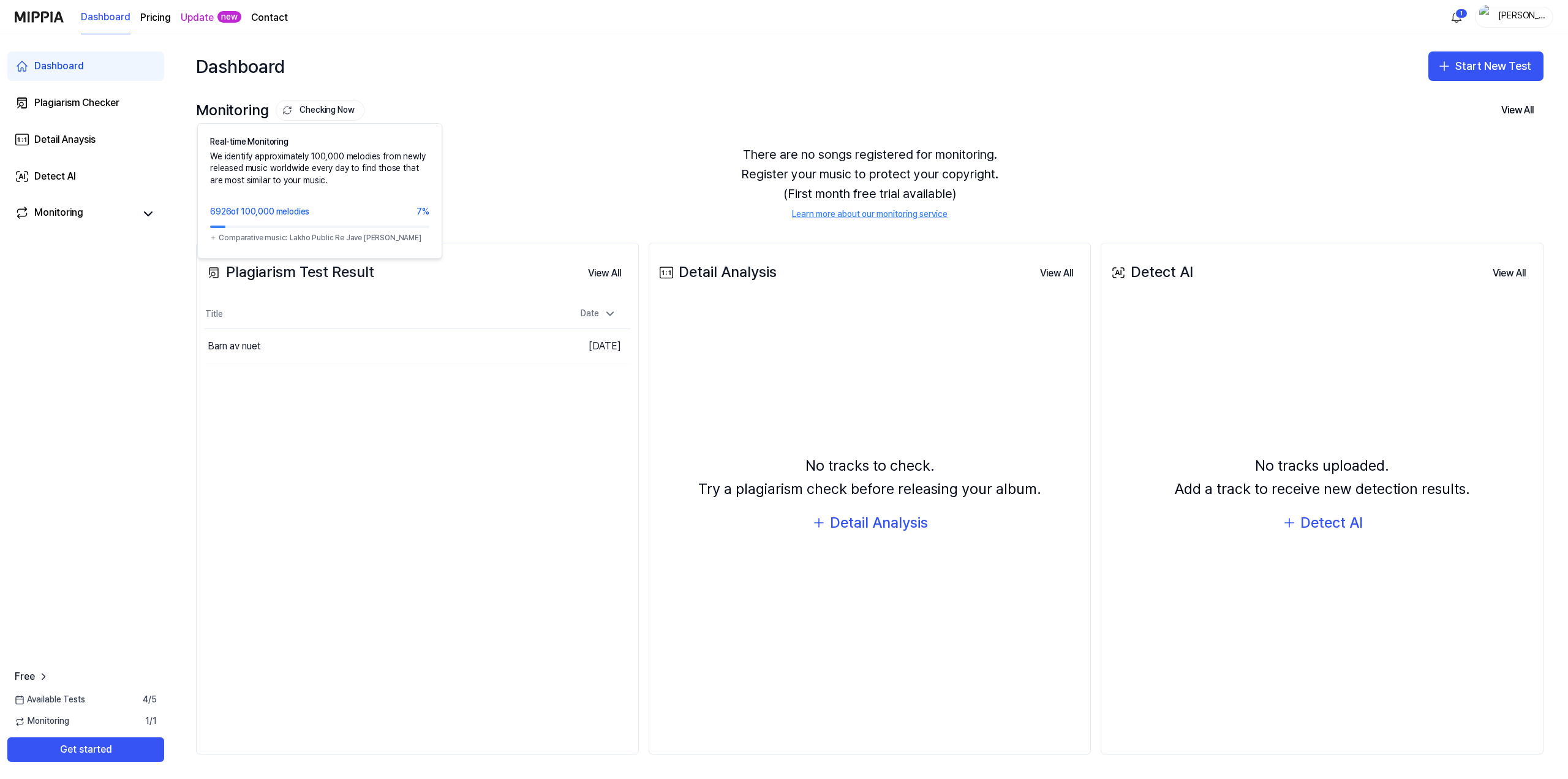
click at [317, 112] on button "Checking Now" at bounding box center [320, 110] width 89 height 21
drag, startPoint x: 317, startPoint y: 114, endPoint x: 321, endPoint y: 102, distance: 12.6
click at [321, 108] on button "Checking Now" at bounding box center [320, 110] width 89 height 21
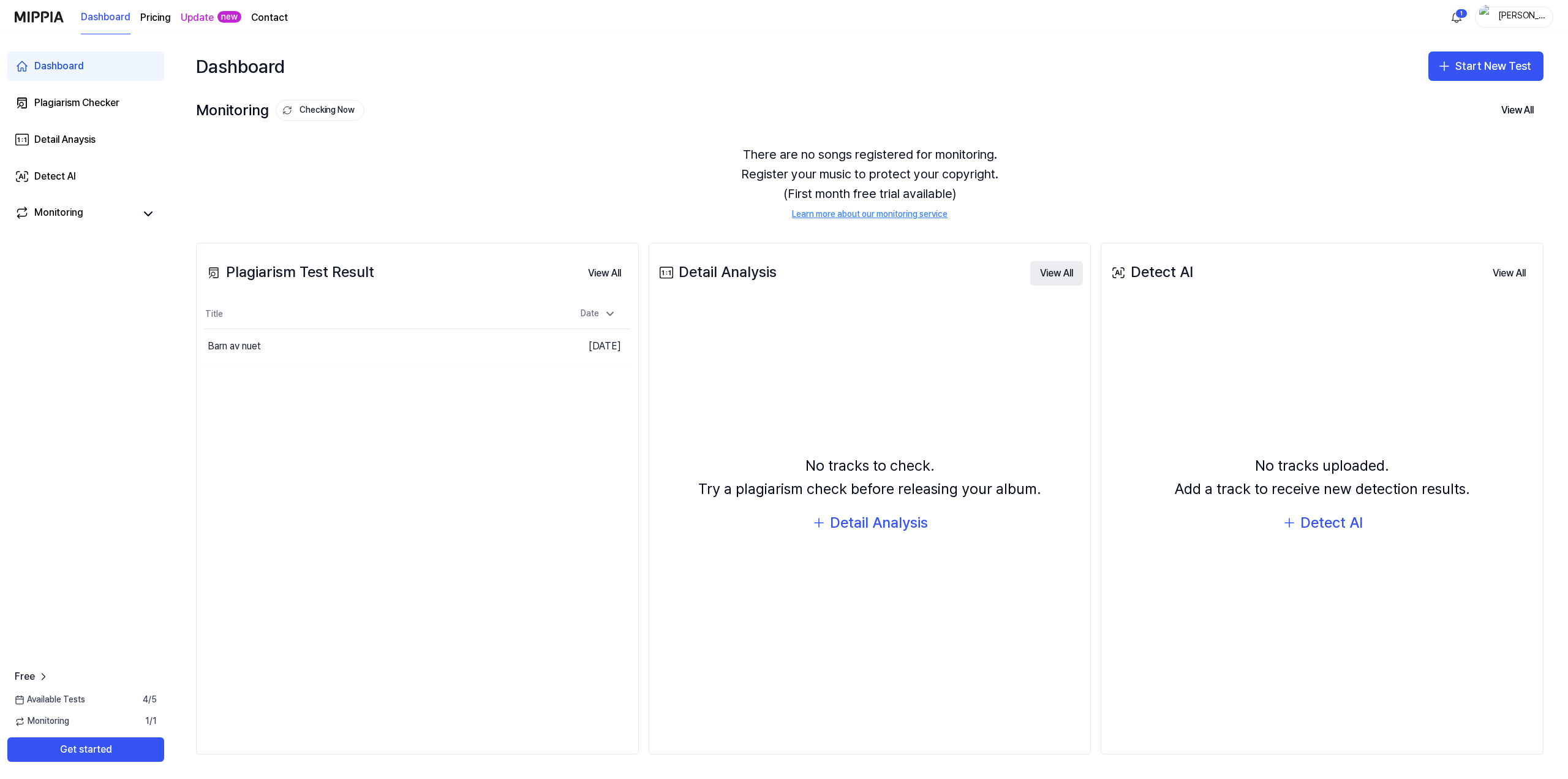
click at [1053, 277] on button "View All" at bounding box center [1056, 274] width 53 height 25
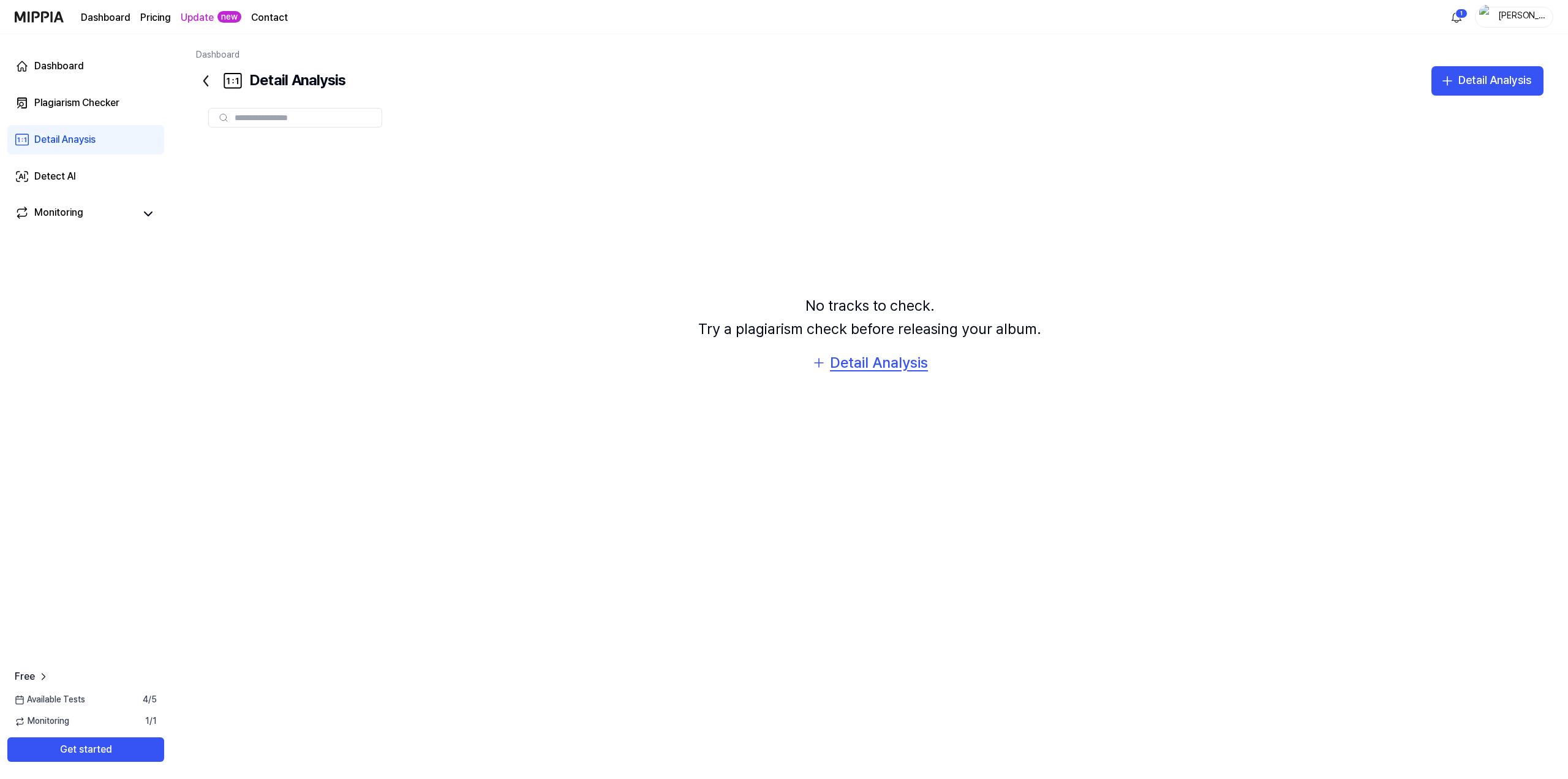
click at [912, 361] on div "Detail Analysis" at bounding box center [878, 362] width 98 height 23
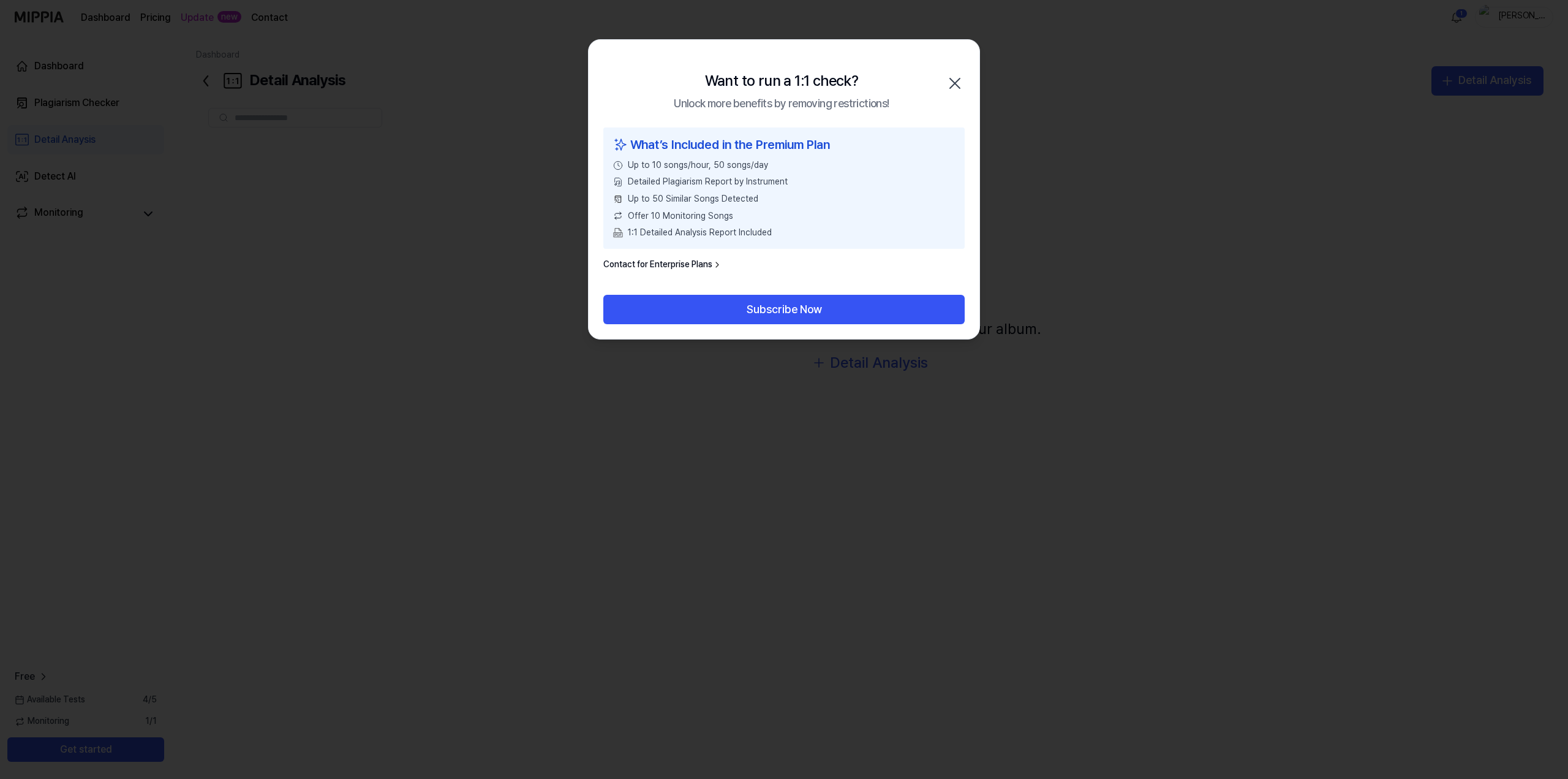
click at [959, 82] on icon "button" at bounding box center [954, 83] width 19 height 19
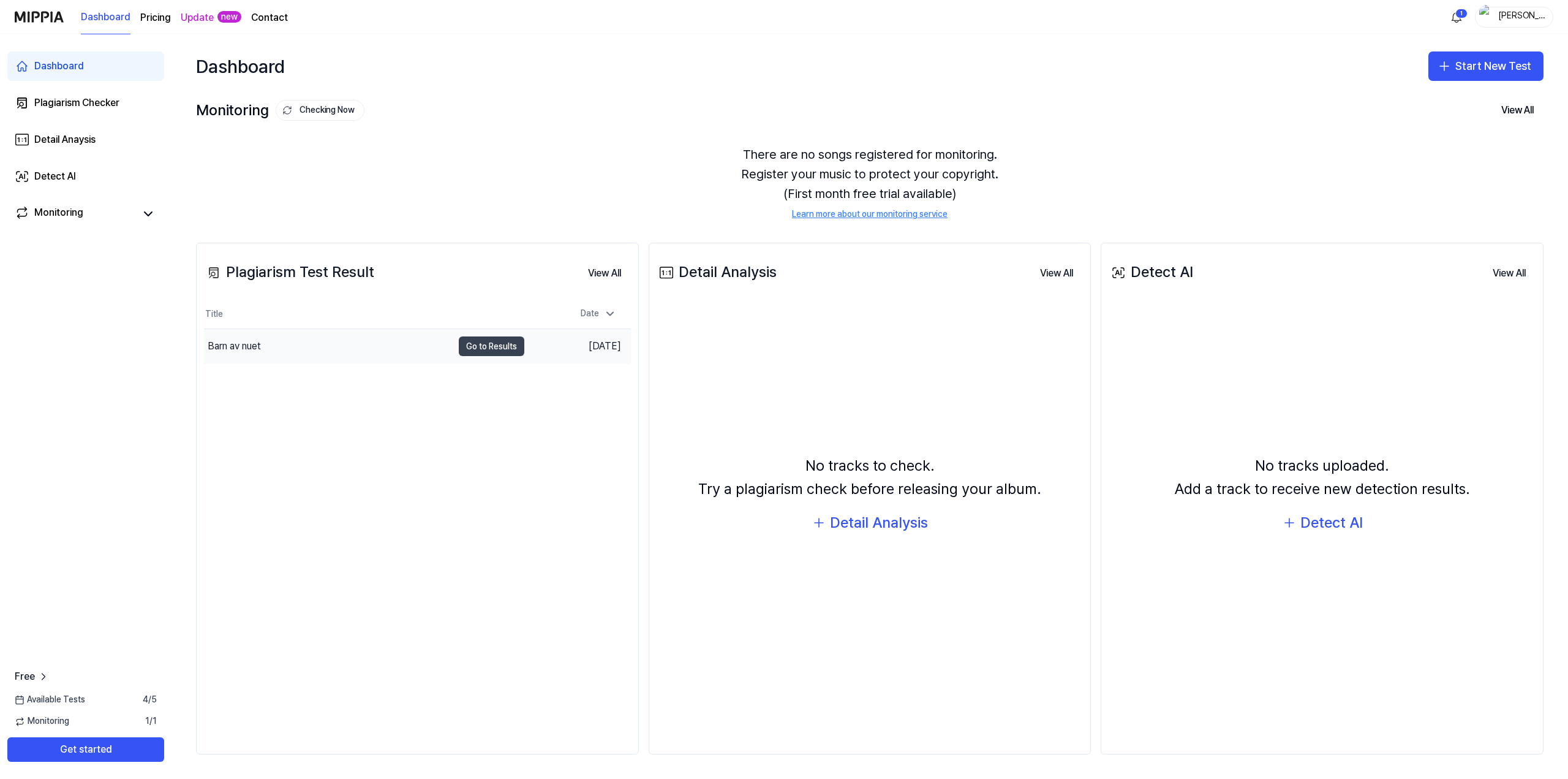
click at [480, 348] on button "Go to Results" at bounding box center [491, 345] width 66 height 19
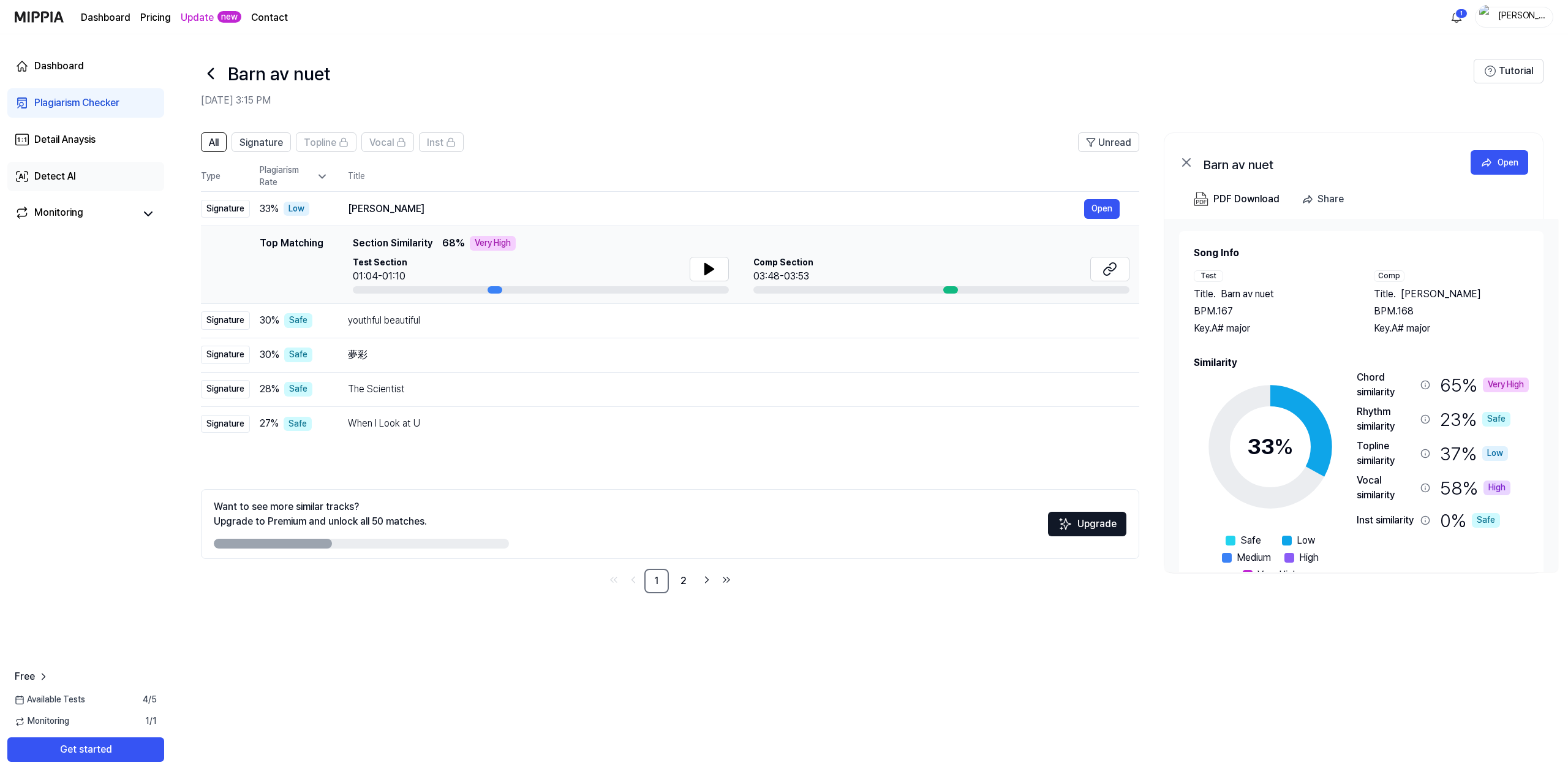
click at [87, 178] on link "Detect AI" at bounding box center [86, 176] width 157 height 29
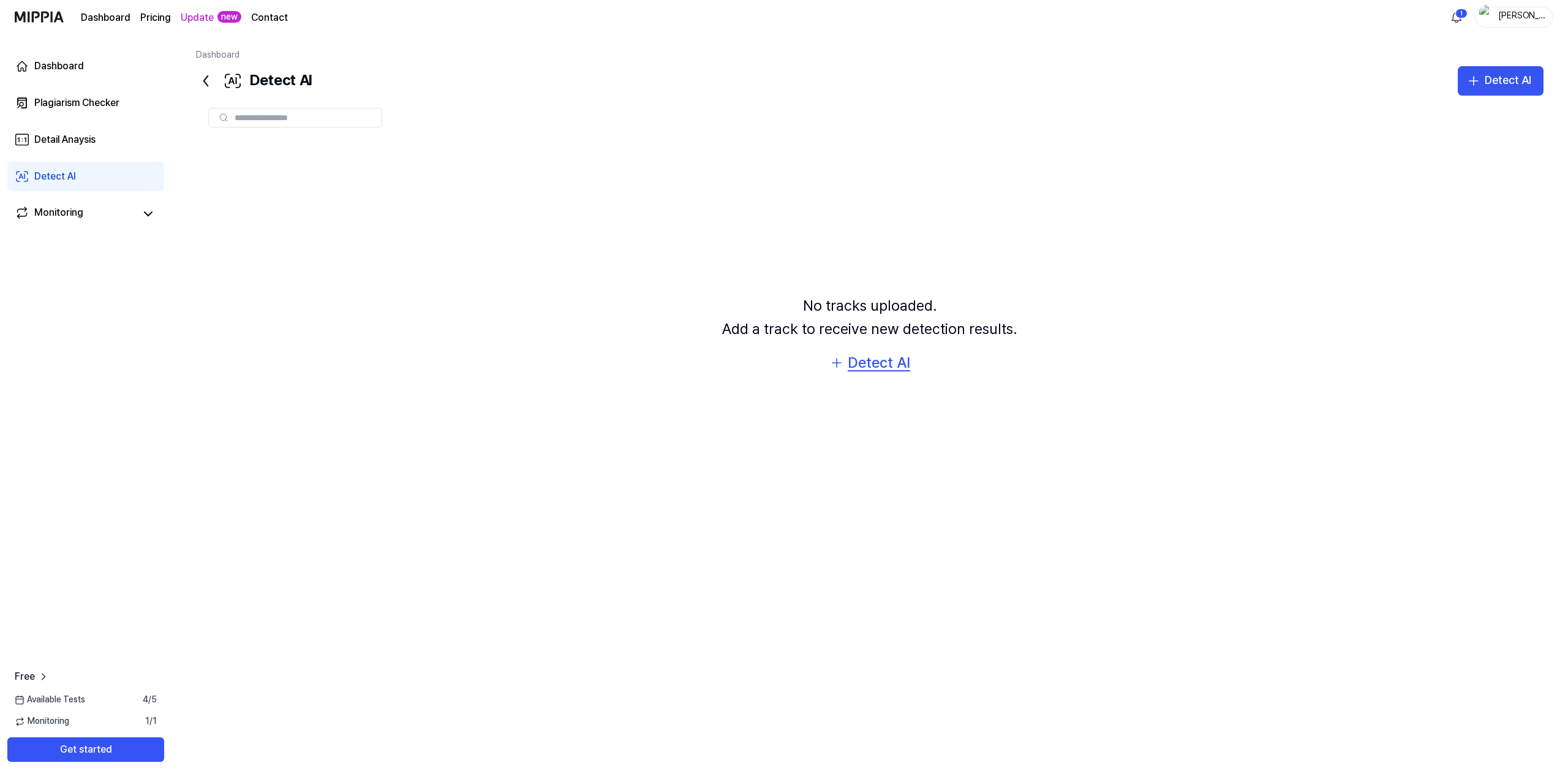
click at [888, 359] on div "Detect AI" at bounding box center [878, 362] width 63 height 23
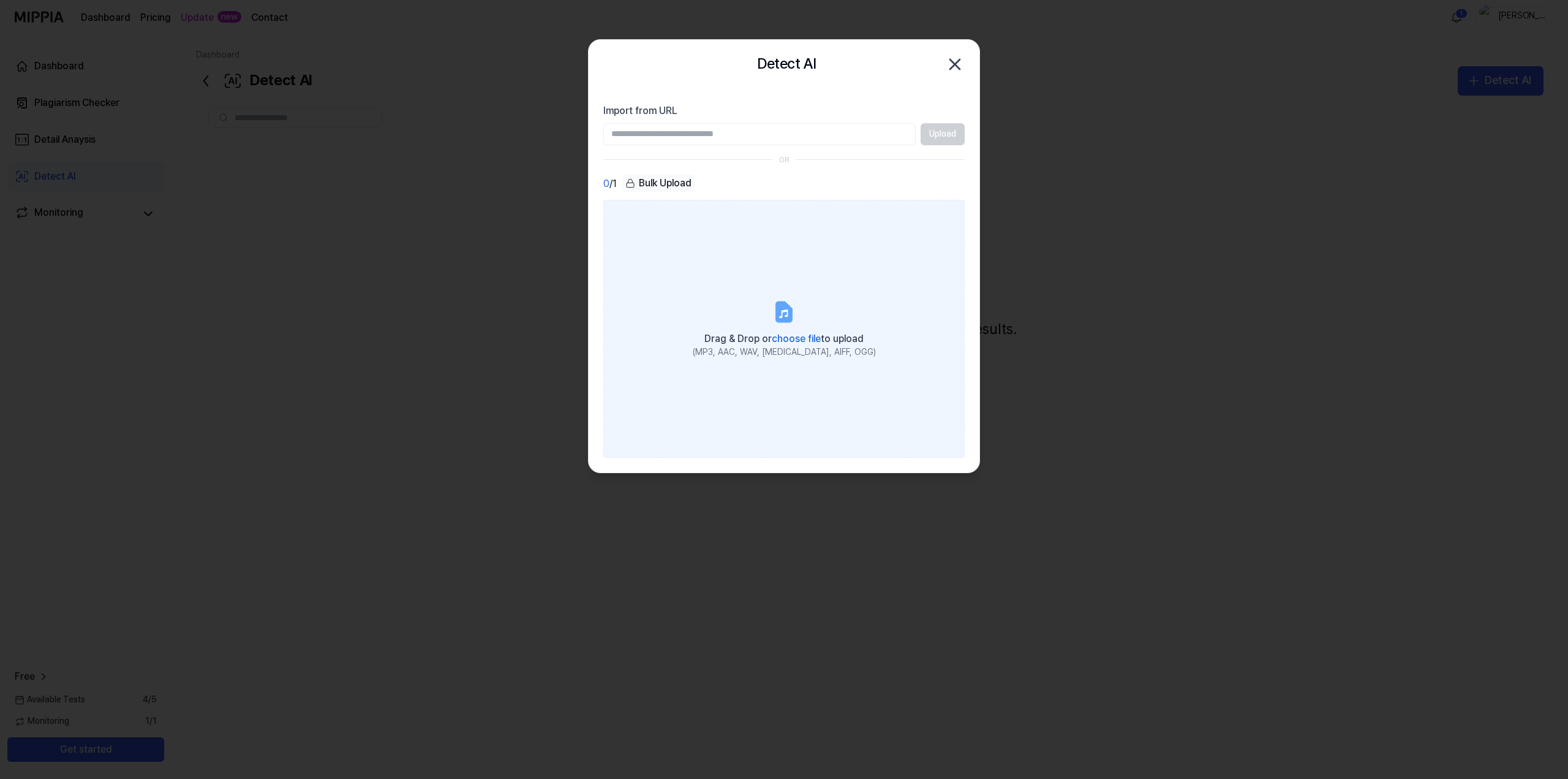
click at [785, 316] on icon at bounding box center [783, 311] width 15 height 19
click at [0, 0] on input "Drag & Drop or choose file to upload (MP3, AAC, WAV, FLAC, AIFF, OGG)" at bounding box center [0, 0] width 0 height 0
click at [817, 308] on label "Drag & Drop or choose file to upload (MP3, AAC, WAV, FLAC, AIFF, OGG)" at bounding box center [784, 328] width 361 height 257
click at [0, 0] on input "Drag & Drop or choose file to upload (MP3, AAC, WAV, FLAC, AIFF, OGG)" at bounding box center [0, 0] width 0 height 0
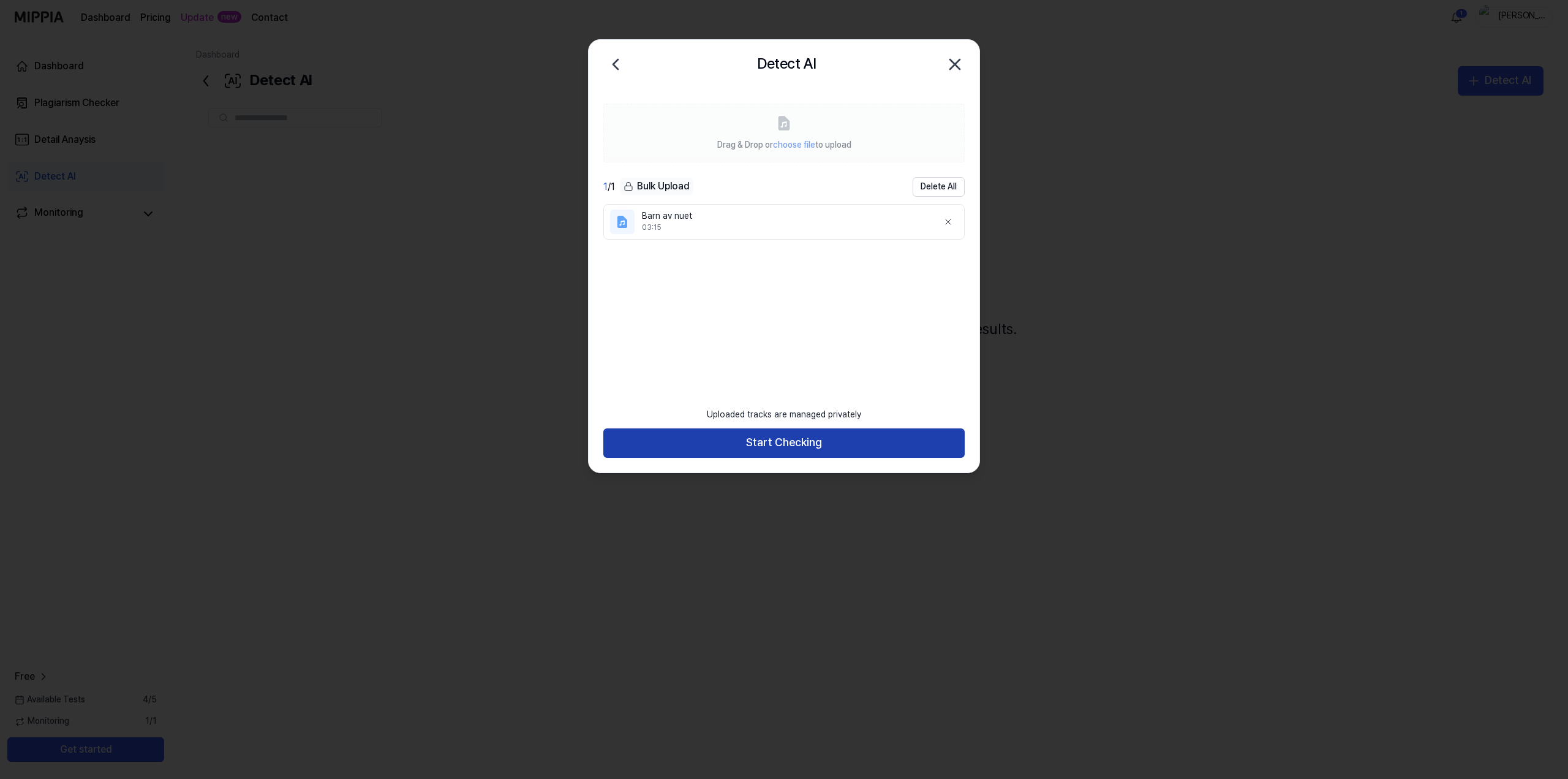
click at [821, 440] on button "Start Checking" at bounding box center [784, 443] width 361 height 29
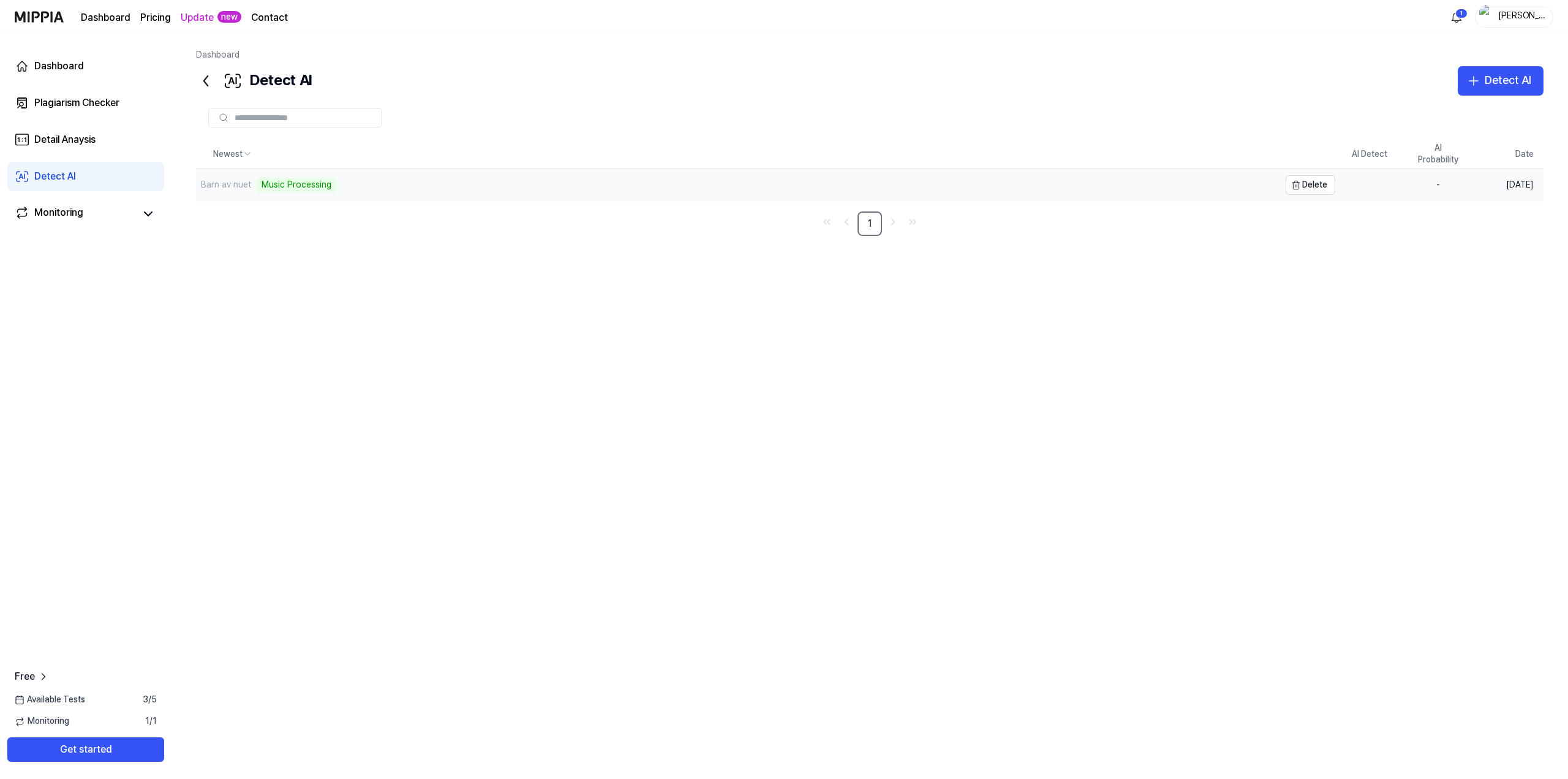
click at [455, 182] on div "Barn av nuet Music Processing" at bounding box center [738, 185] width 1083 height 32
click at [293, 187] on div "Barn av nuet" at bounding box center [738, 185] width 1083 height 32
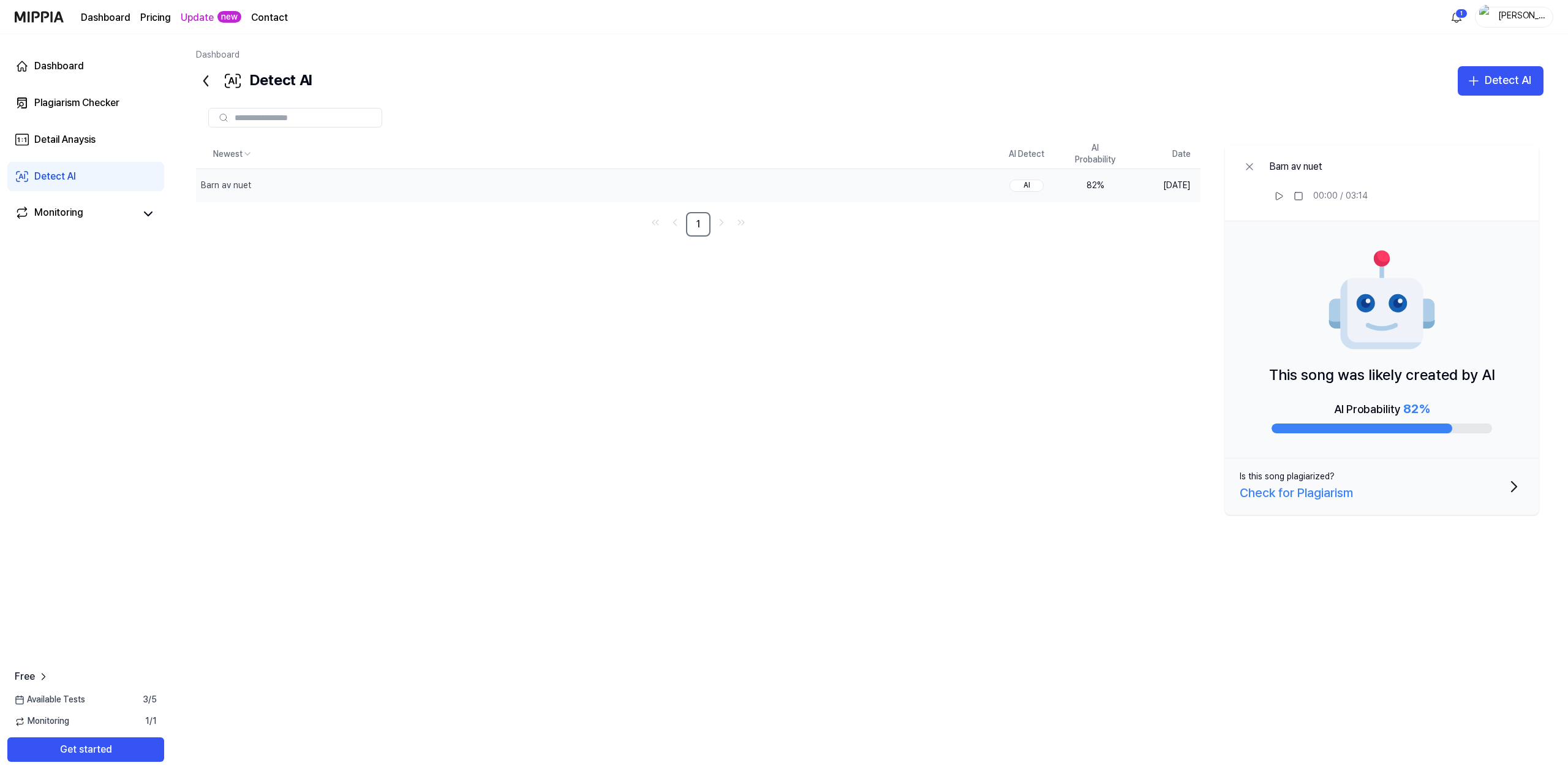
click at [1414, 487] on button "Is this song plagiarized? Check for Plagiarism" at bounding box center [1382, 486] width 314 height 56
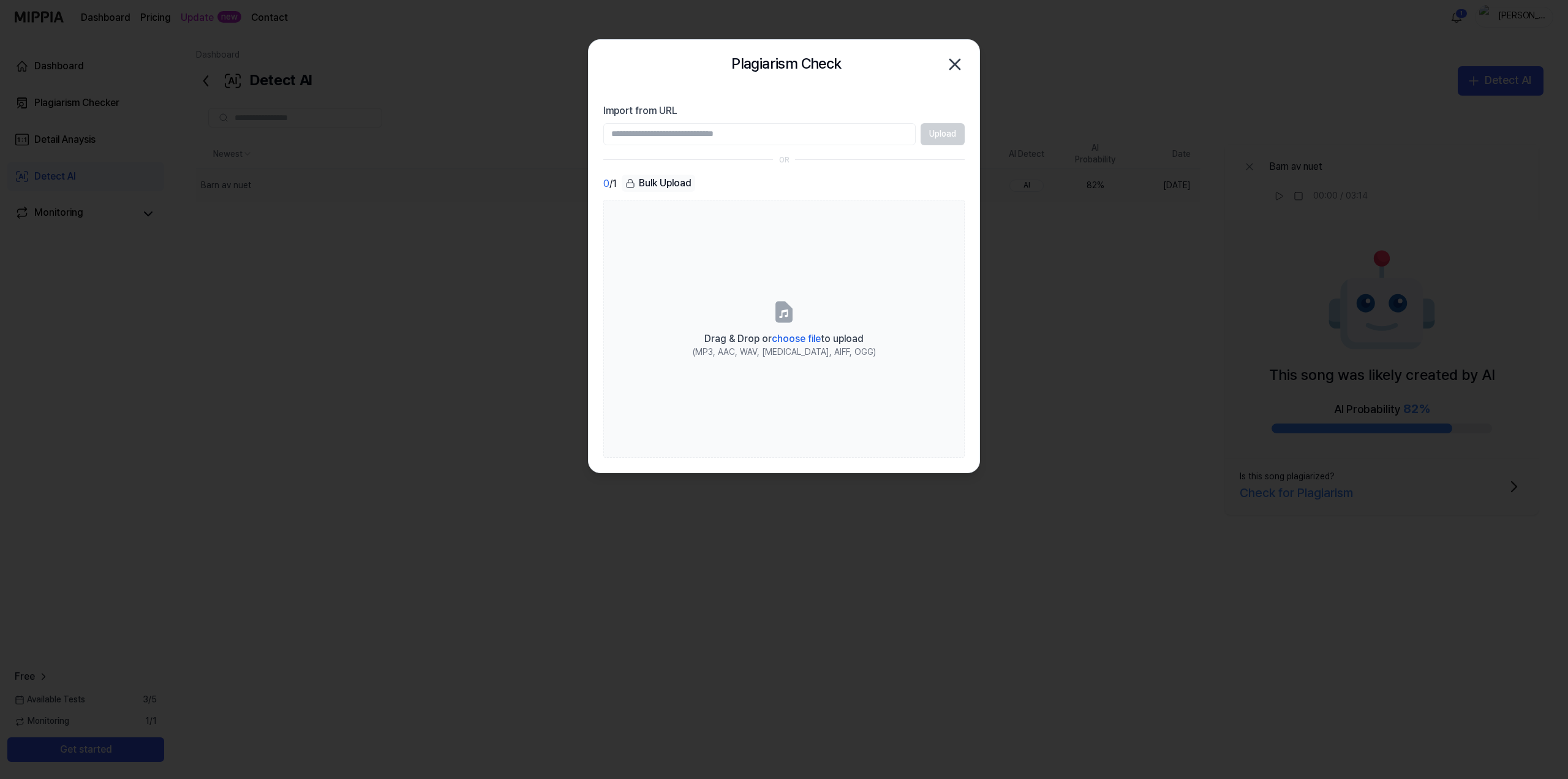
click at [959, 66] on icon "button" at bounding box center [954, 64] width 19 height 19
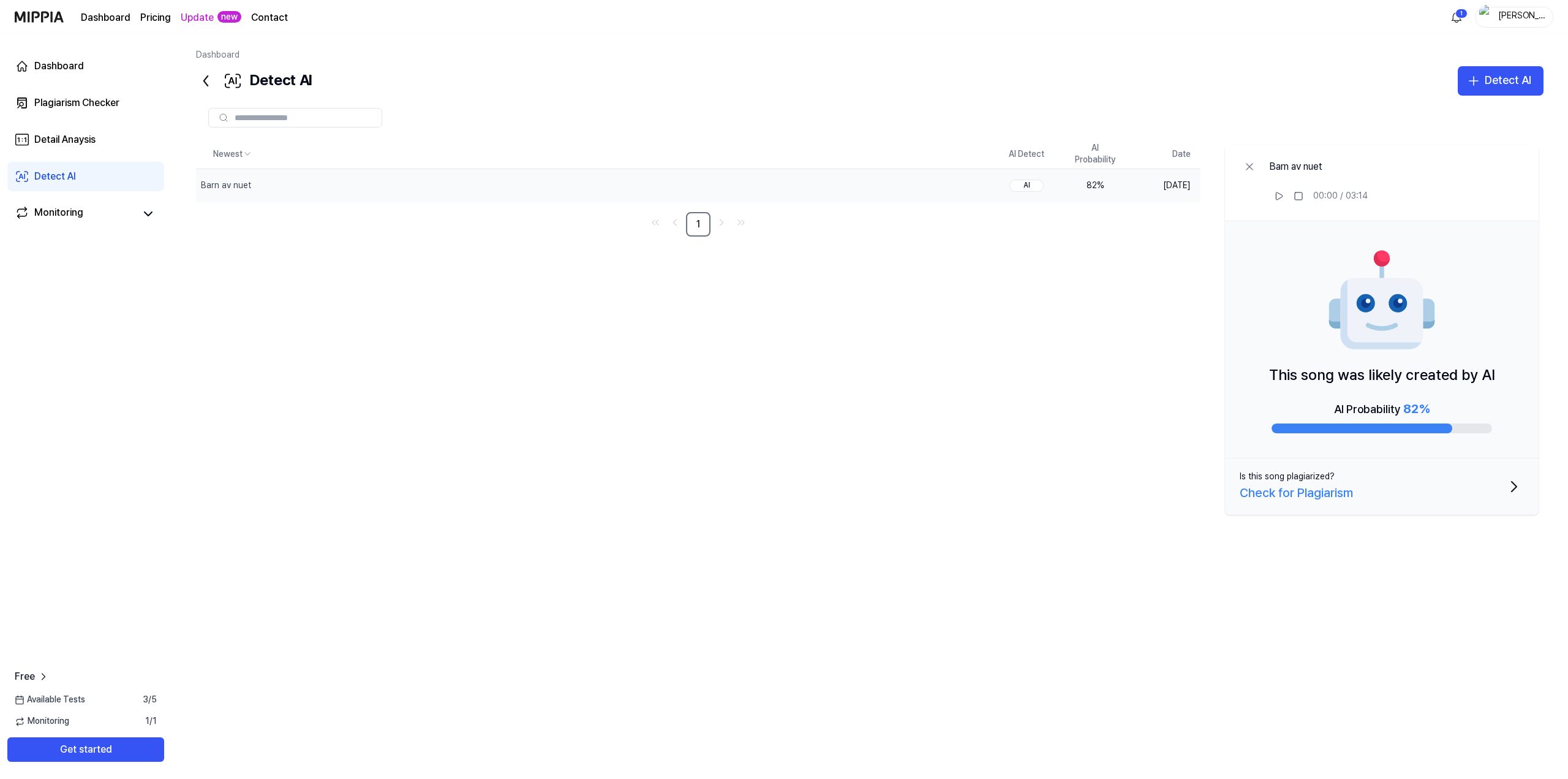
click at [1398, 424] on div at bounding box center [1362, 428] width 181 height 10
click at [1449, 428] on div at bounding box center [1362, 428] width 181 height 10
